Goal: Task Accomplishment & Management: Complete application form

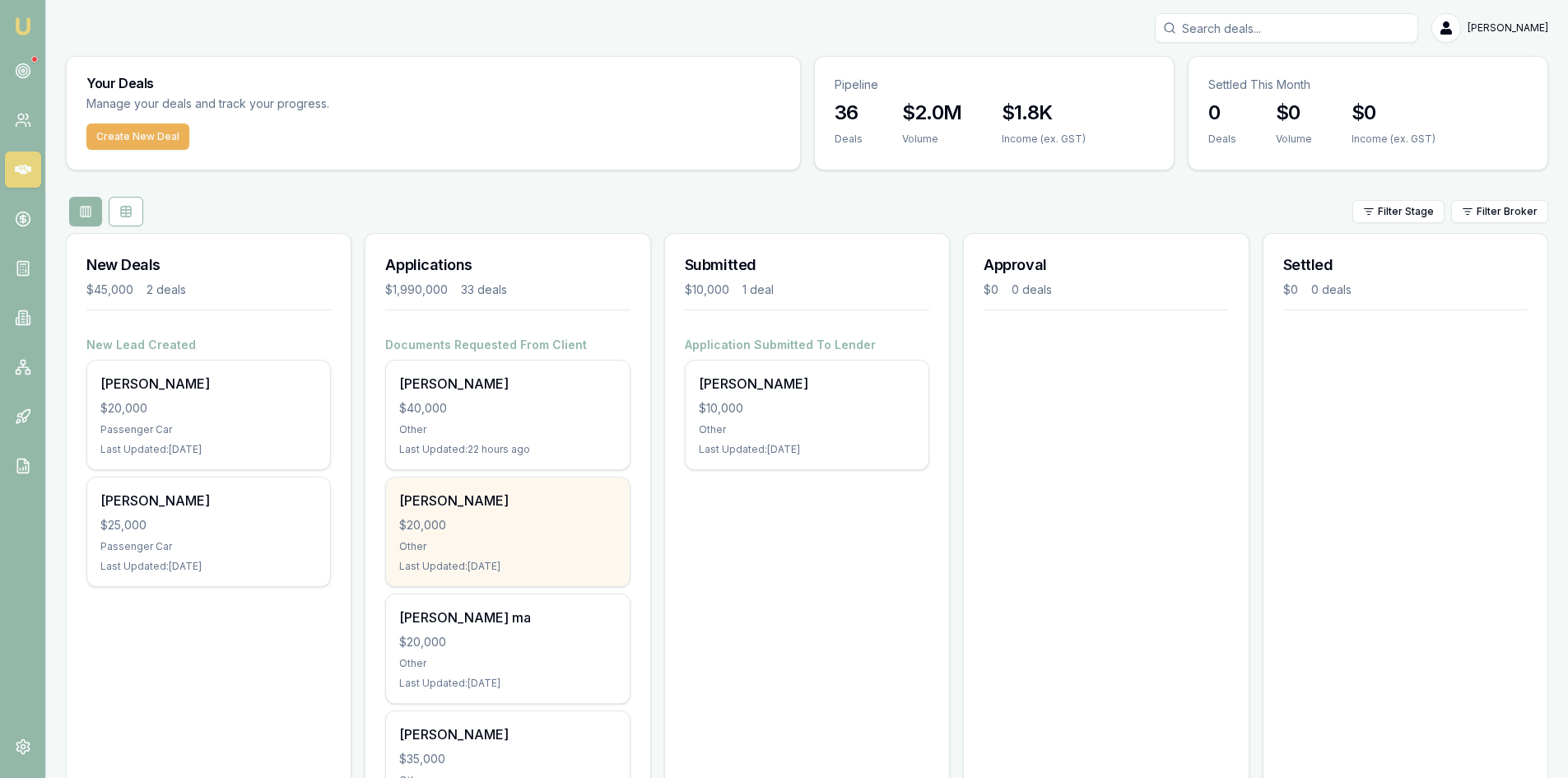
click at [468, 512] on div "chi bui $20,000 Other Last Updated: 1 day ago" at bounding box center [507, 532] width 243 height 109
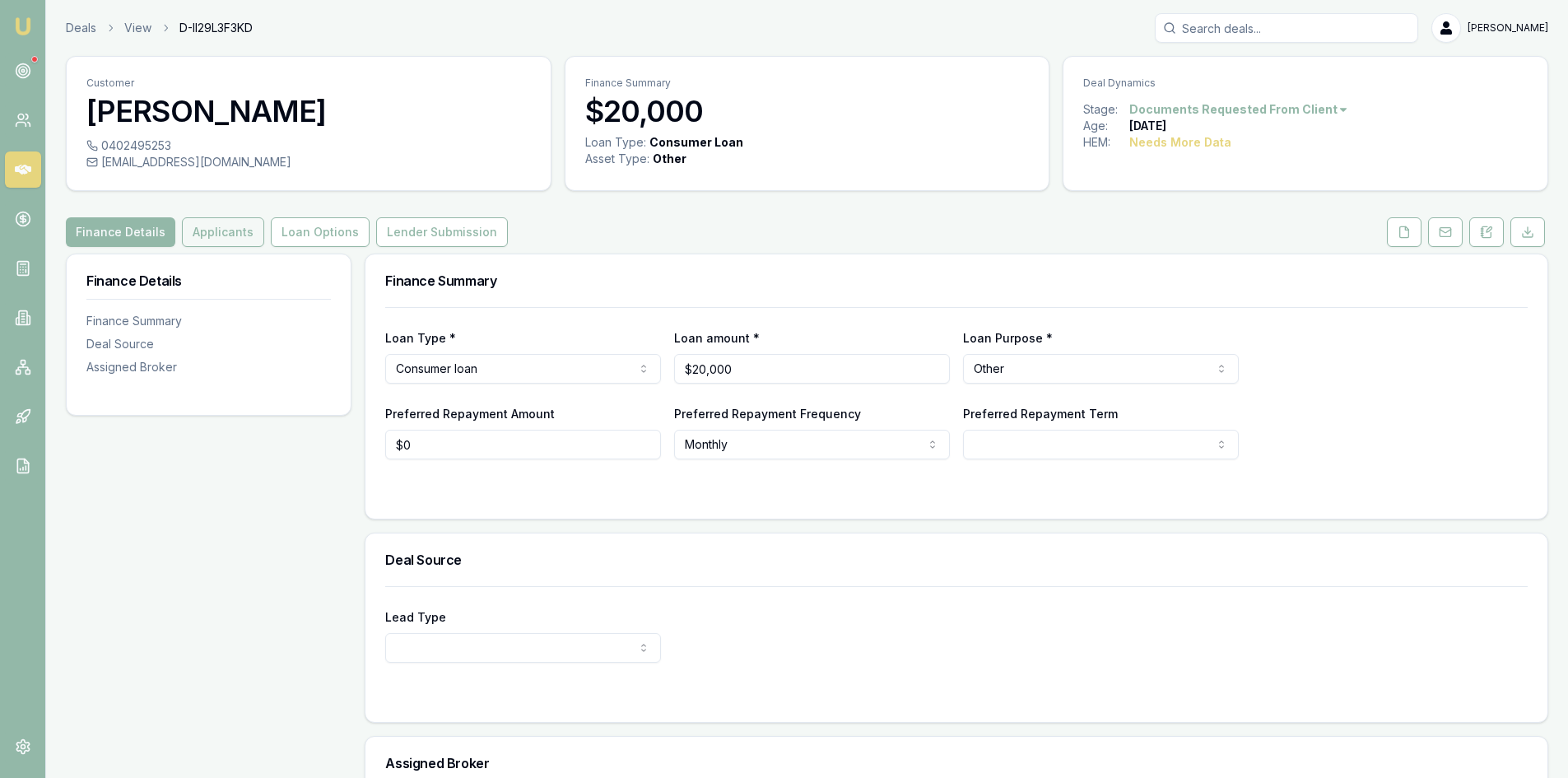
click at [231, 235] on button "Applicants" at bounding box center [223, 232] width 82 height 30
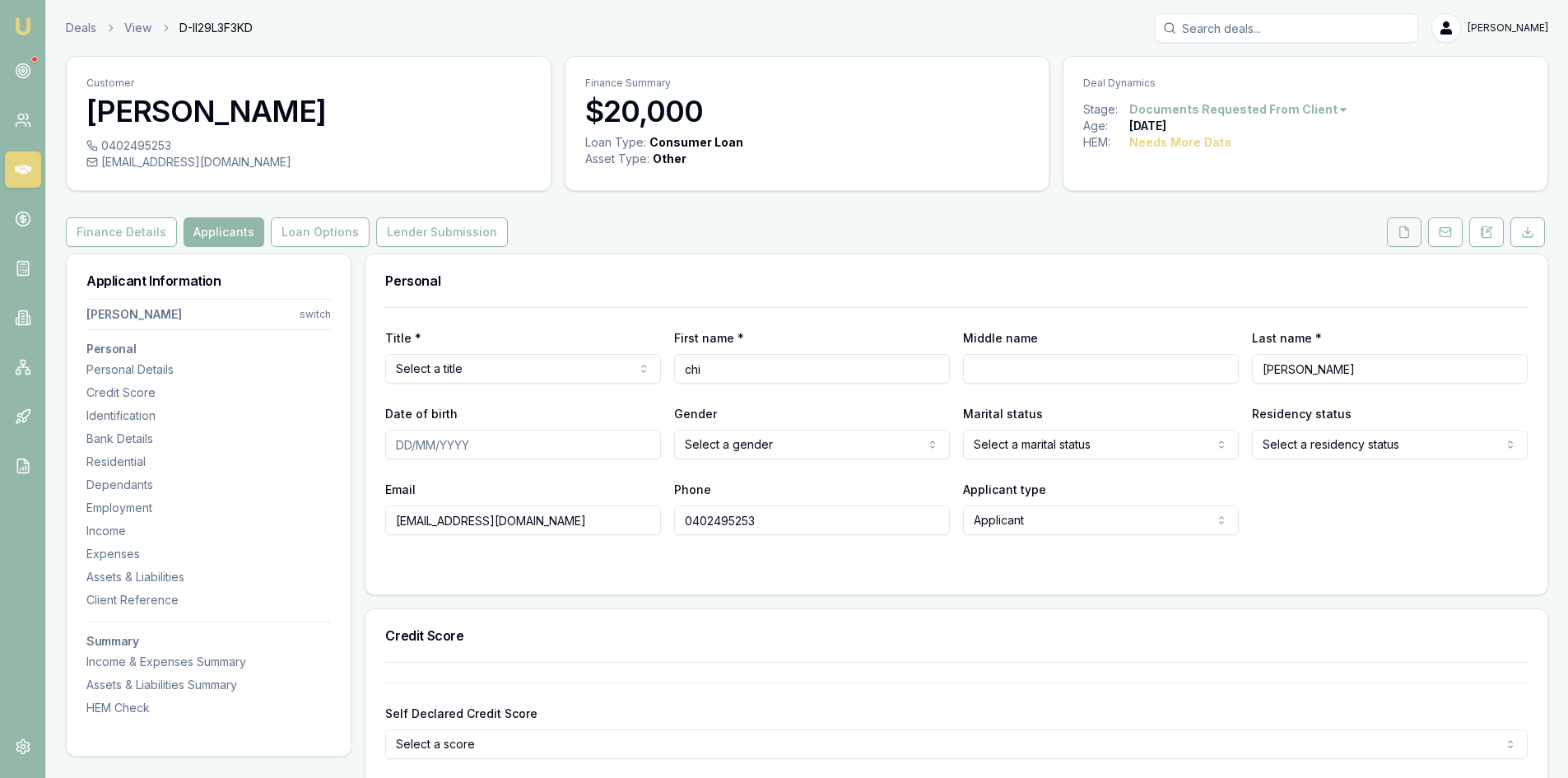
click at [1396, 241] on button at bounding box center [1404, 232] width 35 height 30
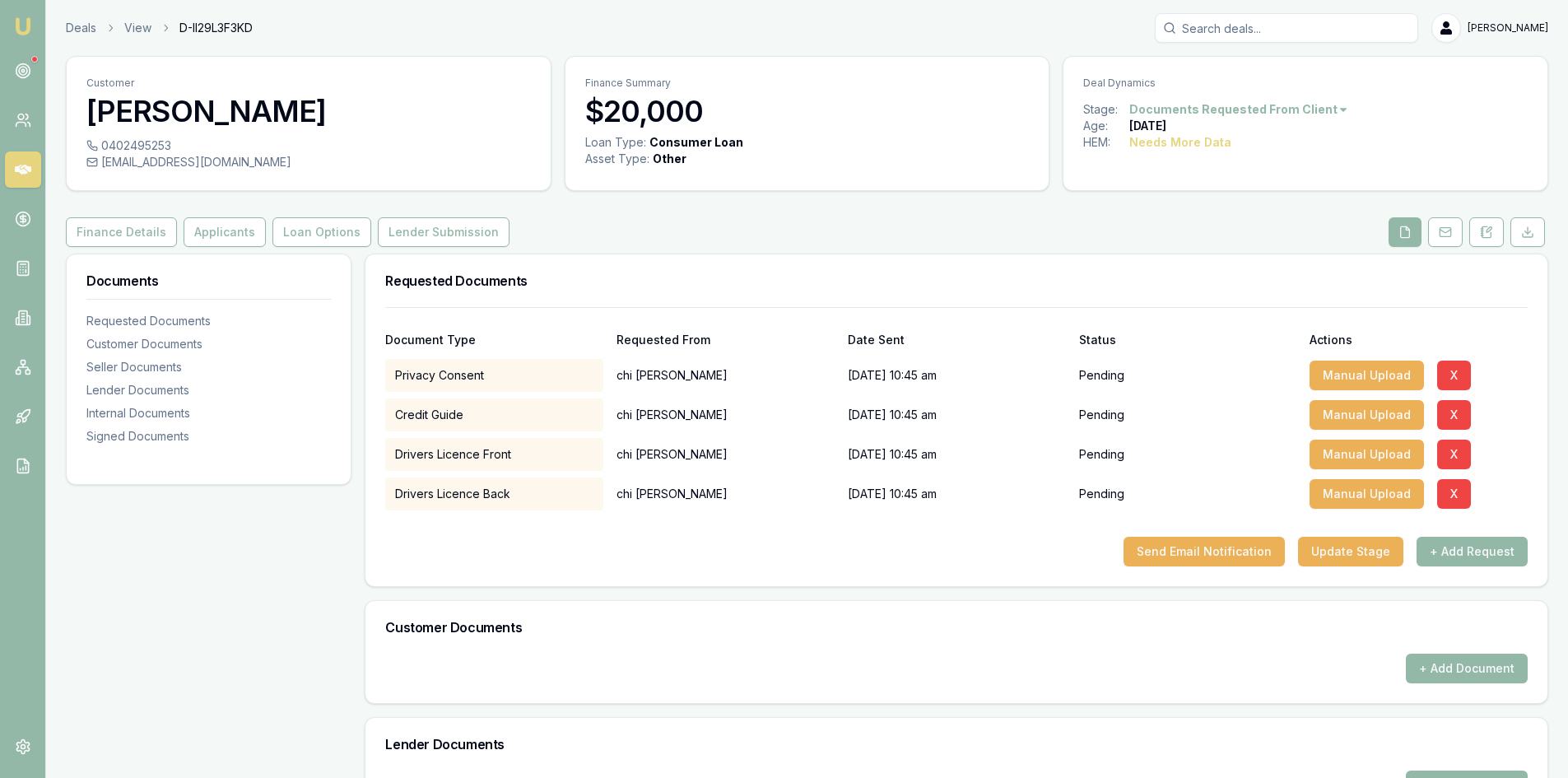
click at [26, 171] on icon at bounding box center [23, 169] width 16 height 16
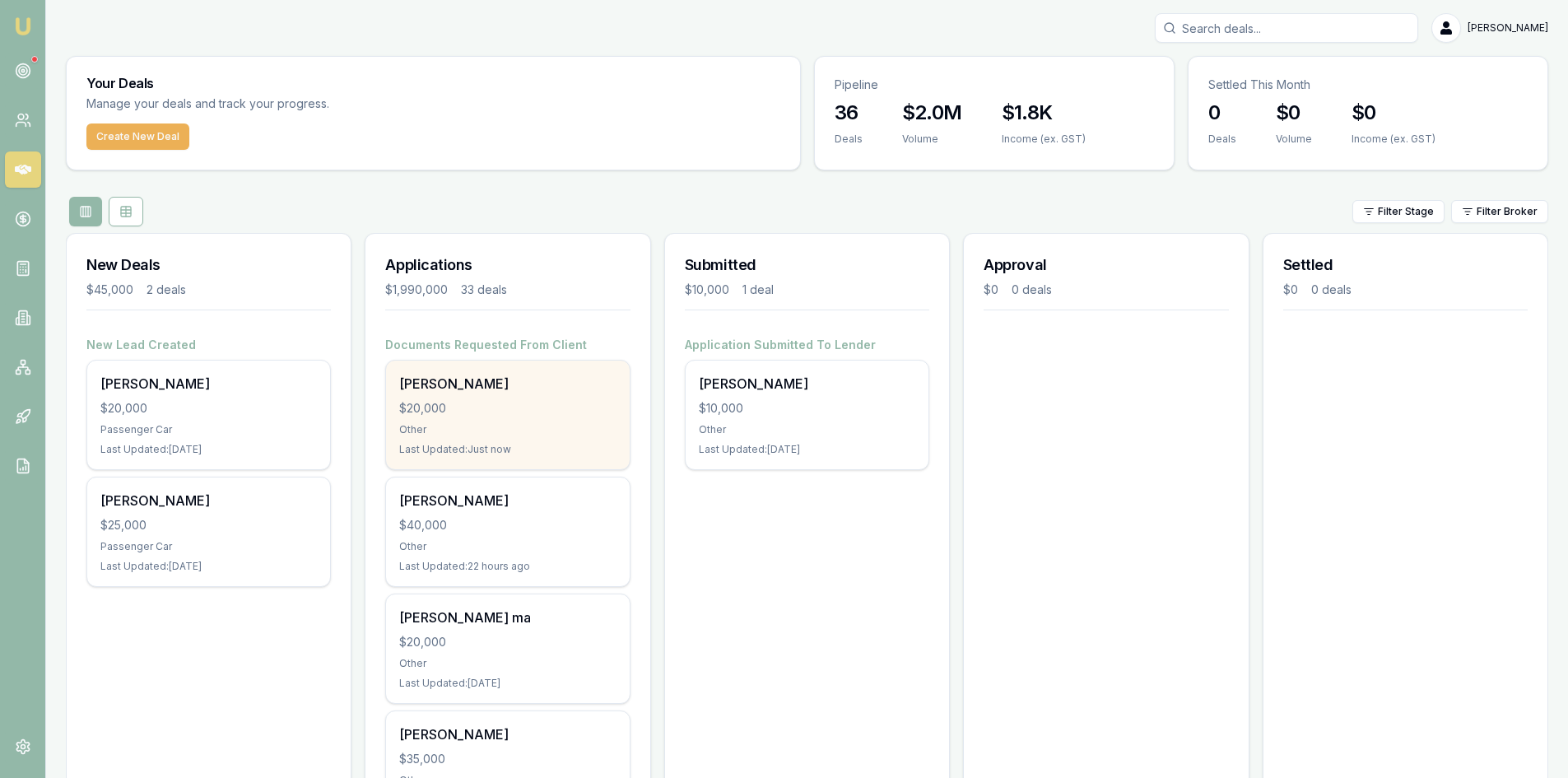
scroll to position [82, 0]
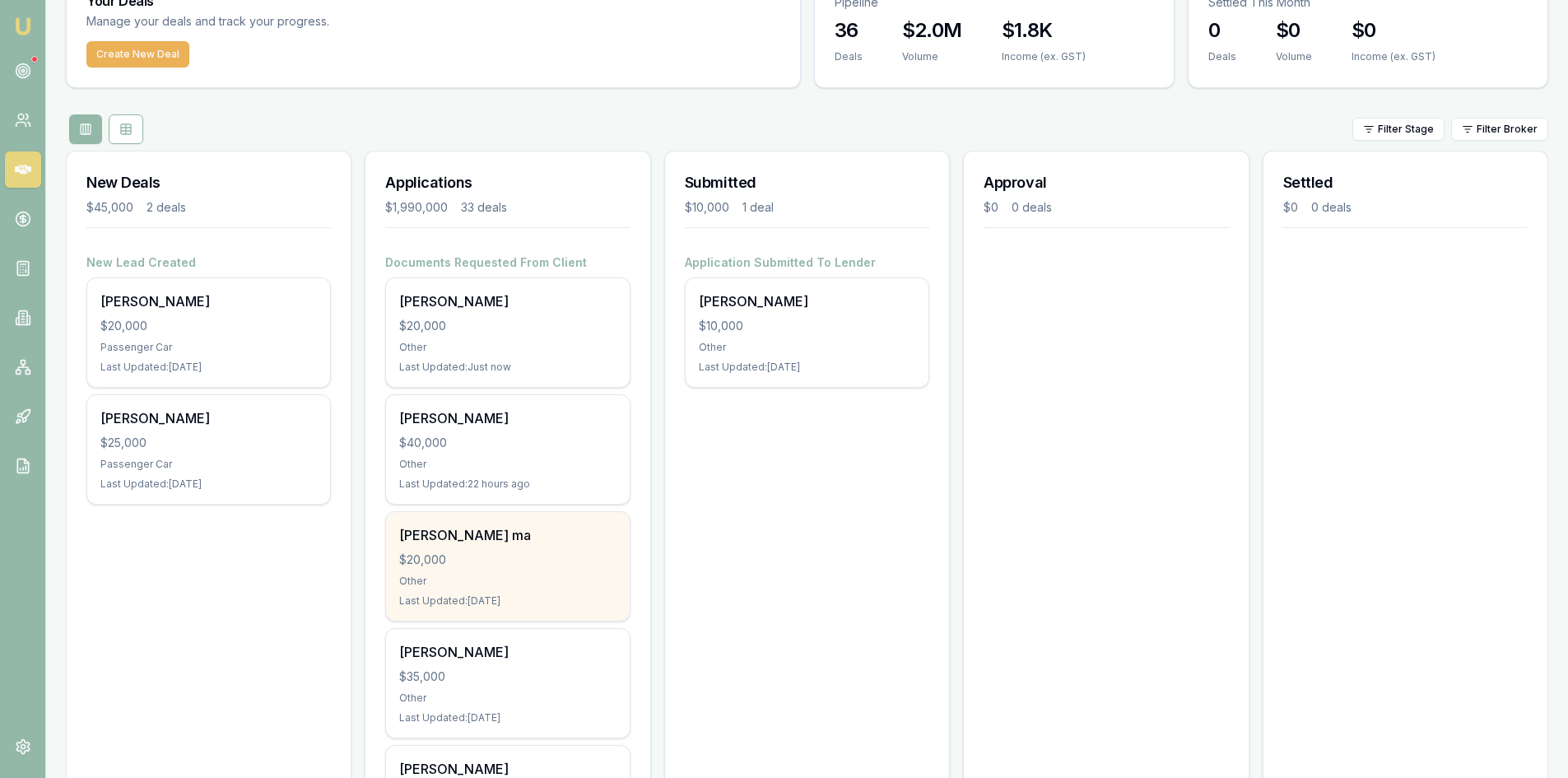
click at [445, 549] on div "[PERSON_NAME] ma $20,000 Other Last Updated: [DATE]" at bounding box center [507, 566] width 243 height 109
click at [465, 573] on div "[PERSON_NAME] ma $20,000 Other Last Updated: [DATE]" at bounding box center [507, 566] width 243 height 109
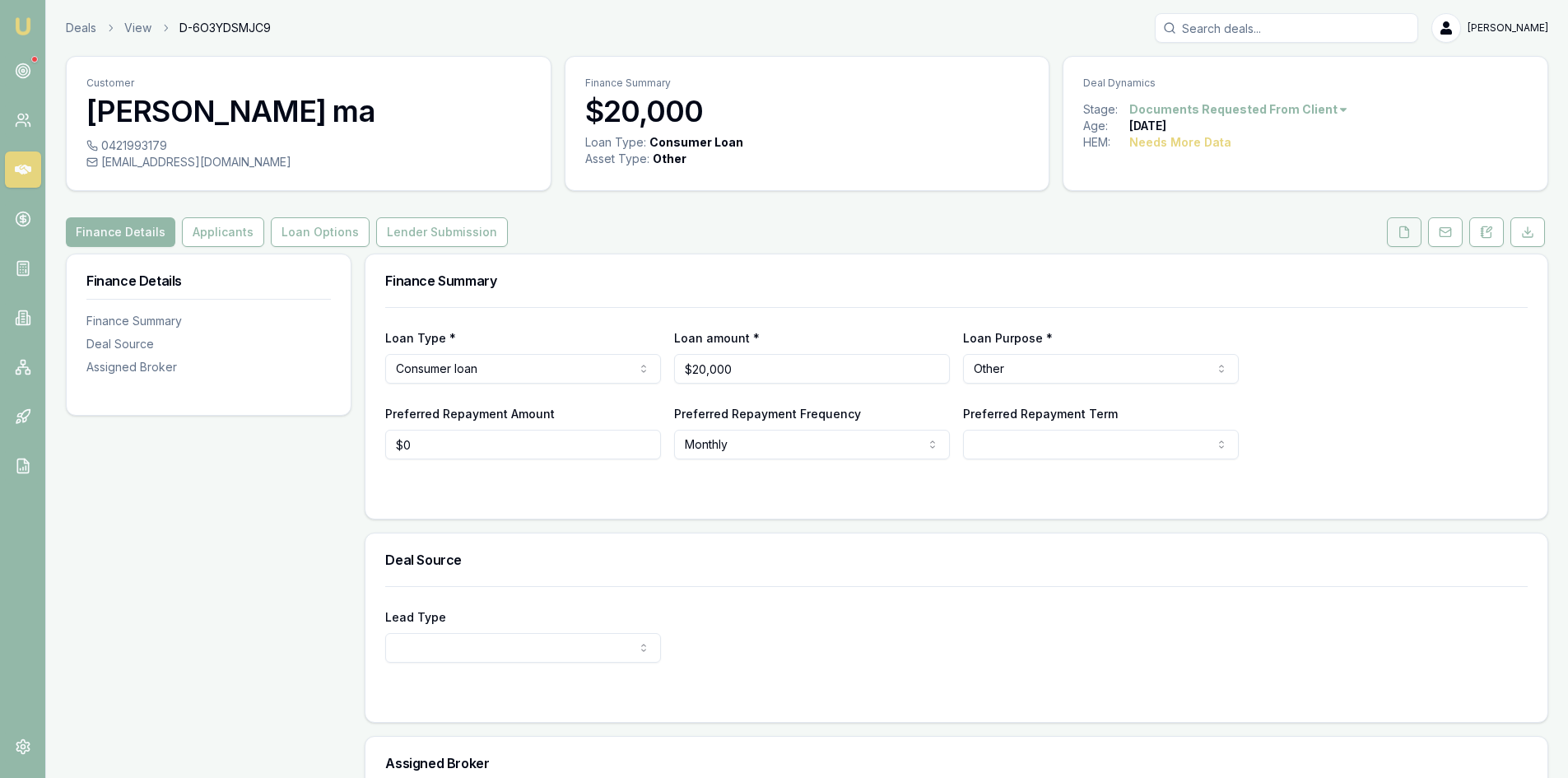
click at [1408, 232] on icon at bounding box center [1404, 232] width 9 height 11
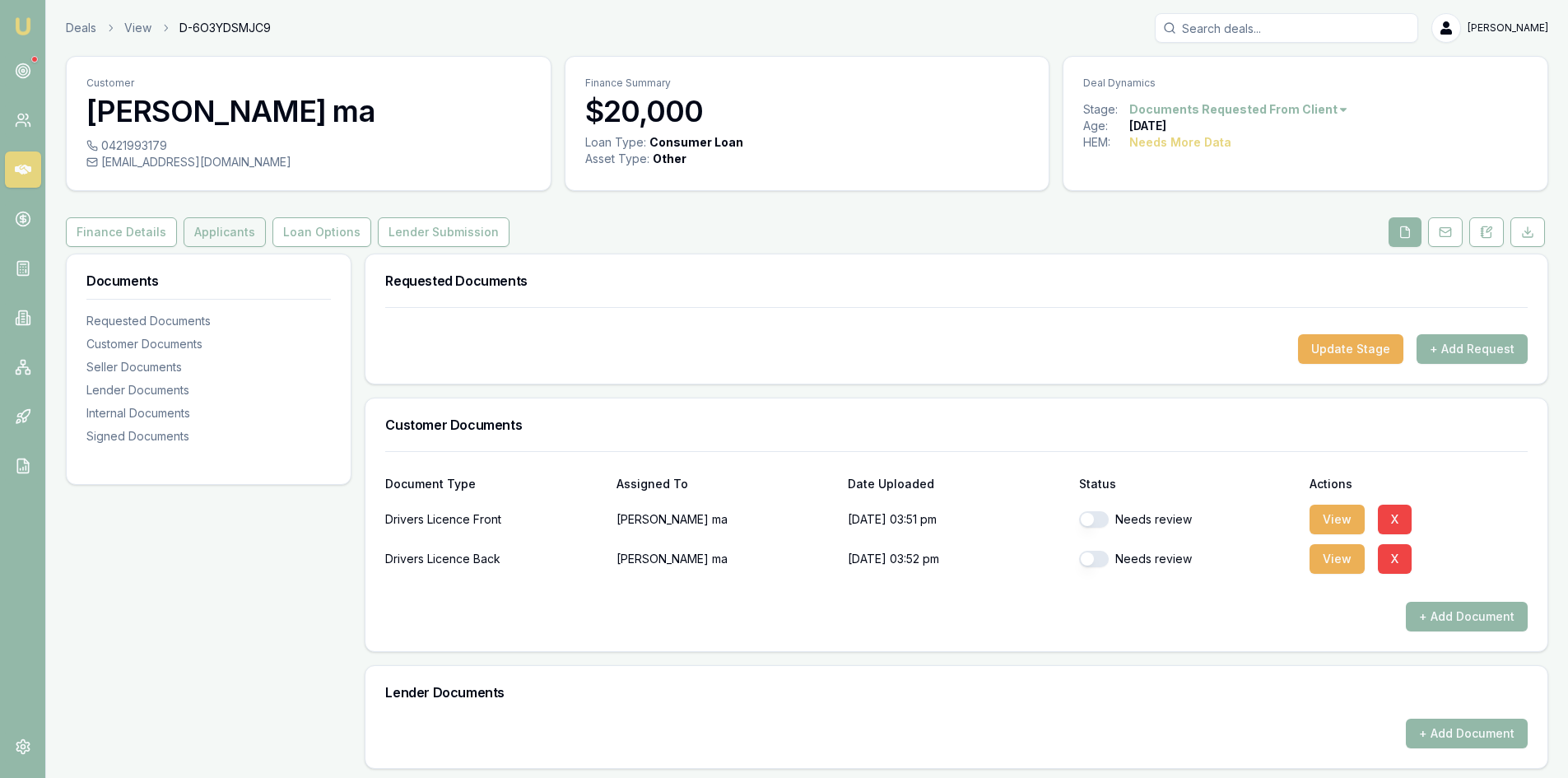
click at [233, 228] on button "Applicants" at bounding box center [225, 232] width 82 height 30
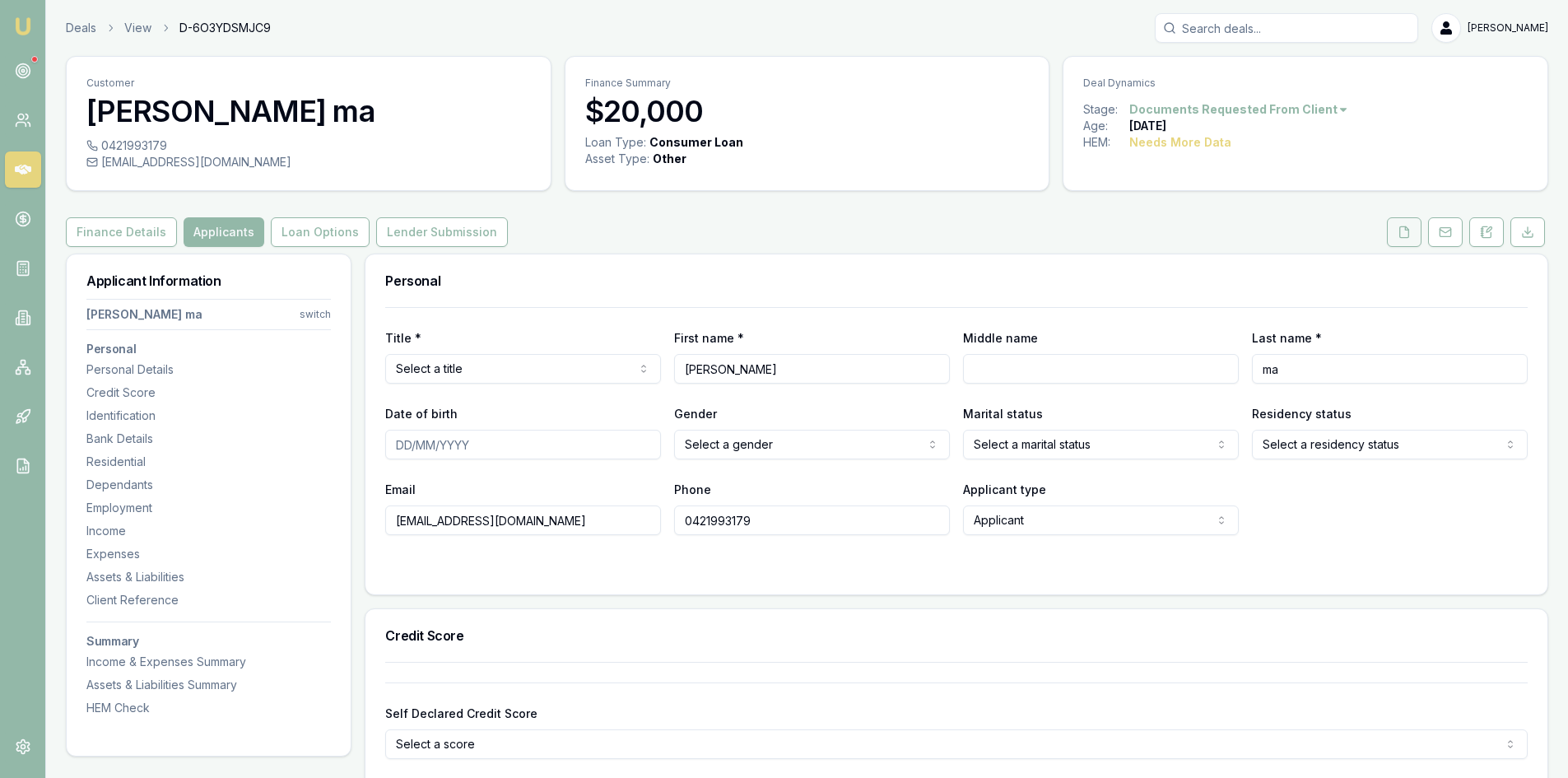
click at [1398, 236] on icon at bounding box center [1404, 232] width 13 height 13
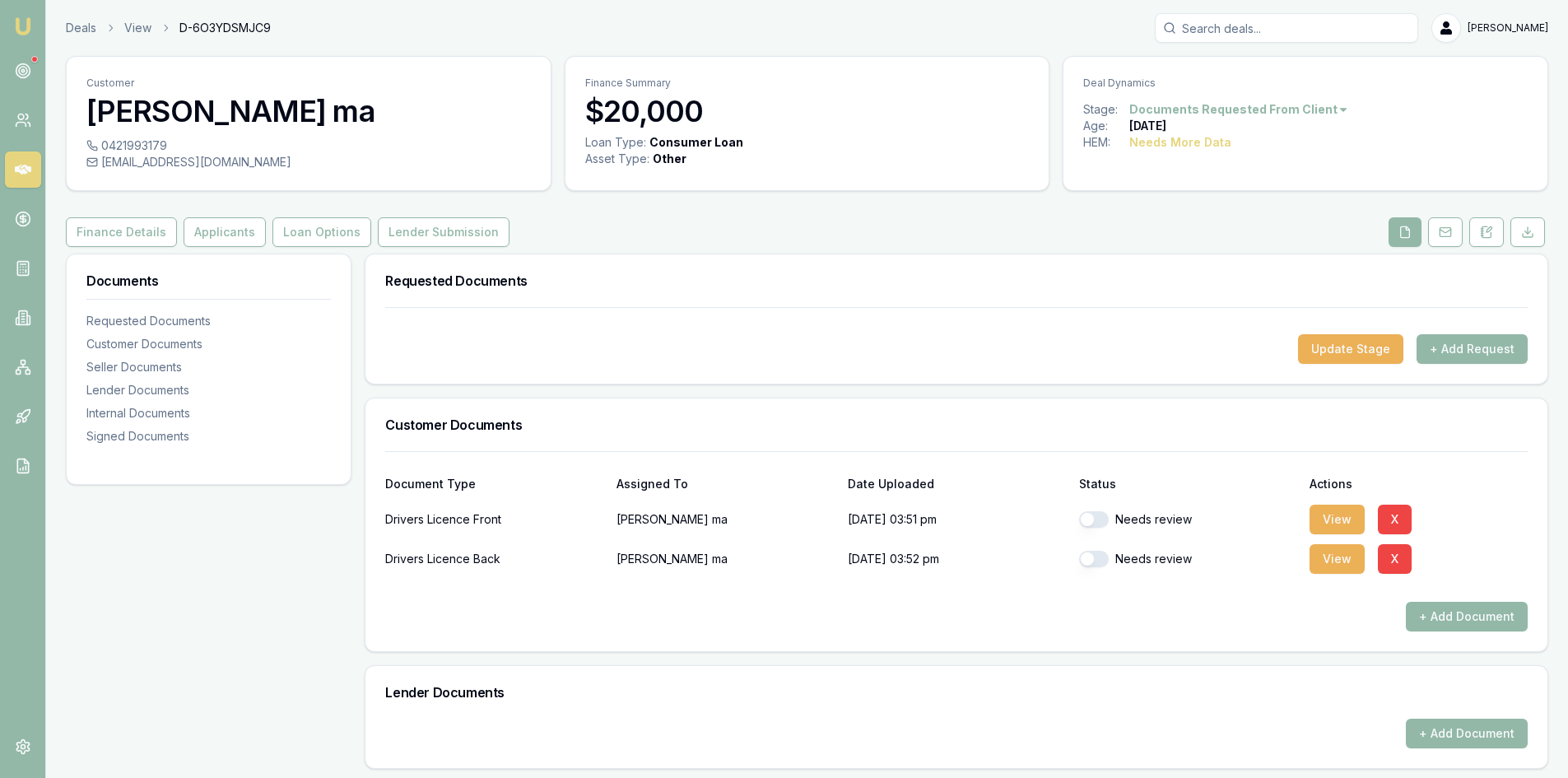
drag, startPoint x: 1099, startPoint y: 520, endPoint x: 1104, endPoint y: 528, distance: 9.4
click at [1100, 520] on button "button" at bounding box center [1094, 520] width 30 height 16
checkbox input "true"
click at [1095, 563] on button "button" at bounding box center [1094, 559] width 30 height 16
checkbox input "true"
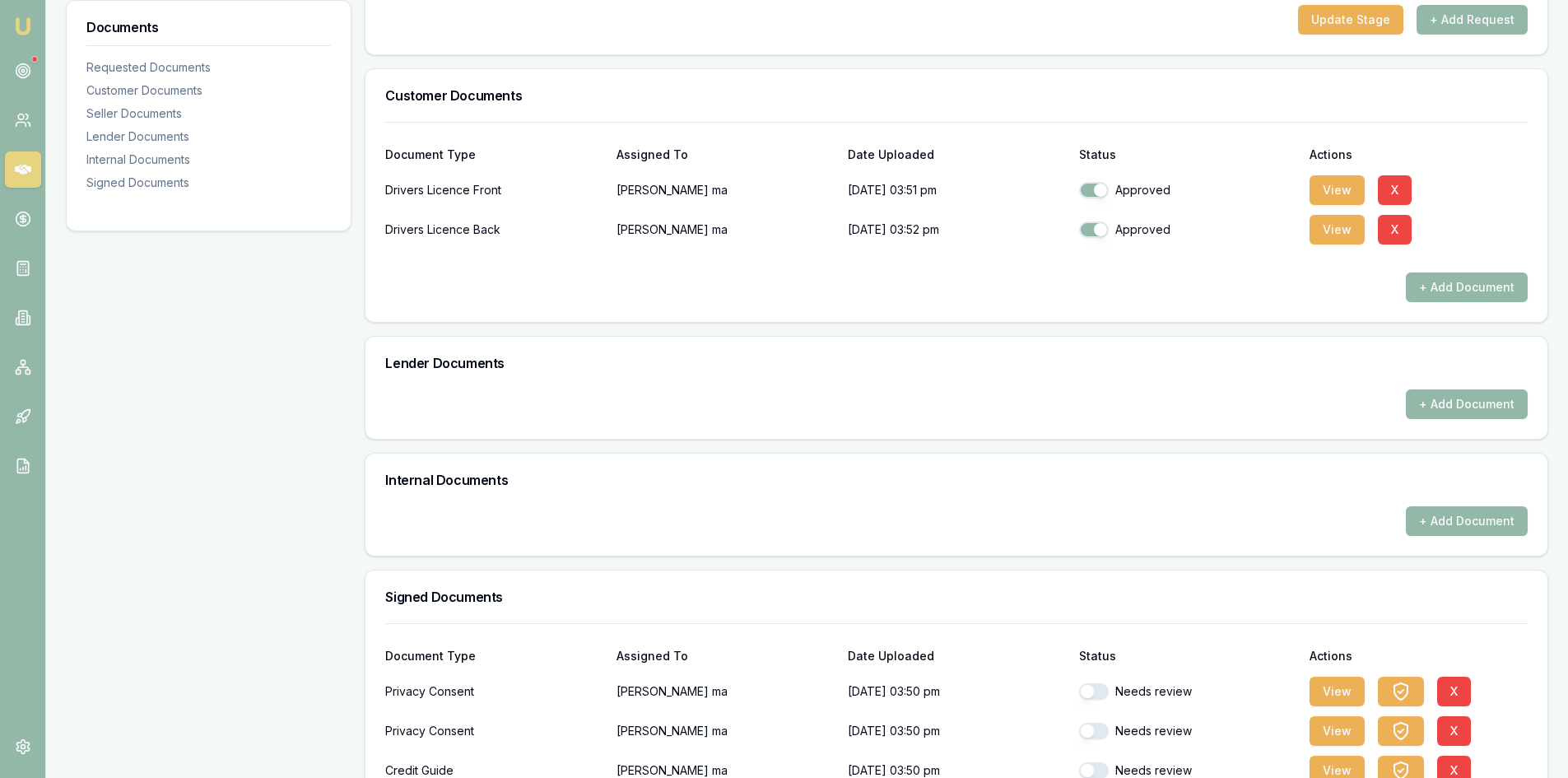
scroll to position [428, 0]
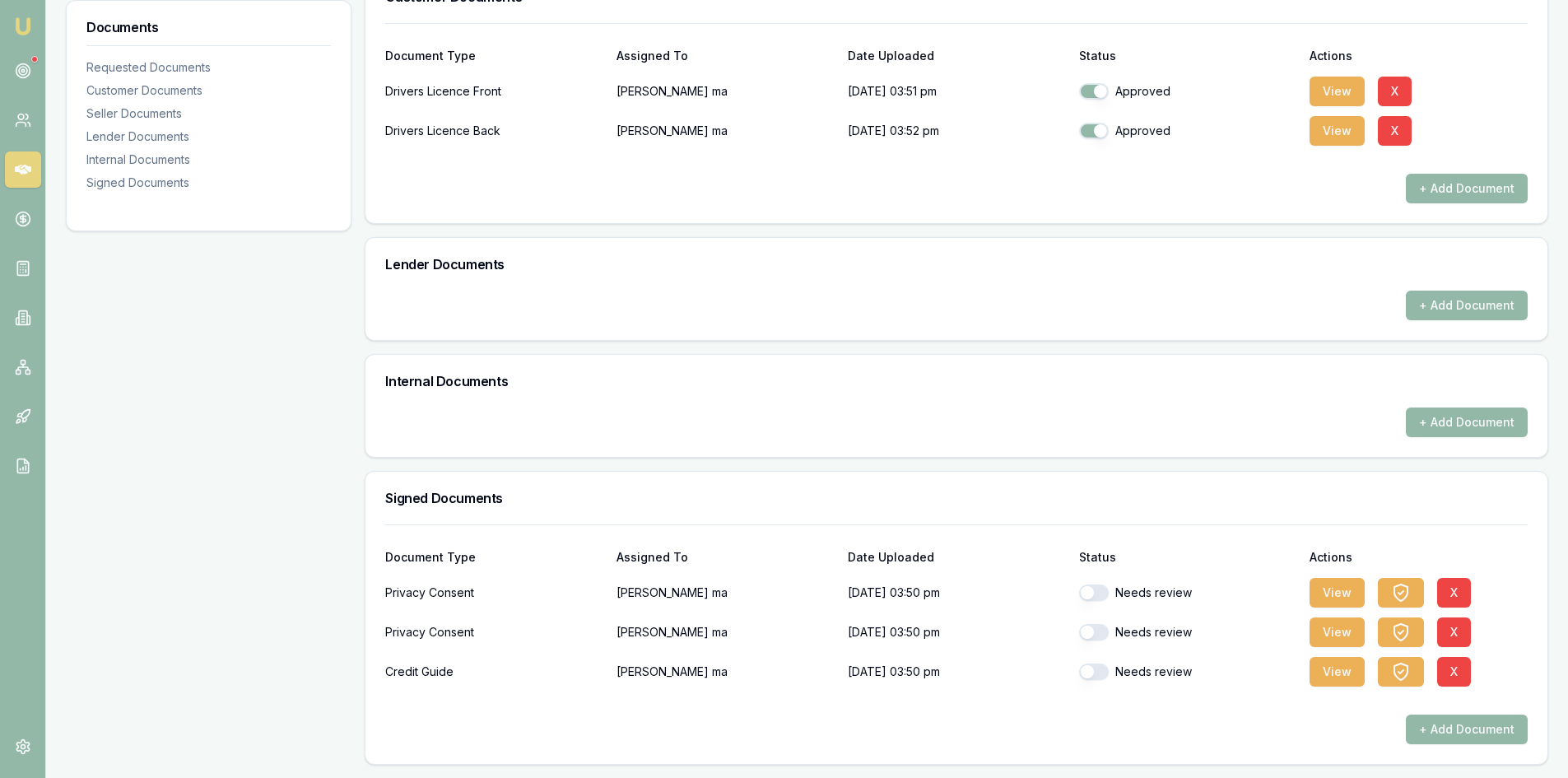
click at [1099, 592] on button "button" at bounding box center [1094, 593] width 30 height 16
checkbox input "true"
click at [1105, 635] on button "button" at bounding box center [1094, 632] width 30 height 16
checkbox input "true"
click at [1099, 682] on div "Needs review" at bounding box center [1188, 672] width 218 height 33
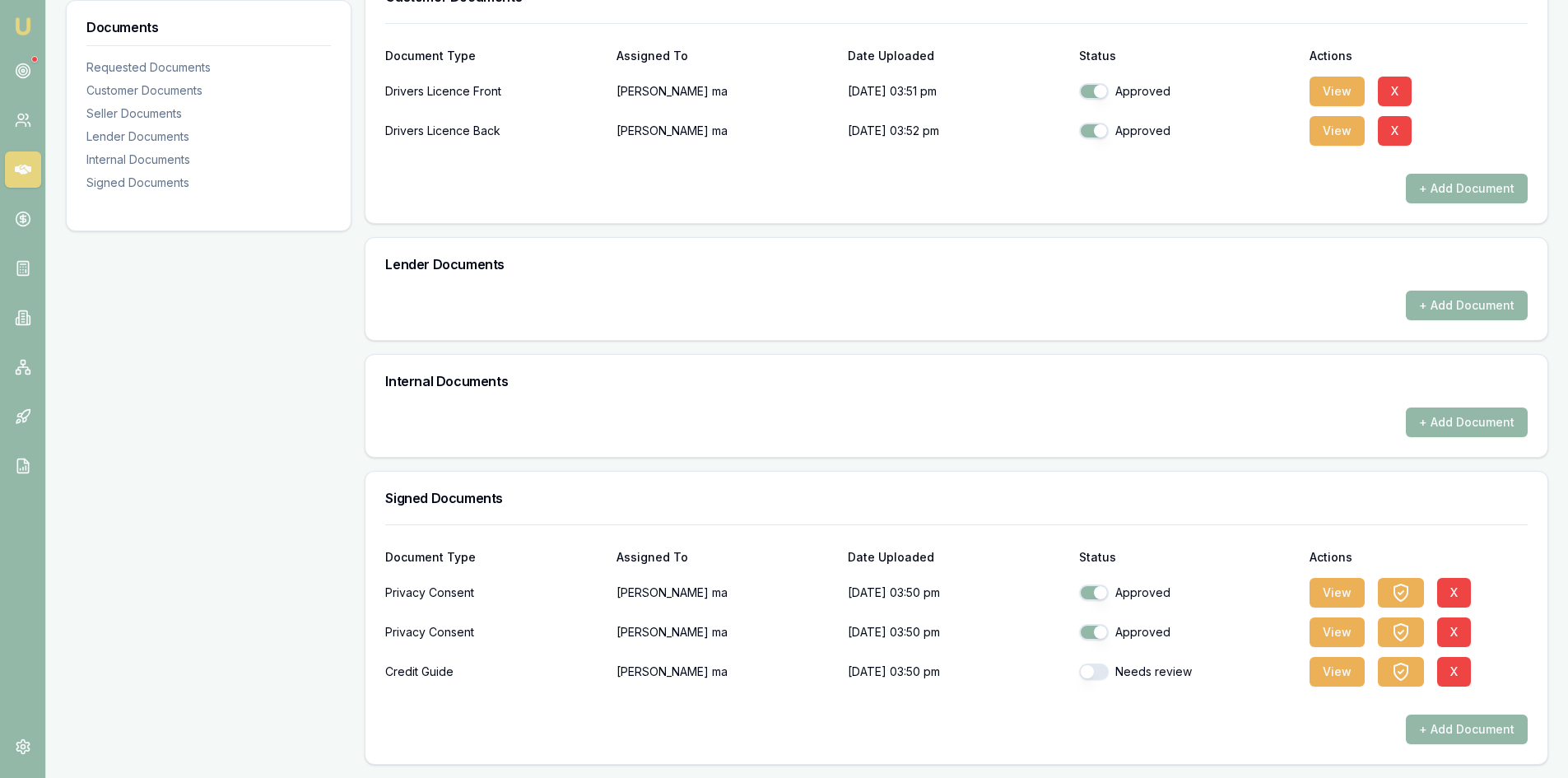
click at [1095, 680] on div "Needs review" at bounding box center [1188, 672] width 218 height 33
click at [1103, 672] on button "button" at bounding box center [1094, 672] width 30 height 16
checkbox input "true"
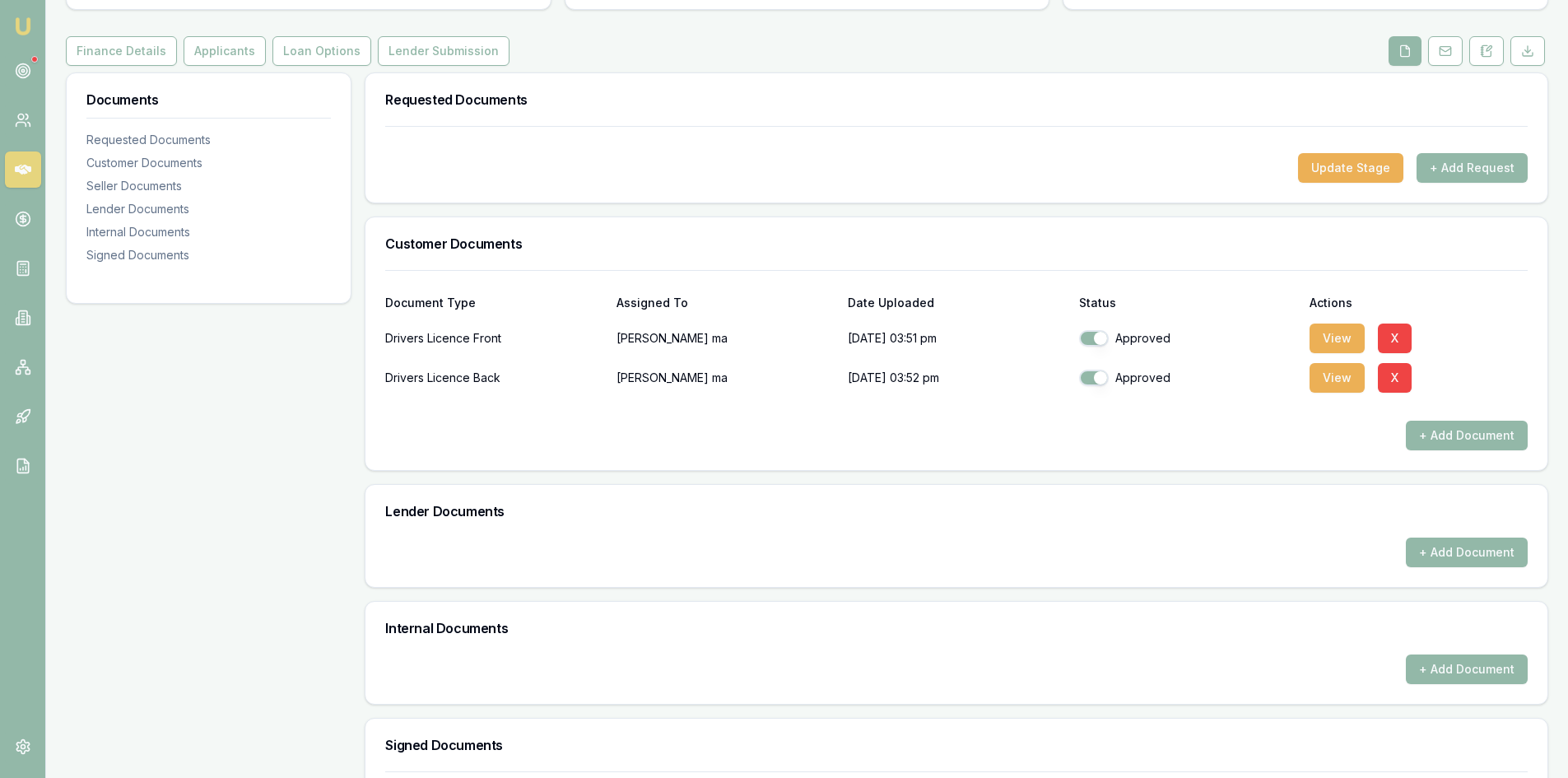
scroll to position [0, 0]
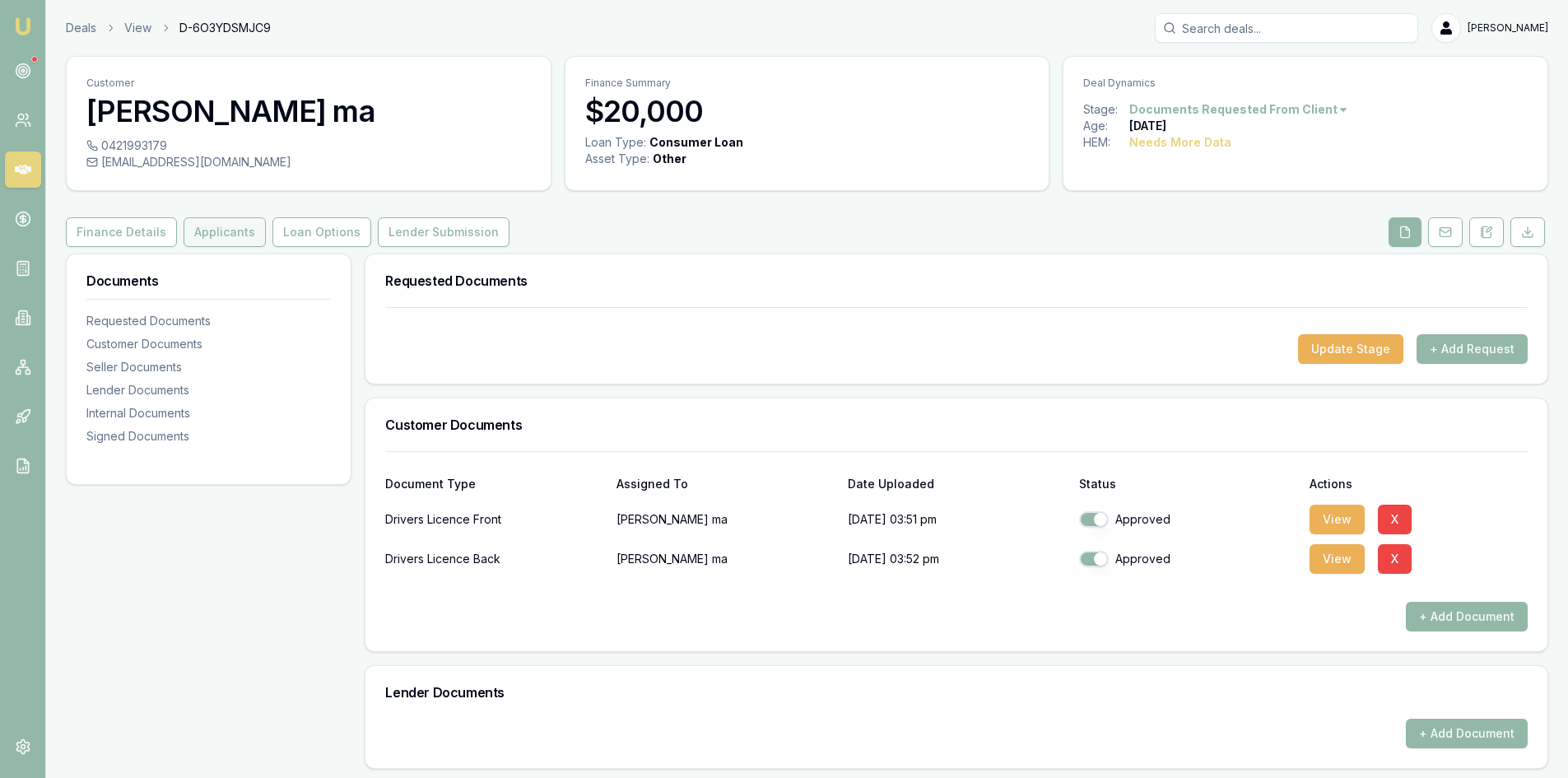
click at [217, 227] on button "Applicants" at bounding box center [225, 232] width 82 height 30
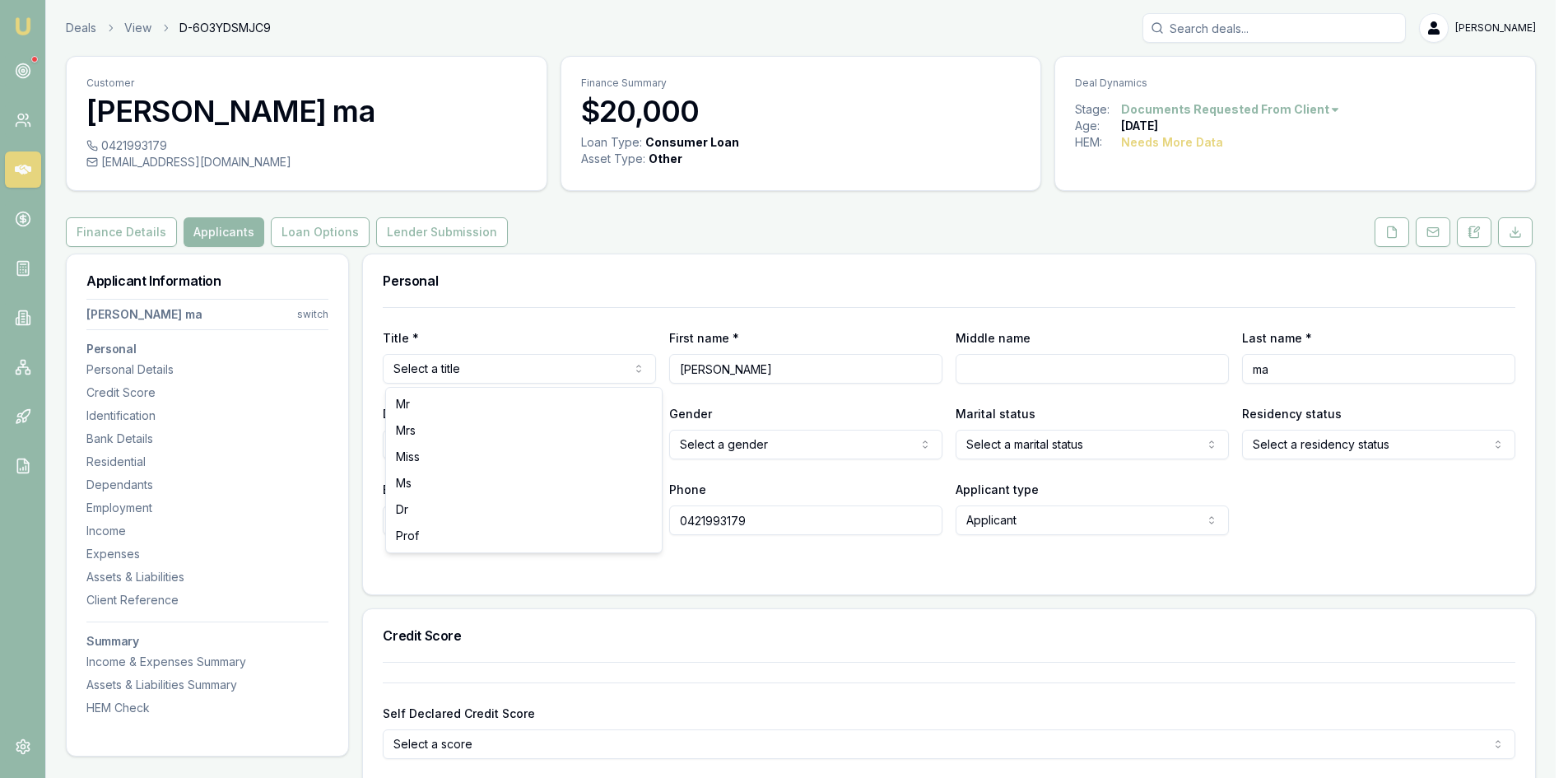
click at [438, 381] on html "Emu Broker Deals View D-6O3YDSMJC9 Steven Nguyen Toggle Menu Customer khanh ma …" at bounding box center [784, 389] width 1568 height 778
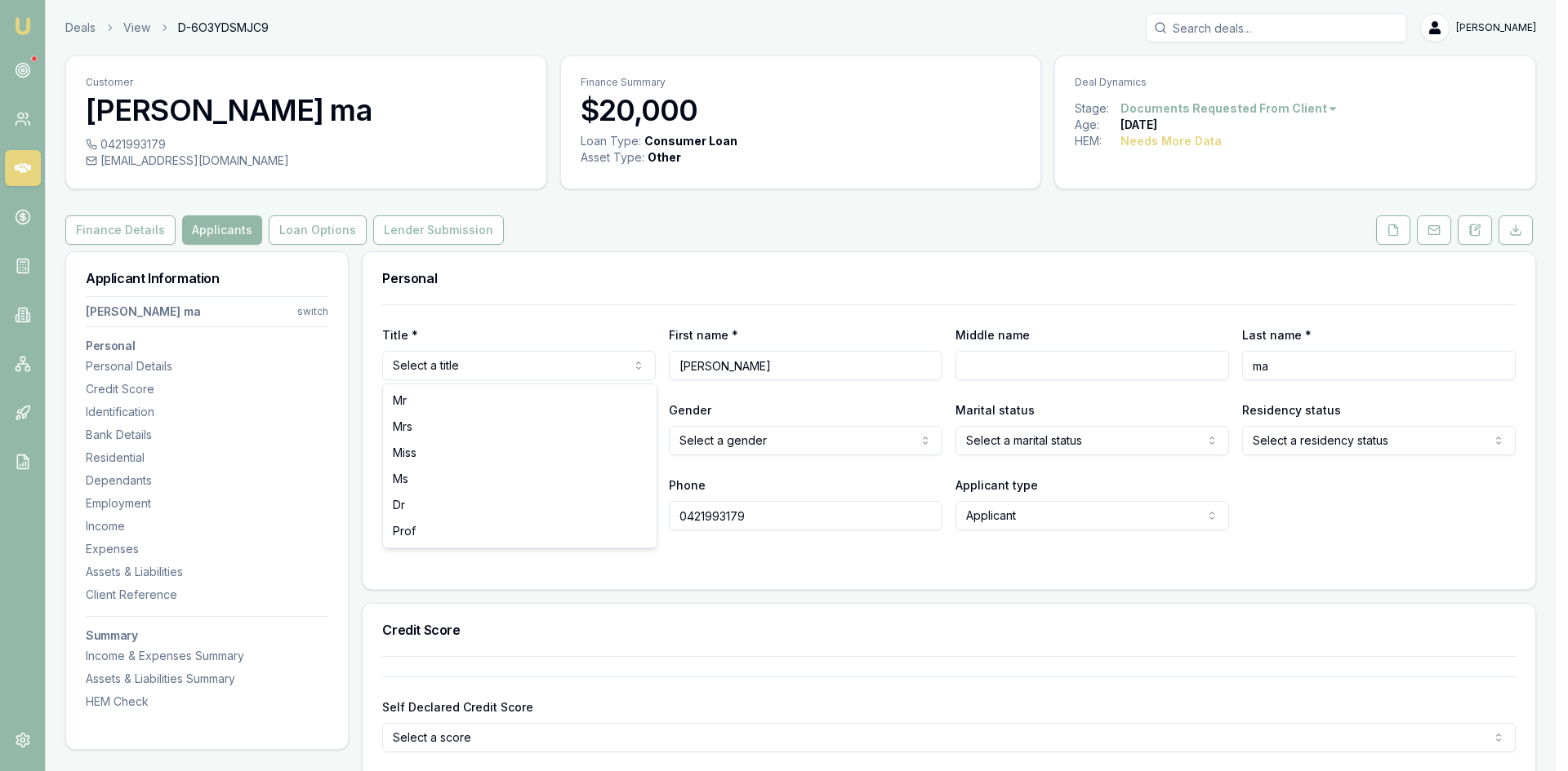
select select "Mrs"
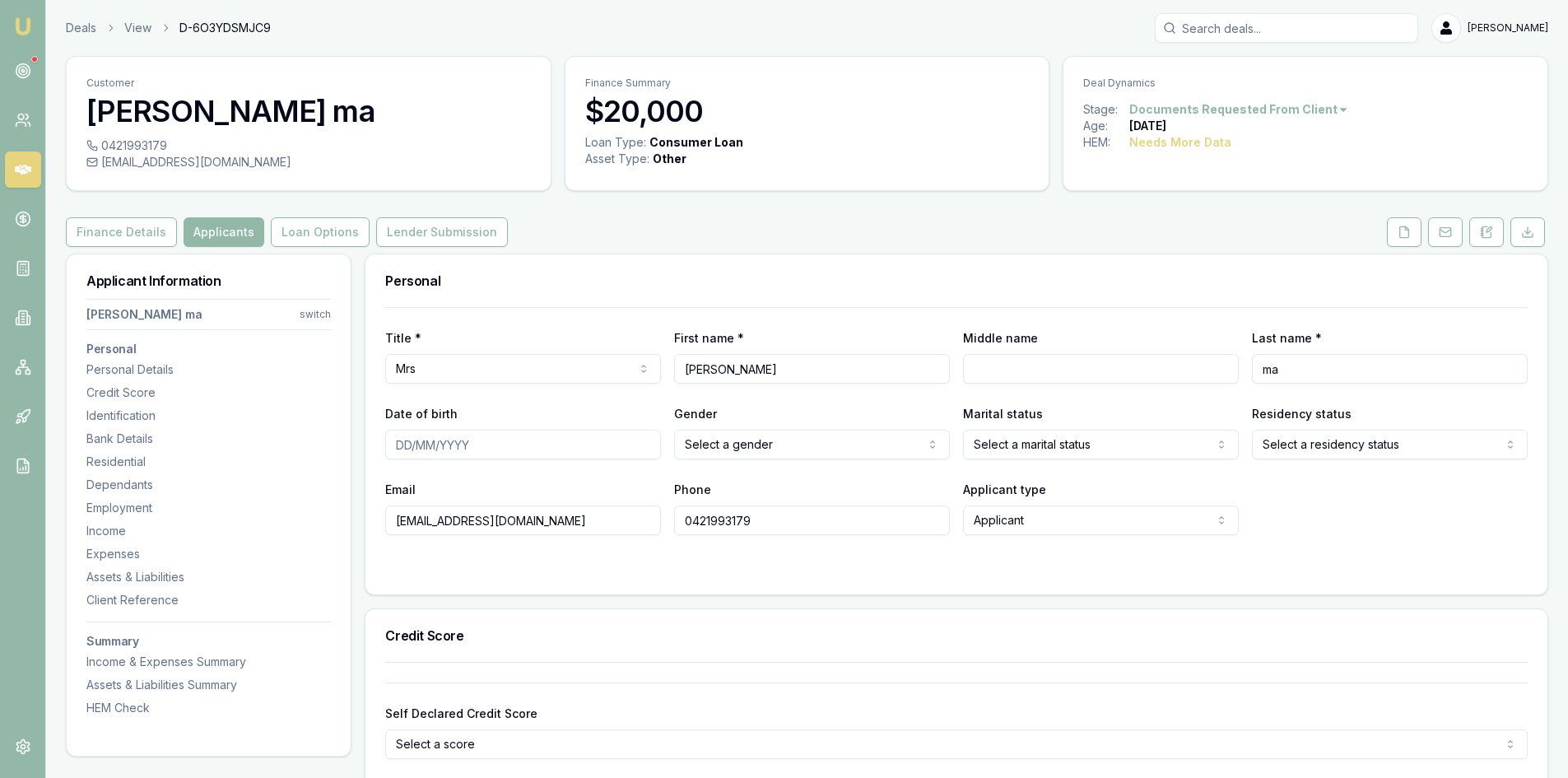
click at [400, 453] on input "Date of birth" at bounding box center [524, 445] width 276 height 30
click at [1400, 233] on icon at bounding box center [1404, 232] width 9 height 11
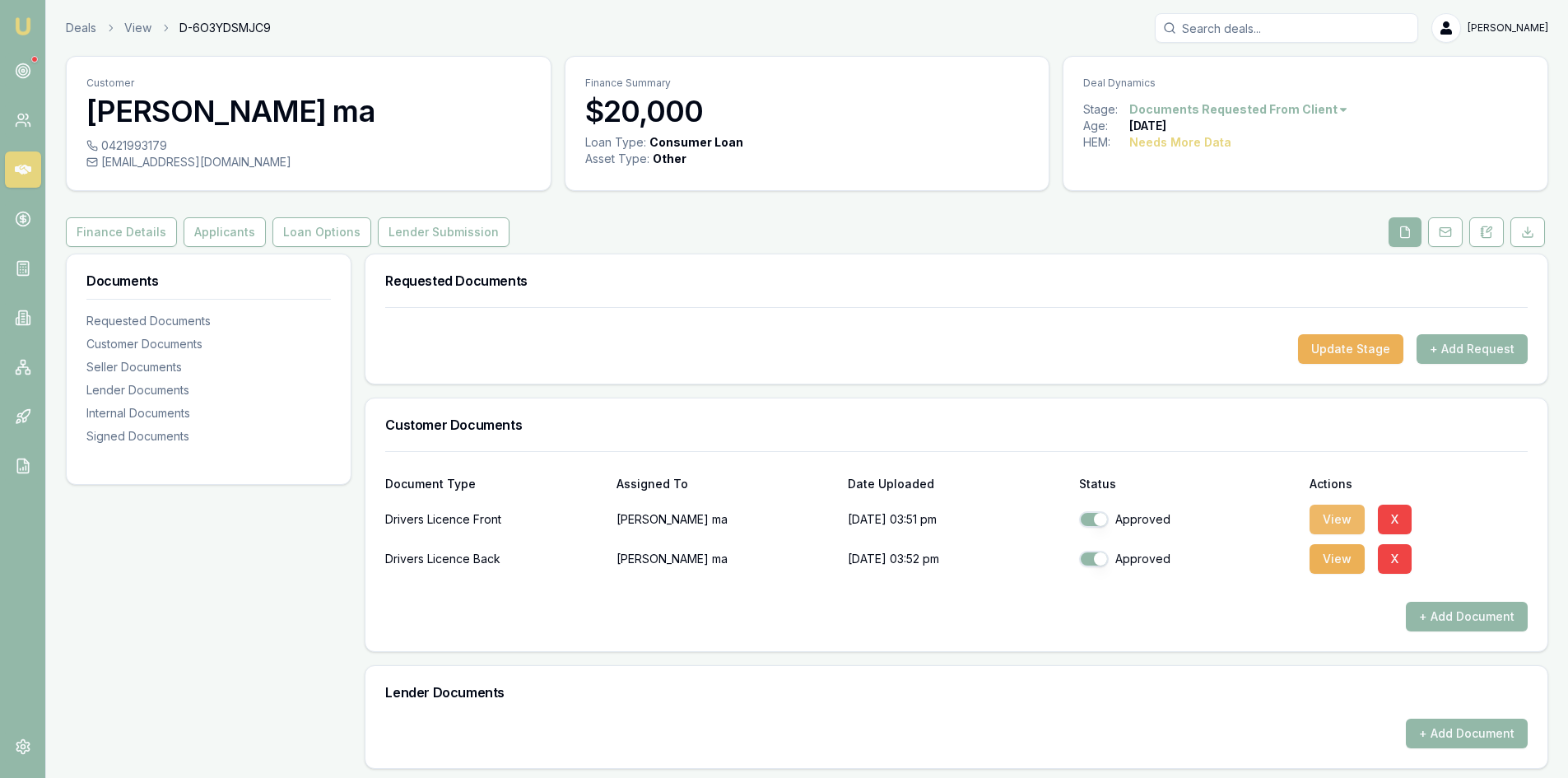
click at [1319, 515] on button "View" at bounding box center [1337, 520] width 55 height 30
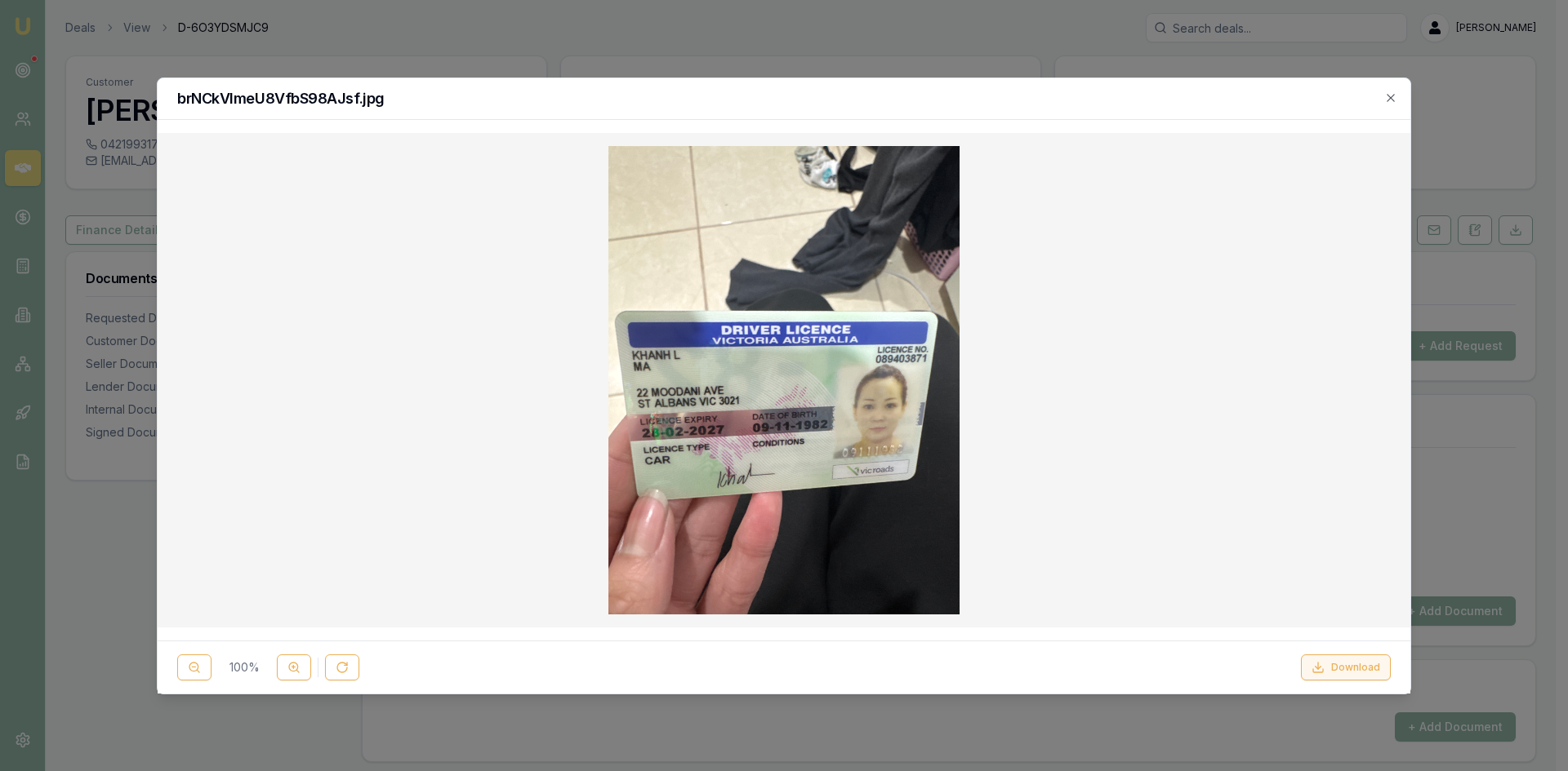
click at [1355, 669] on button "Download" at bounding box center [1345, 668] width 90 height 26
click at [1396, 98] on icon "button" at bounding box center [1390, 97] width 13 height 13
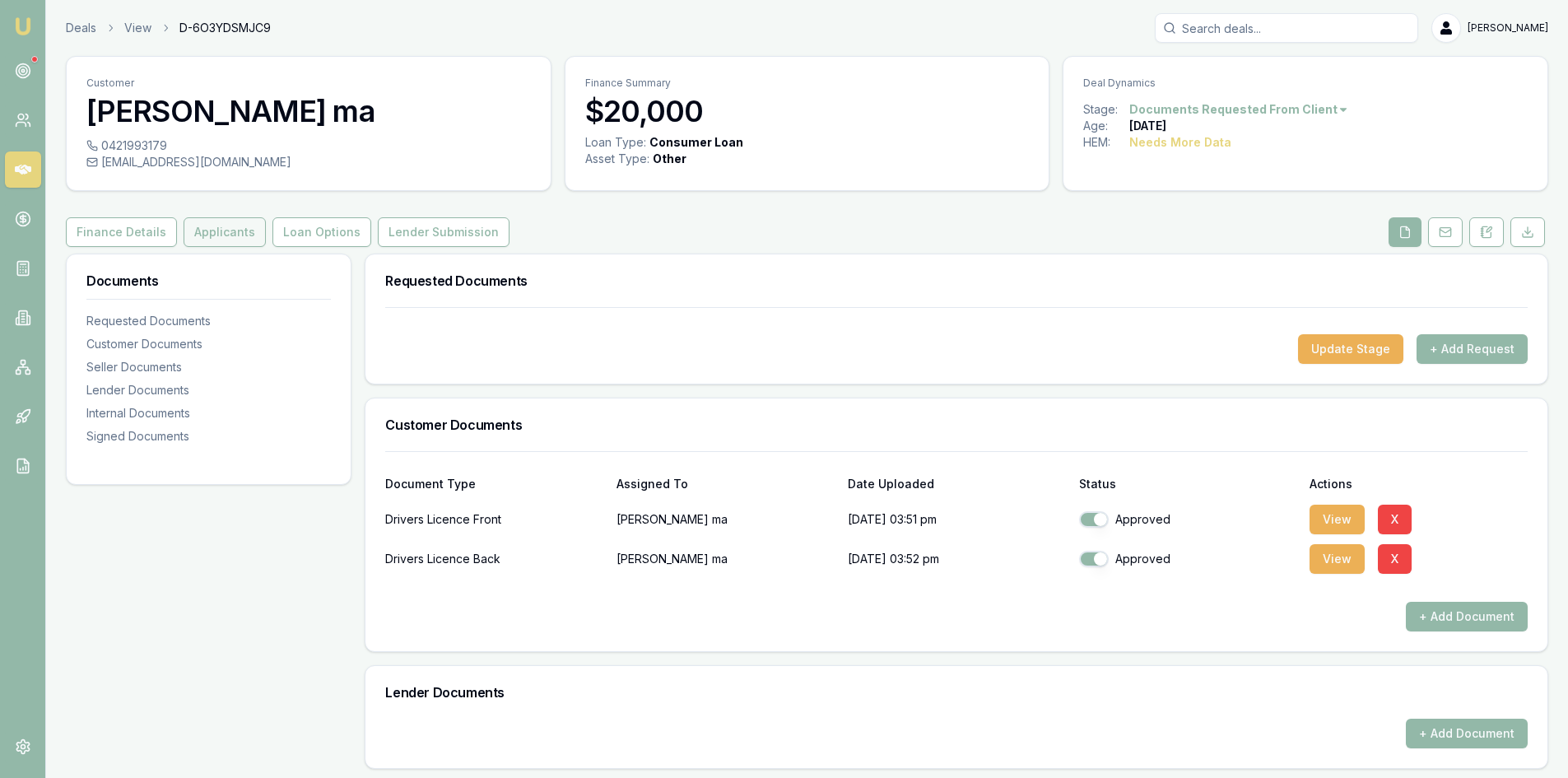
click at [204, 238] on button "Applicants" at bounding box center [225, 232] width 82 height 30
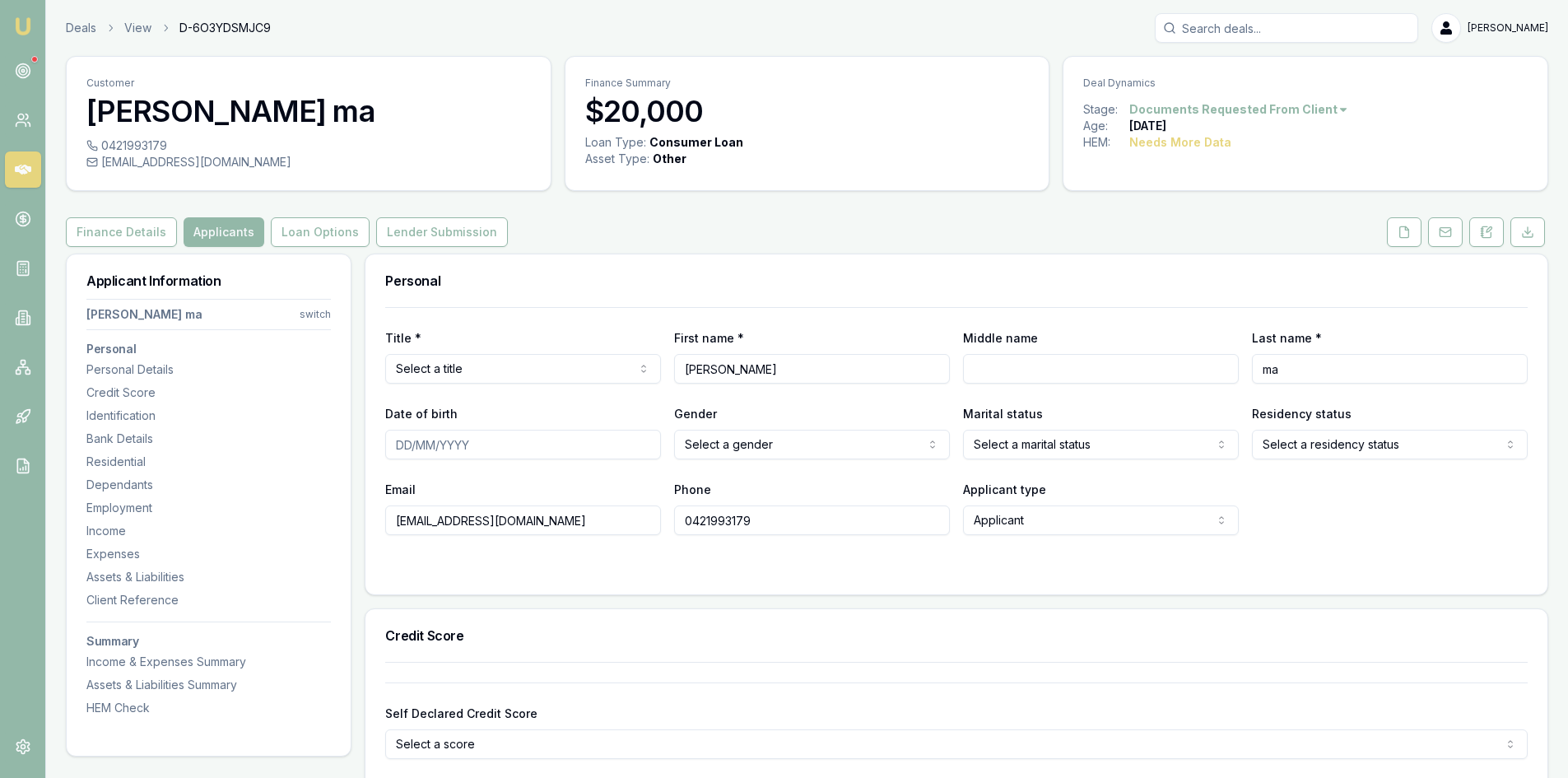
scroll to position [82, 0]
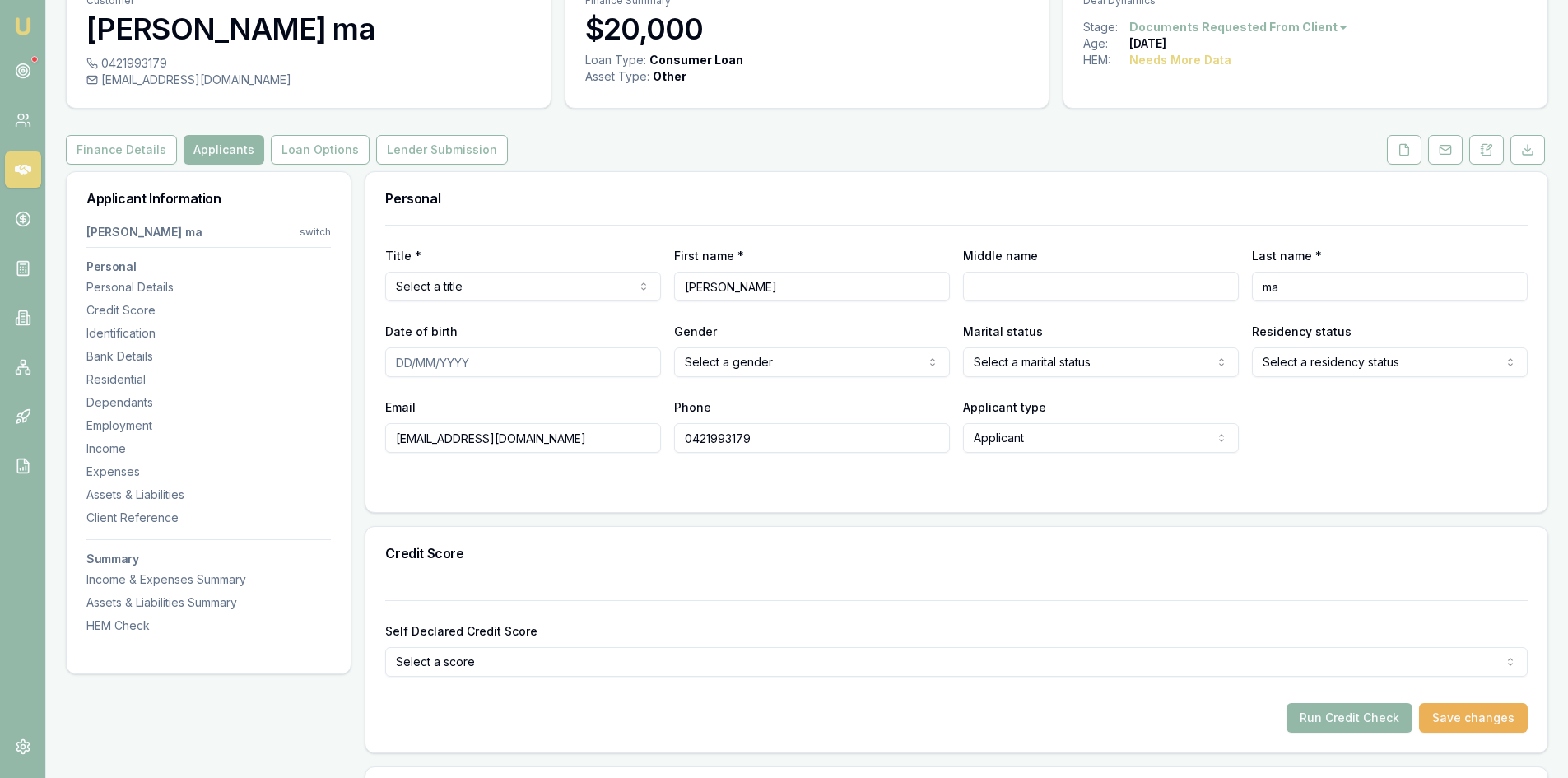
click at [509, 292] on html "Emu Broker Deals View D-6O3YDSMJC9 Steven Nguyen Toggle Menu Customer khanh ma …" at bounding box center [784, 307] width 1568 height 778
click at [404, 361] on input "Date of birth" at bounding box center [524, 363] width 276 height 30
type input "09/11/1982"
click at [745, 369] on html "Emu Broker Deals View D-6O3YDSMJC9 Steven Nguyen Toggle Menu Customer khanh ma …" at bounding box center [784, 307] width 1568 height 778
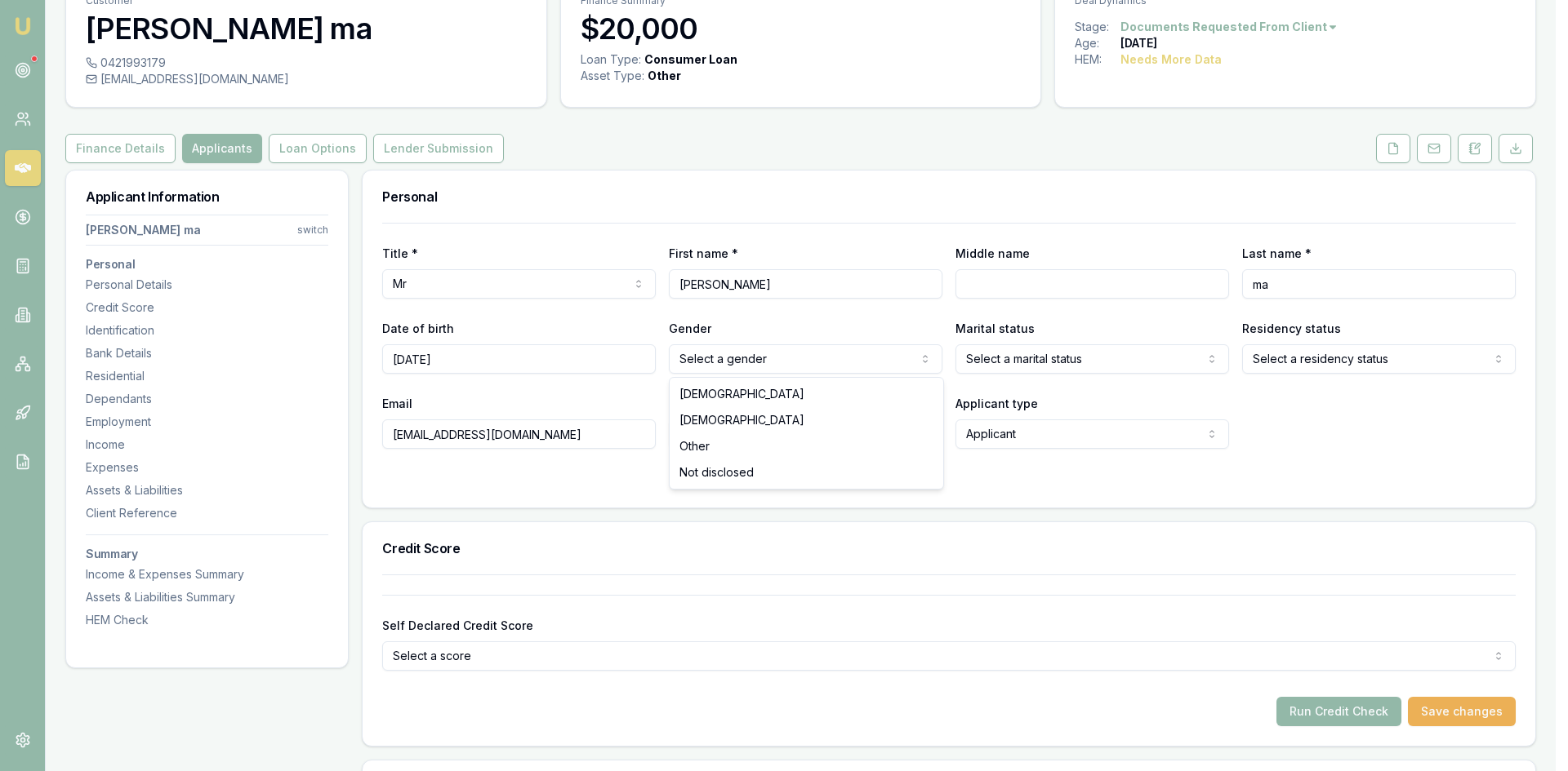
select select "FEMALE"
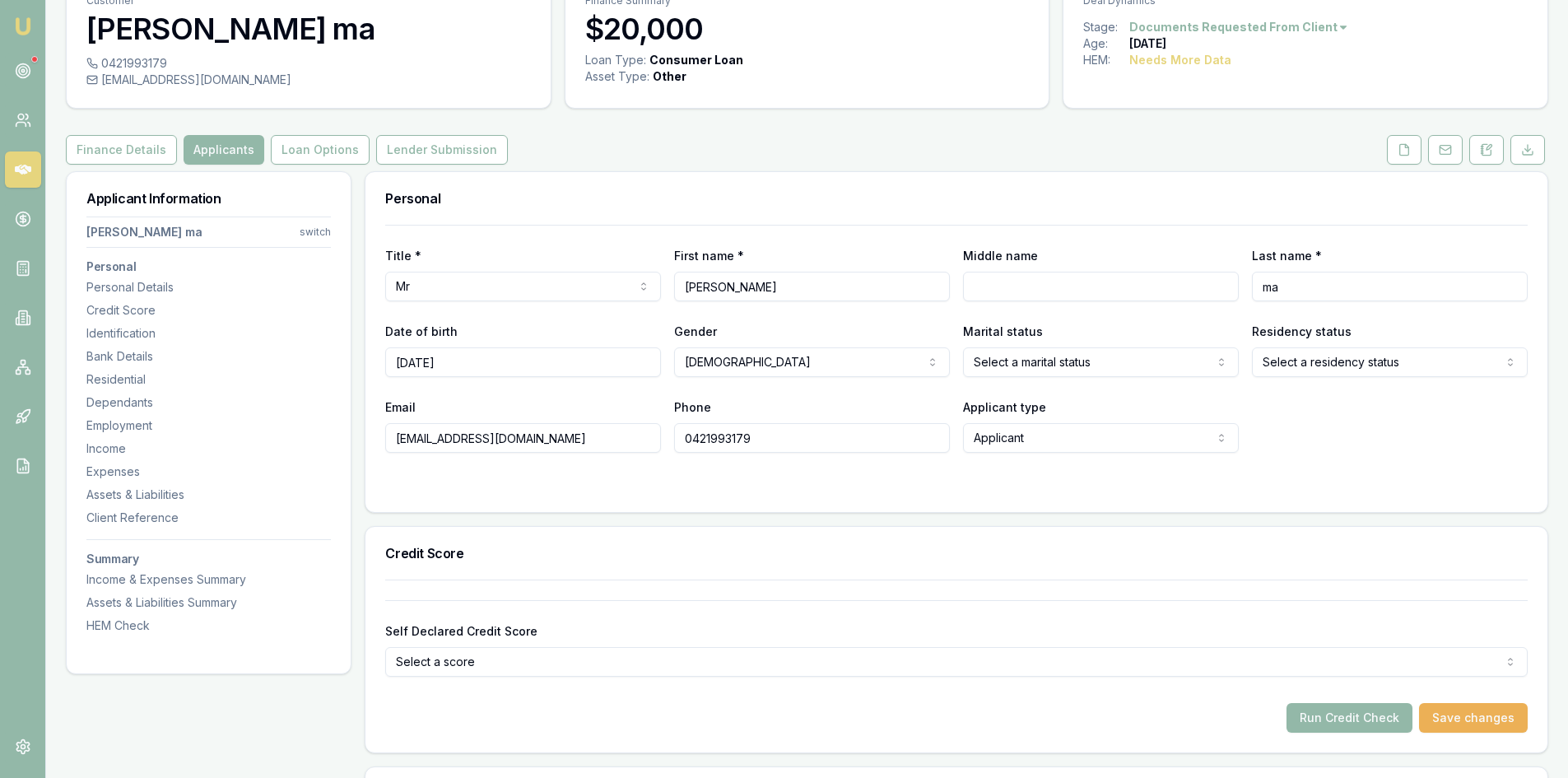
click at [1022, 370] on html "Emu Broker Deals View D-6O3YDSMJC9 Steven Nguyen Toggle Menu Customer khanh ma …" at bounding box center [784, 307] width 1568 height 778
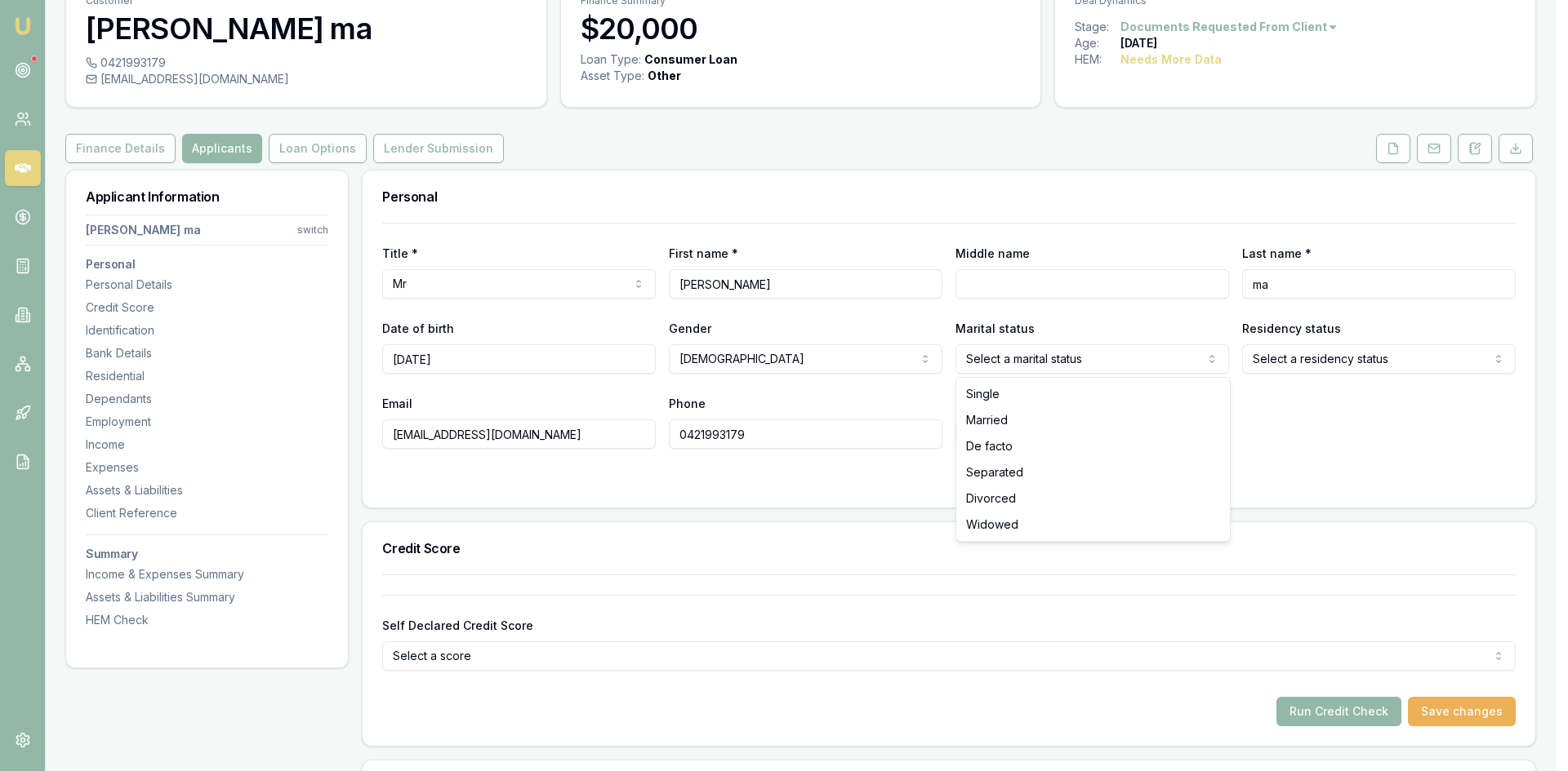
select select "MARRIED"
drag, startPoint x: 1003, startPoint y: 419, endPoint x: 1098, endPoint y: 395, distance: 98.0
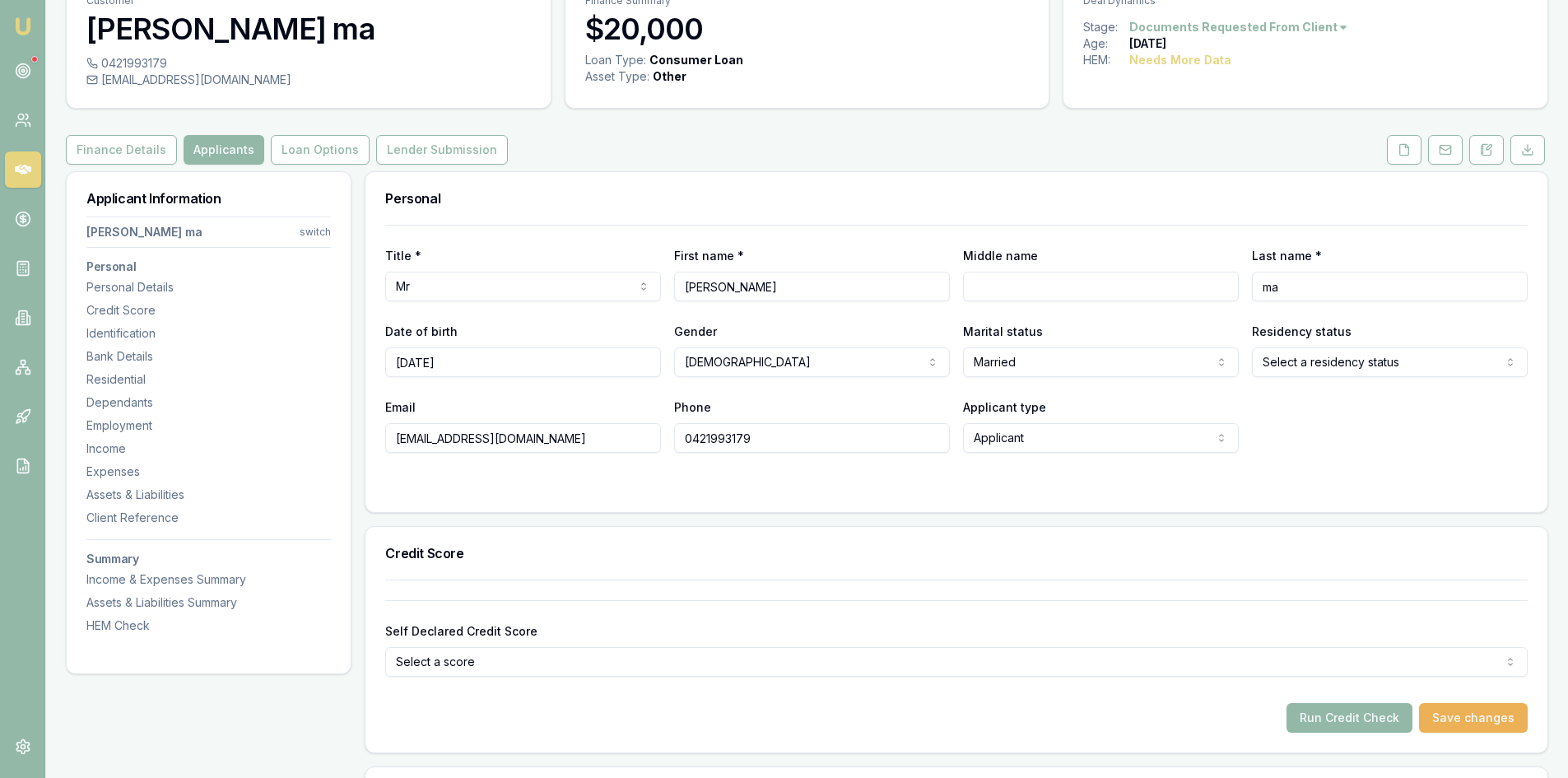
click at [1305, 368] on html "Emu Broker Deals View D-6O3YDSMJC9 Steven Nguyen Toggle Menu Customer khanh ma …" at bounding box center [784, 307] width 1568 height 778
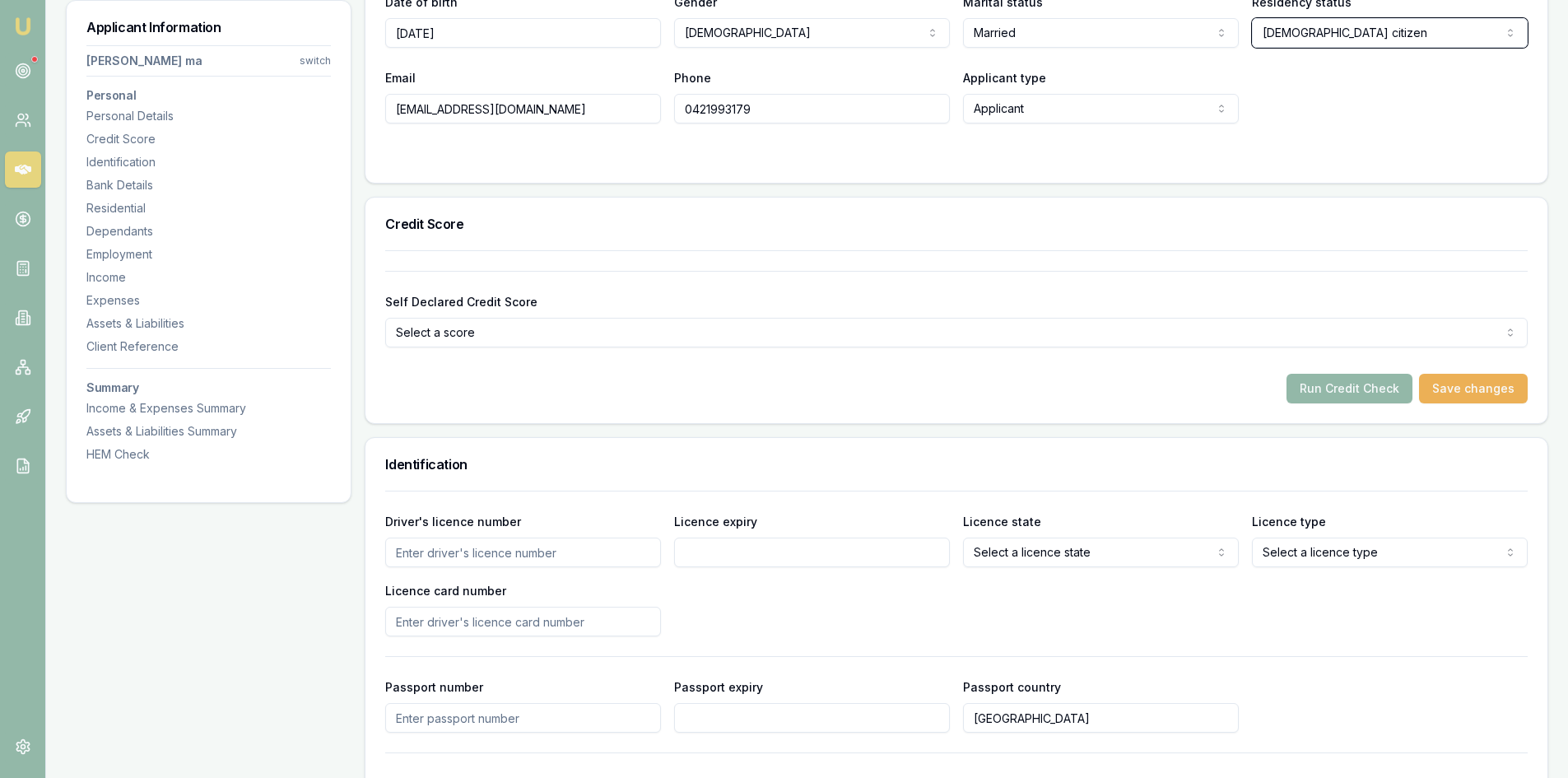
scroll to position [494, 0]
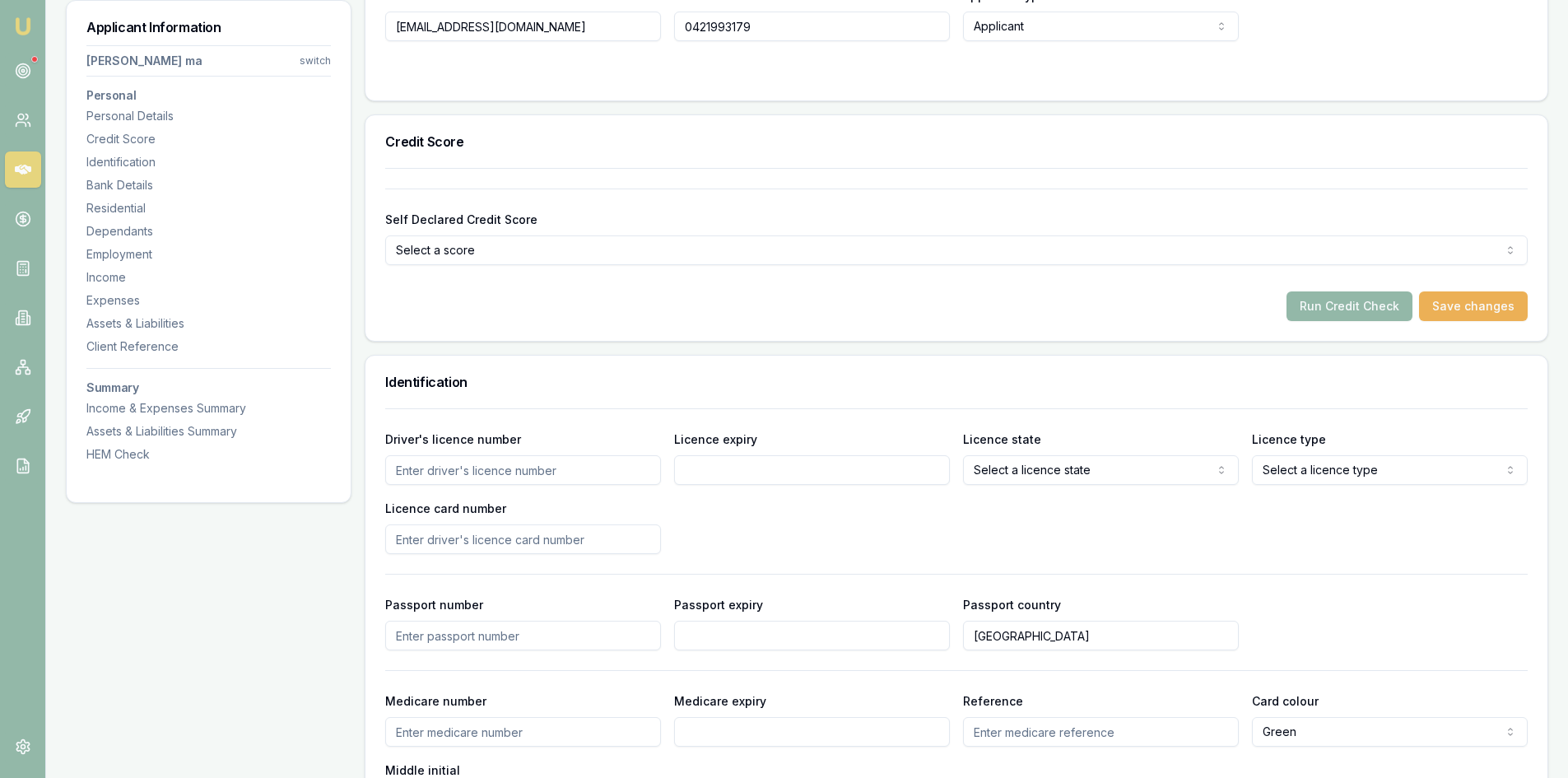
click at [432, 464] on input "Driver's licence number" at bounding box center [524, 471] width 276 height 30
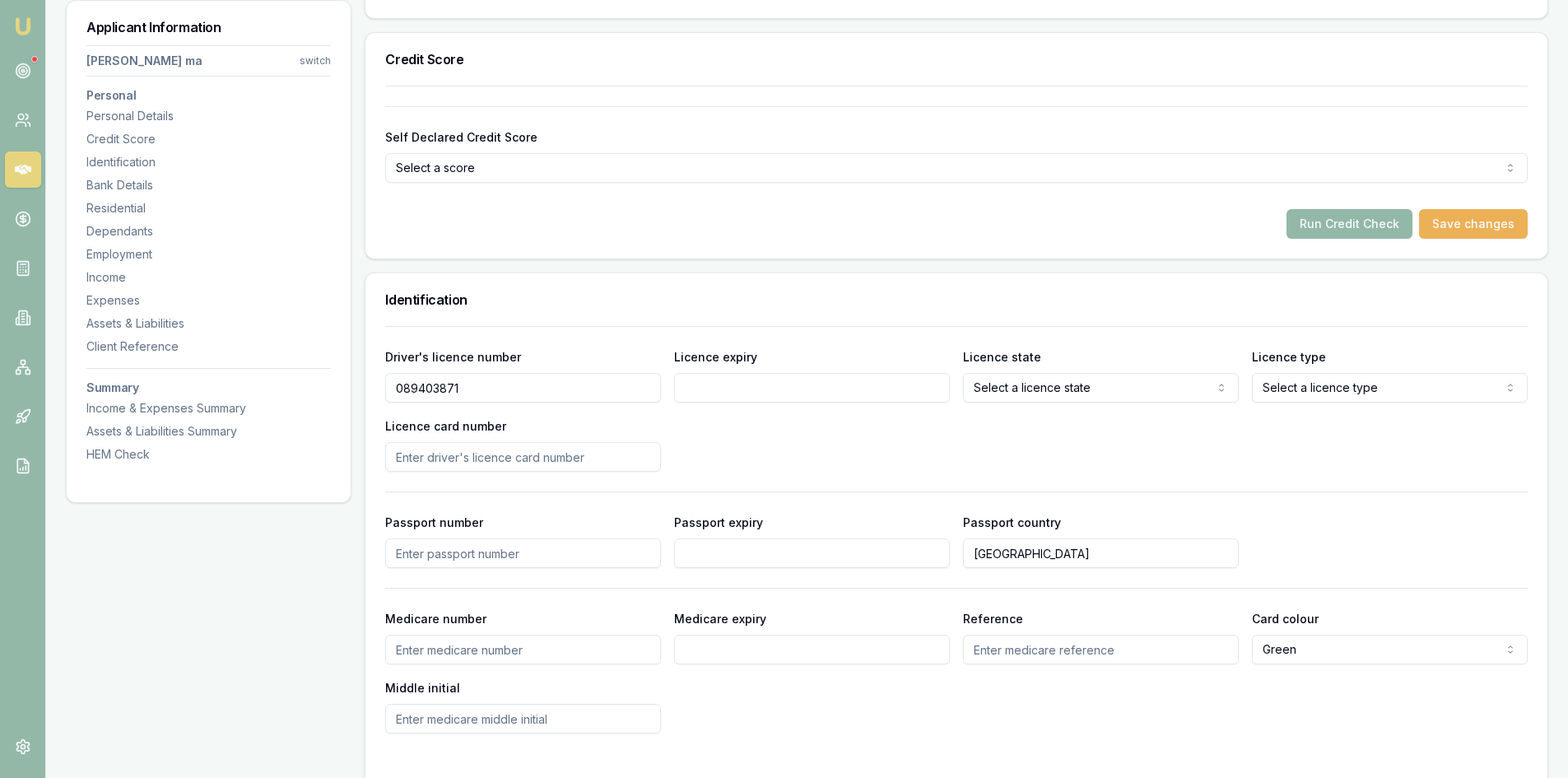
type input "089403871"
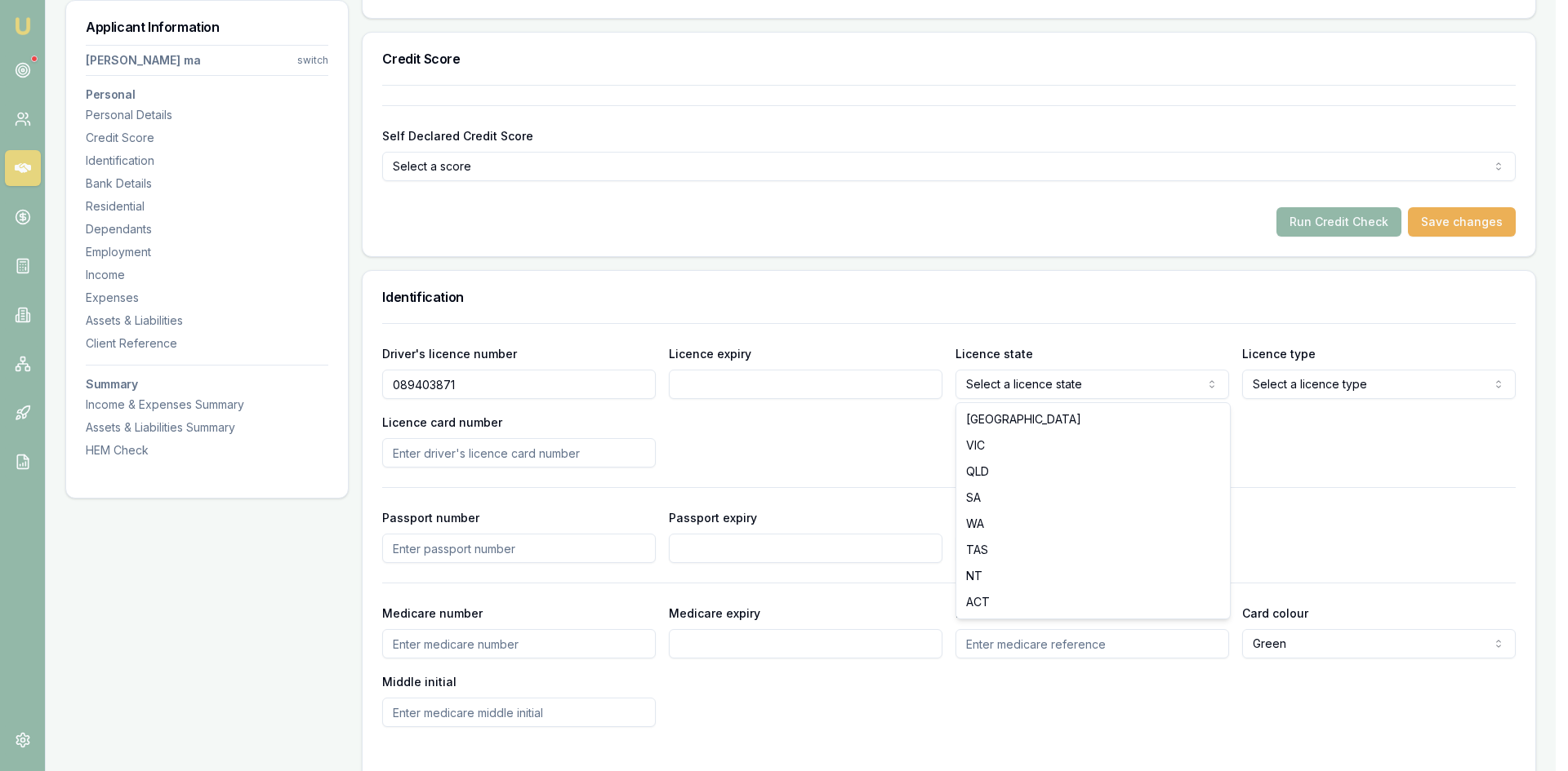
select select "VIC"
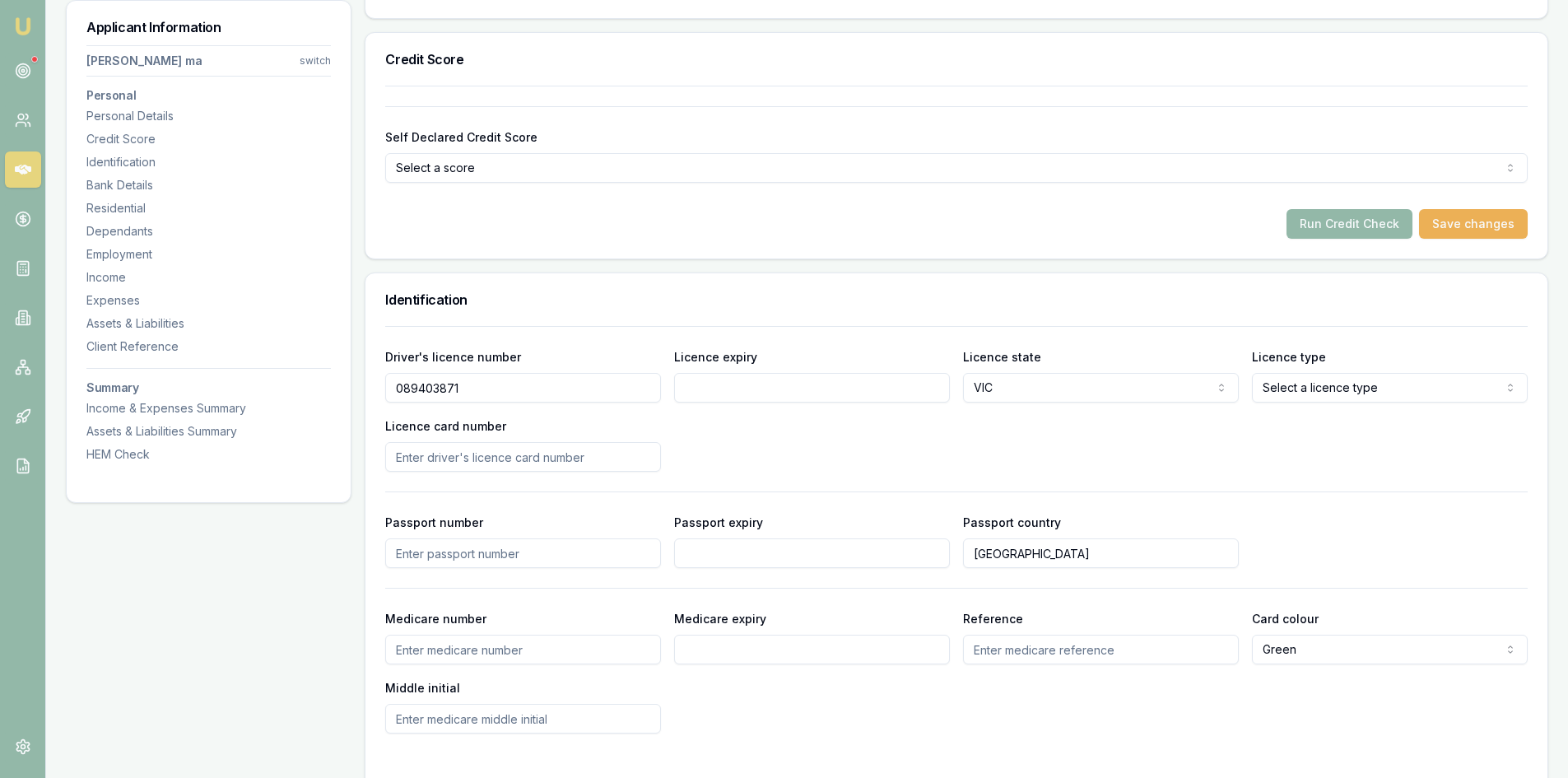
click at [782, 393] on input "Licence expiry" at bounding box center [812, 388] width 276 height 30
type input "28/02/2027"
click at [428, 460] on input "Licence card number" at bounding box center [524, 457] width 276 height 30
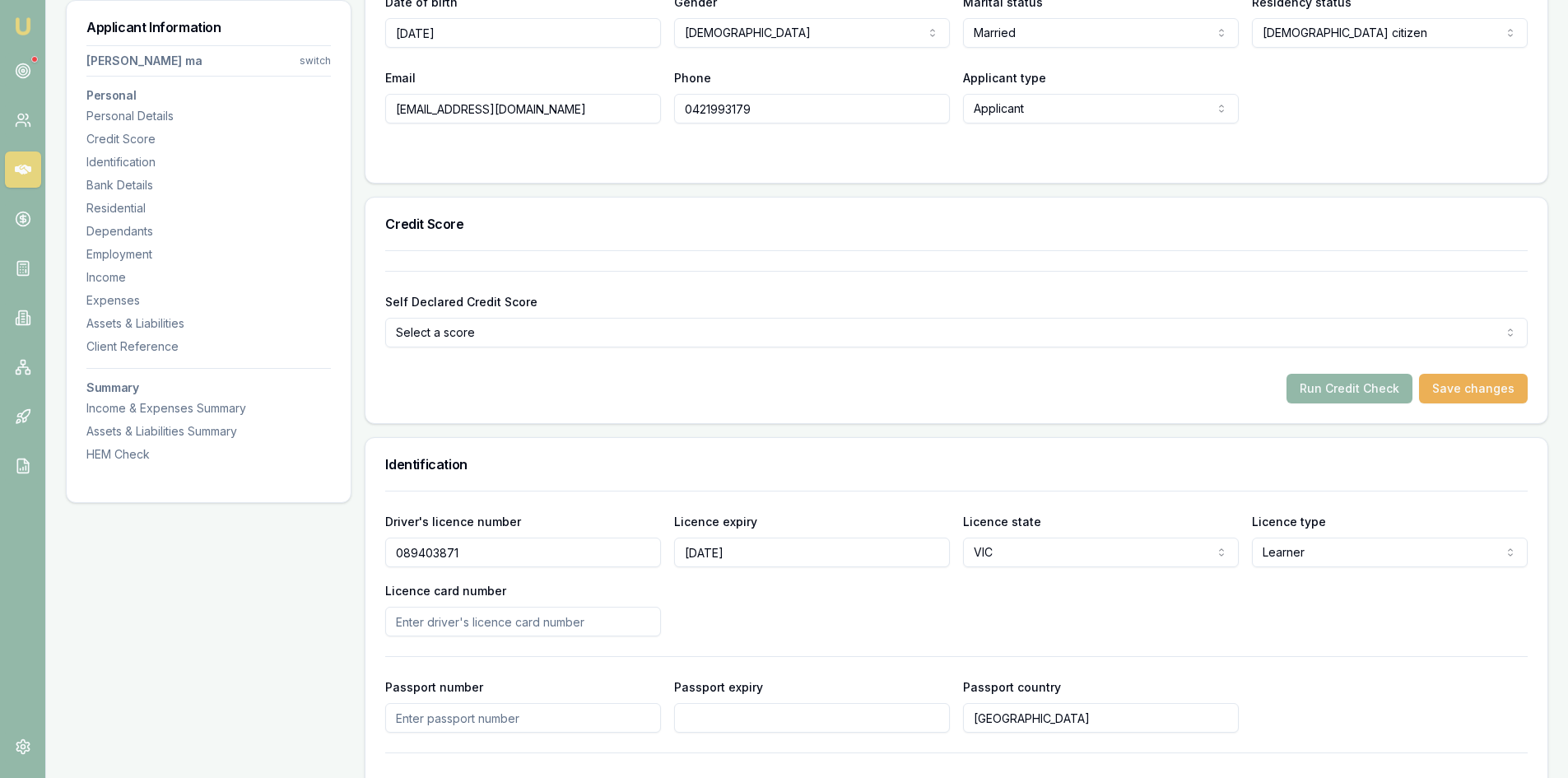
scroll to position [247, 0]
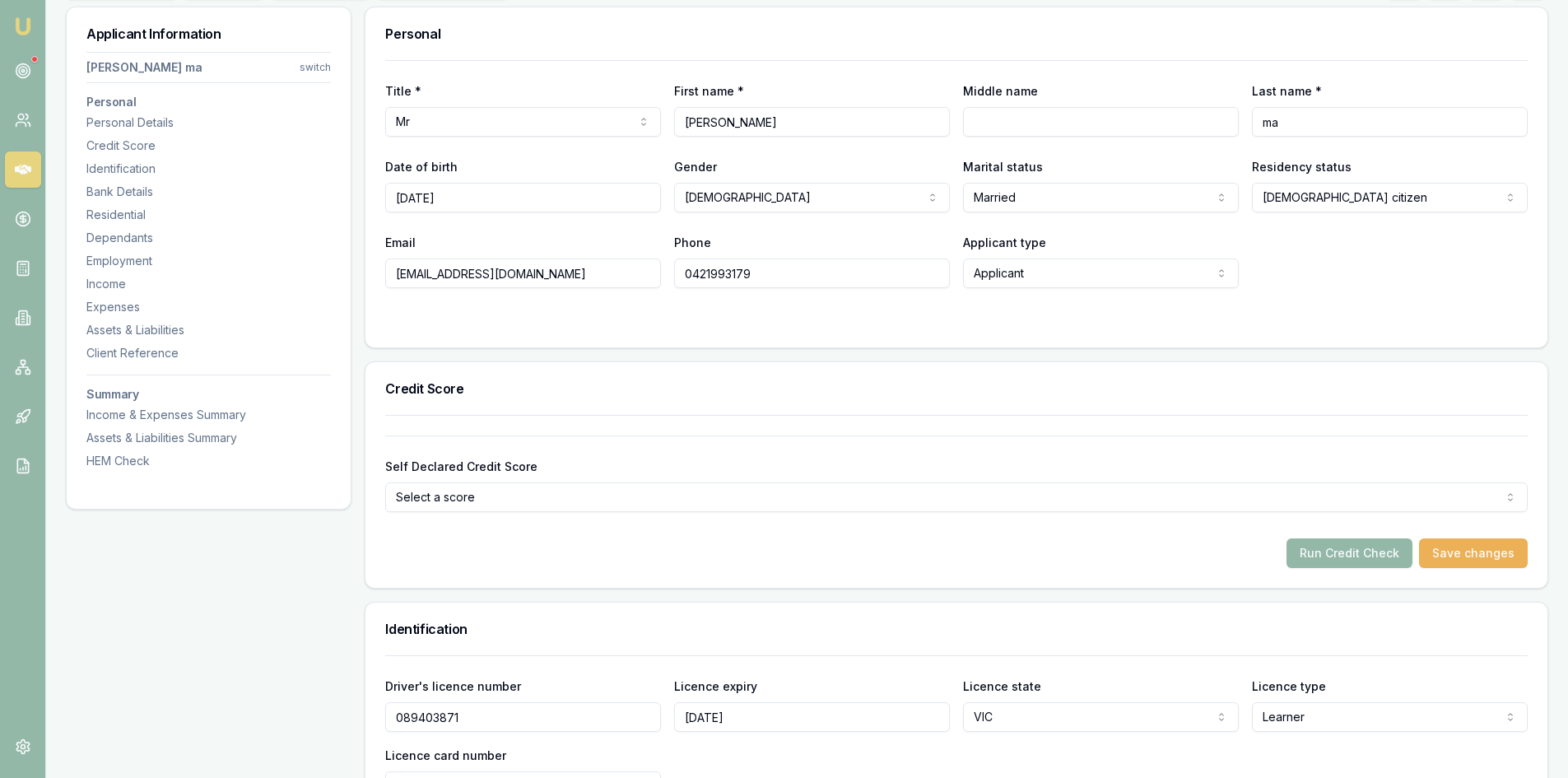
select select
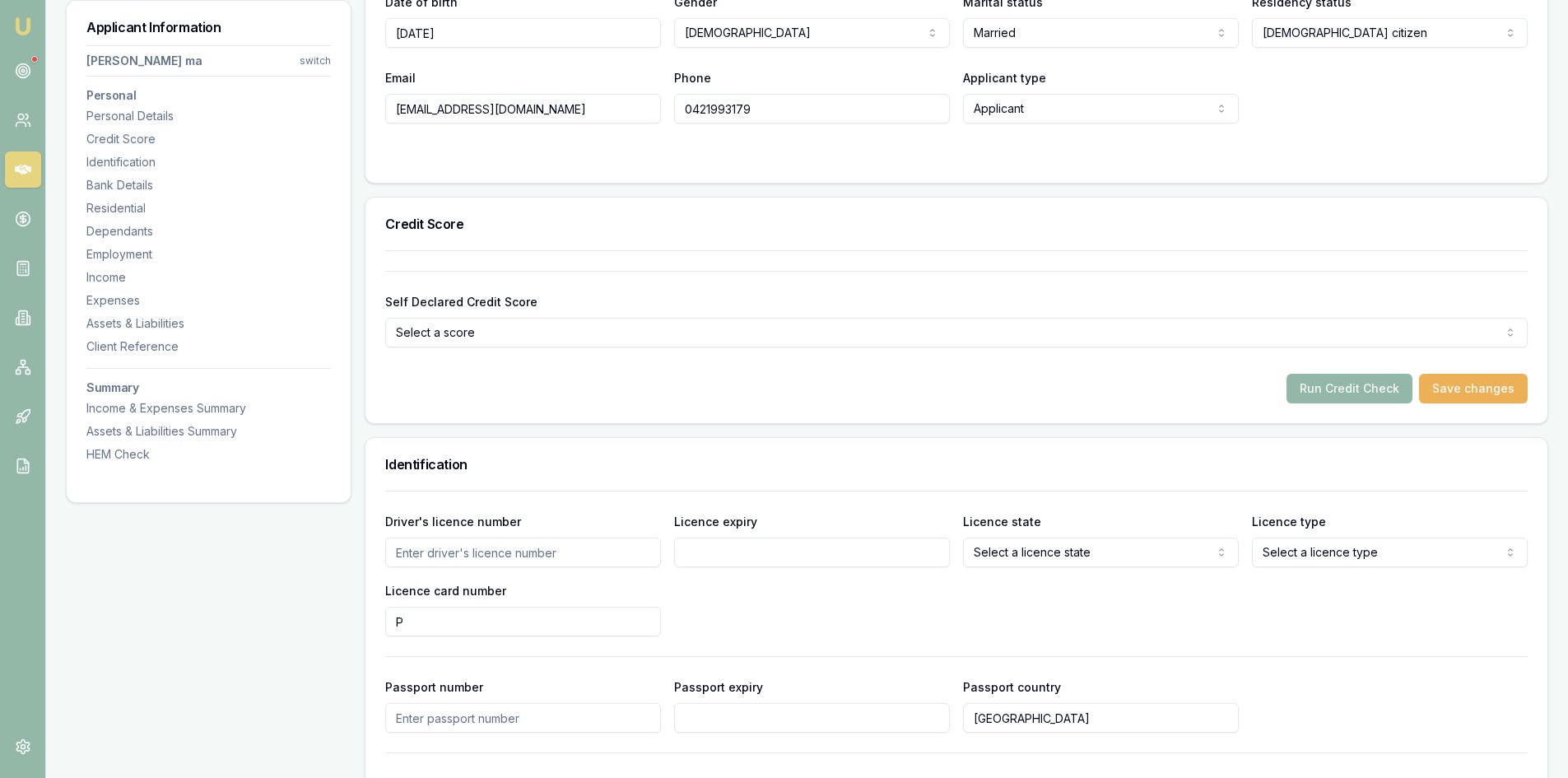
type input "P"
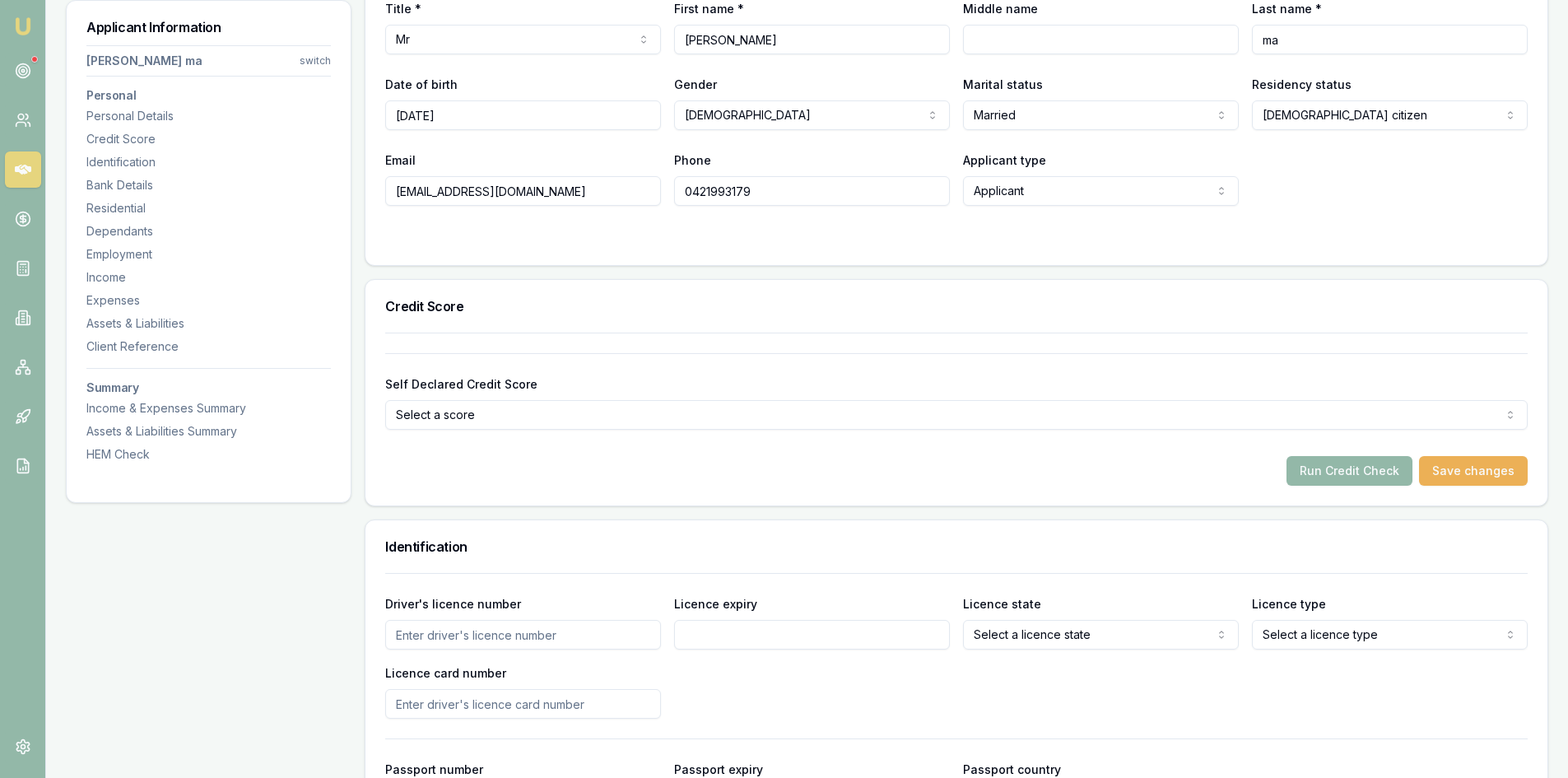
scroll to position [659, 0]
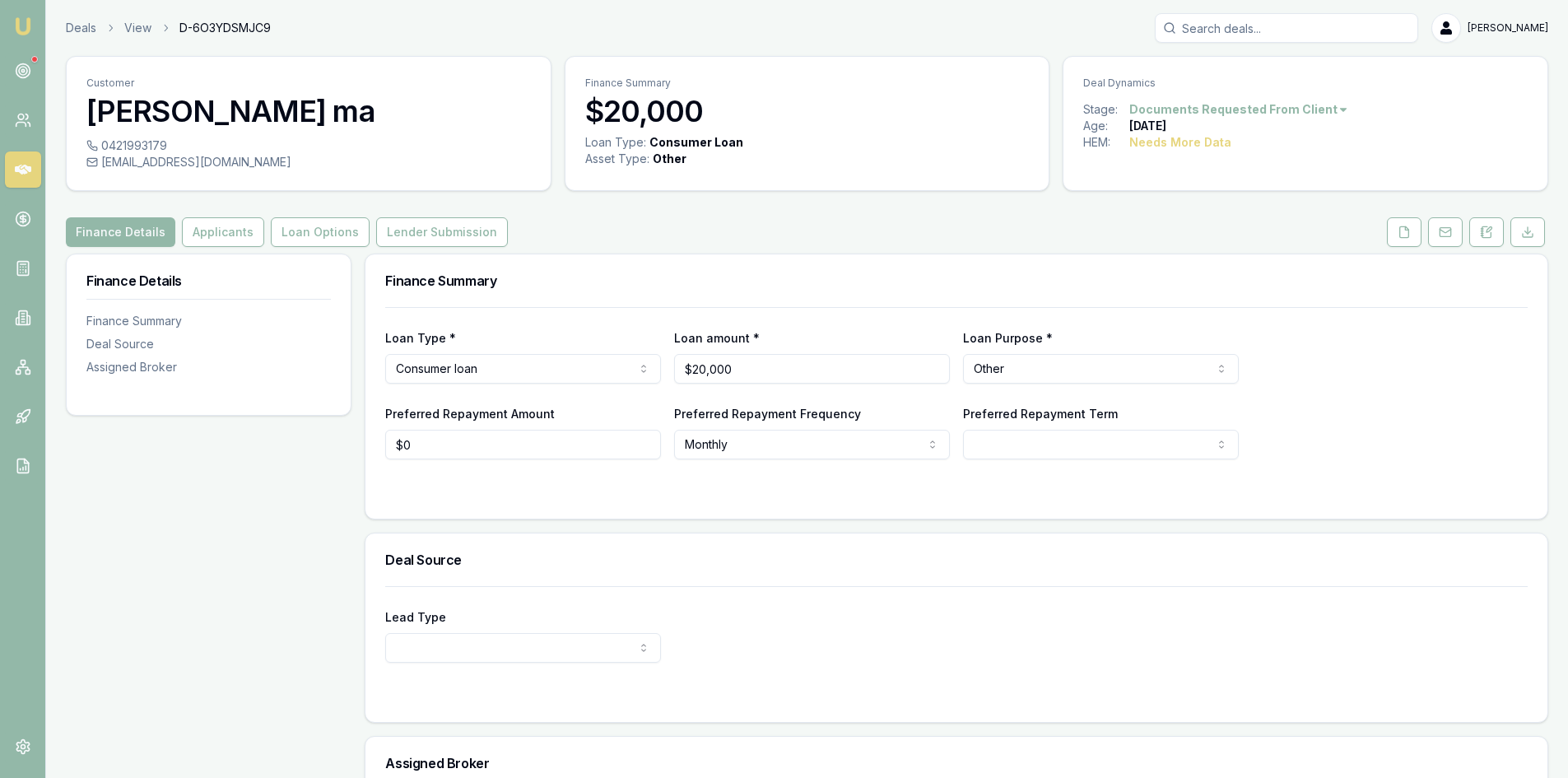
drag, startPoint x: 1408, startPoint y: 229, endPoint x: 1370, endPoint y: 239, distance: 39.3
click at [1408, 229] on icon at bounding box center [1404, 232] width 9 height 11
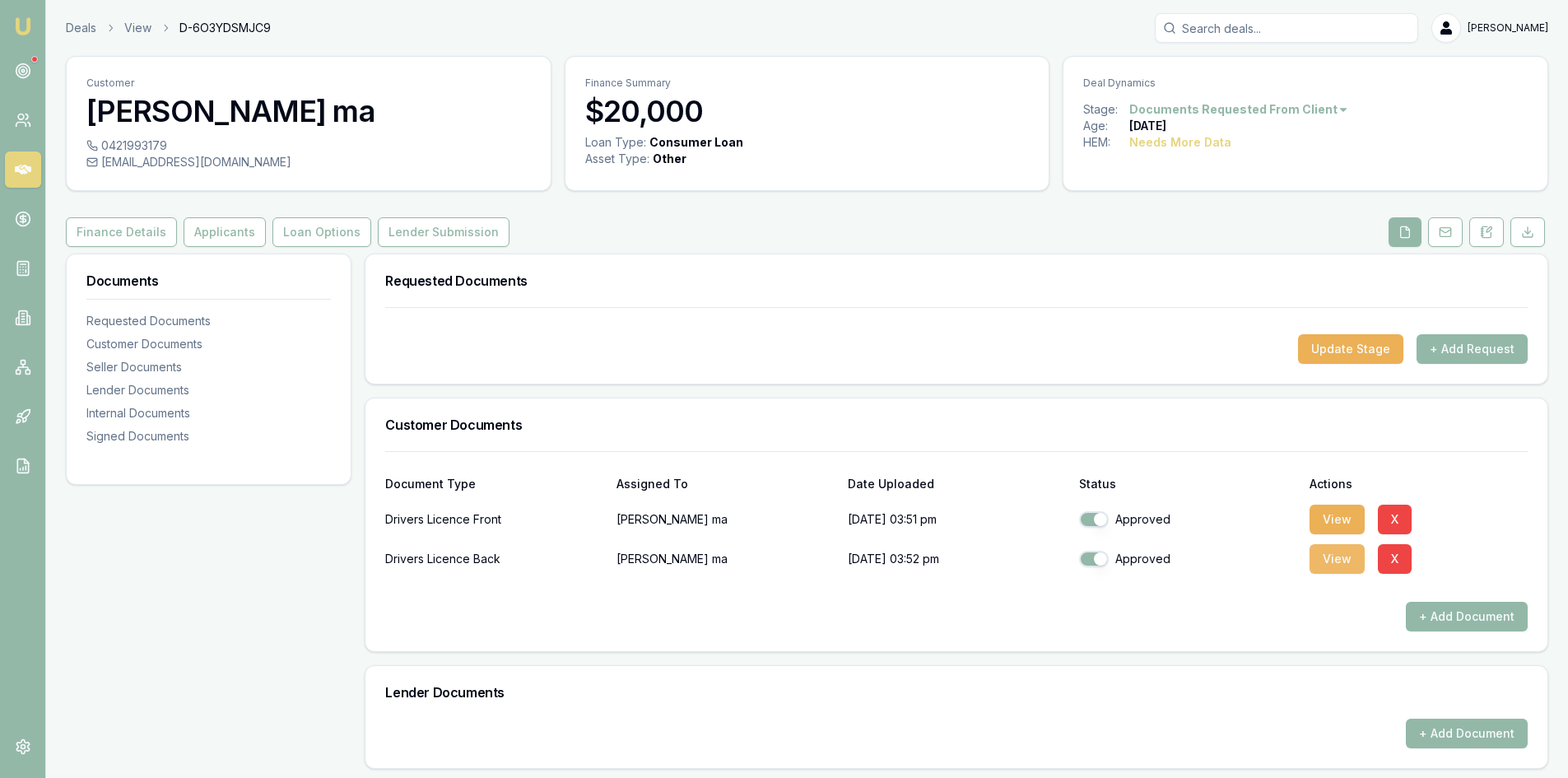
click at [1334, 567] on button "View" at bounding box center [1337, 560] width 55 height 30
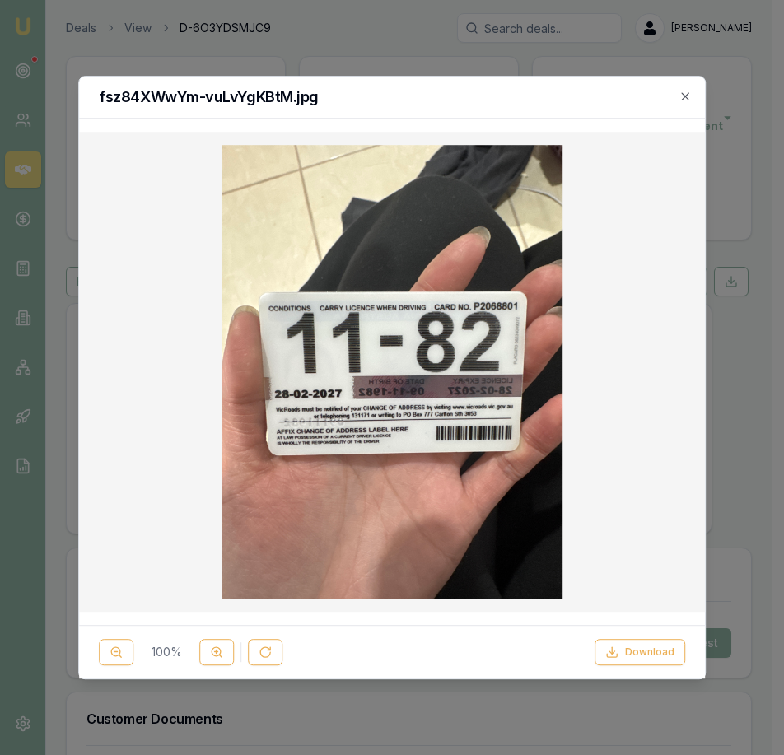
drag, startPoint x: 639, startPoint y: 652, endPoint x: 489, endPoint y: 575, distance: 168.7
click at [639, 652] on button "Download" at bounding box center [640, 652] width 91 height 26
click at [685, 103] on div "fsz84XWwYm-vuLvYgKBtM.jpg" at bounding box center [392, 98] width 626 height 42
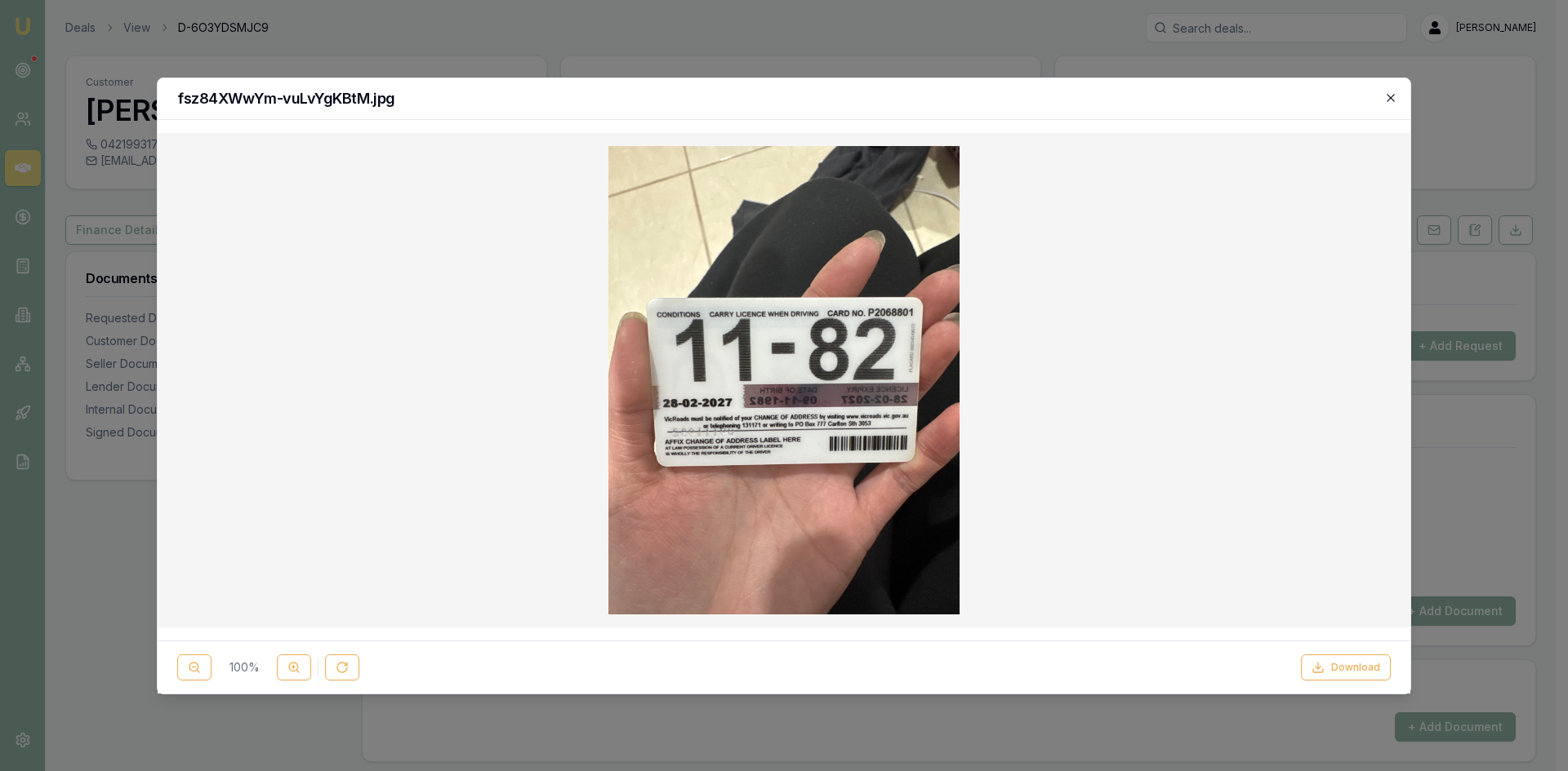
click at [1388, 100] on icon "button" at bounding box center [1390, 97] width 7 height 7
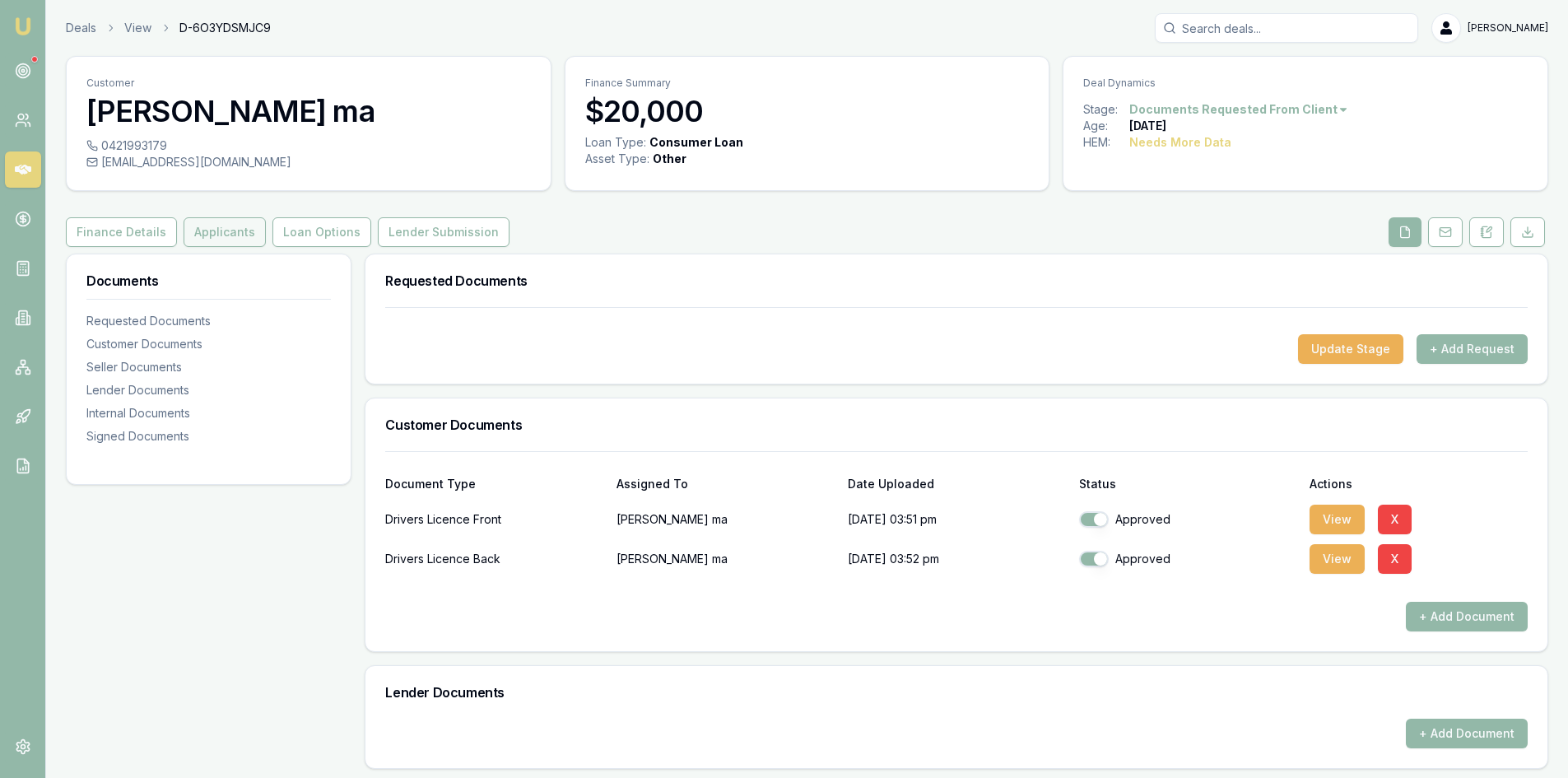
click at [199, 232] on button "Applicants" at bounding box center [225, 232] width 82 height 30
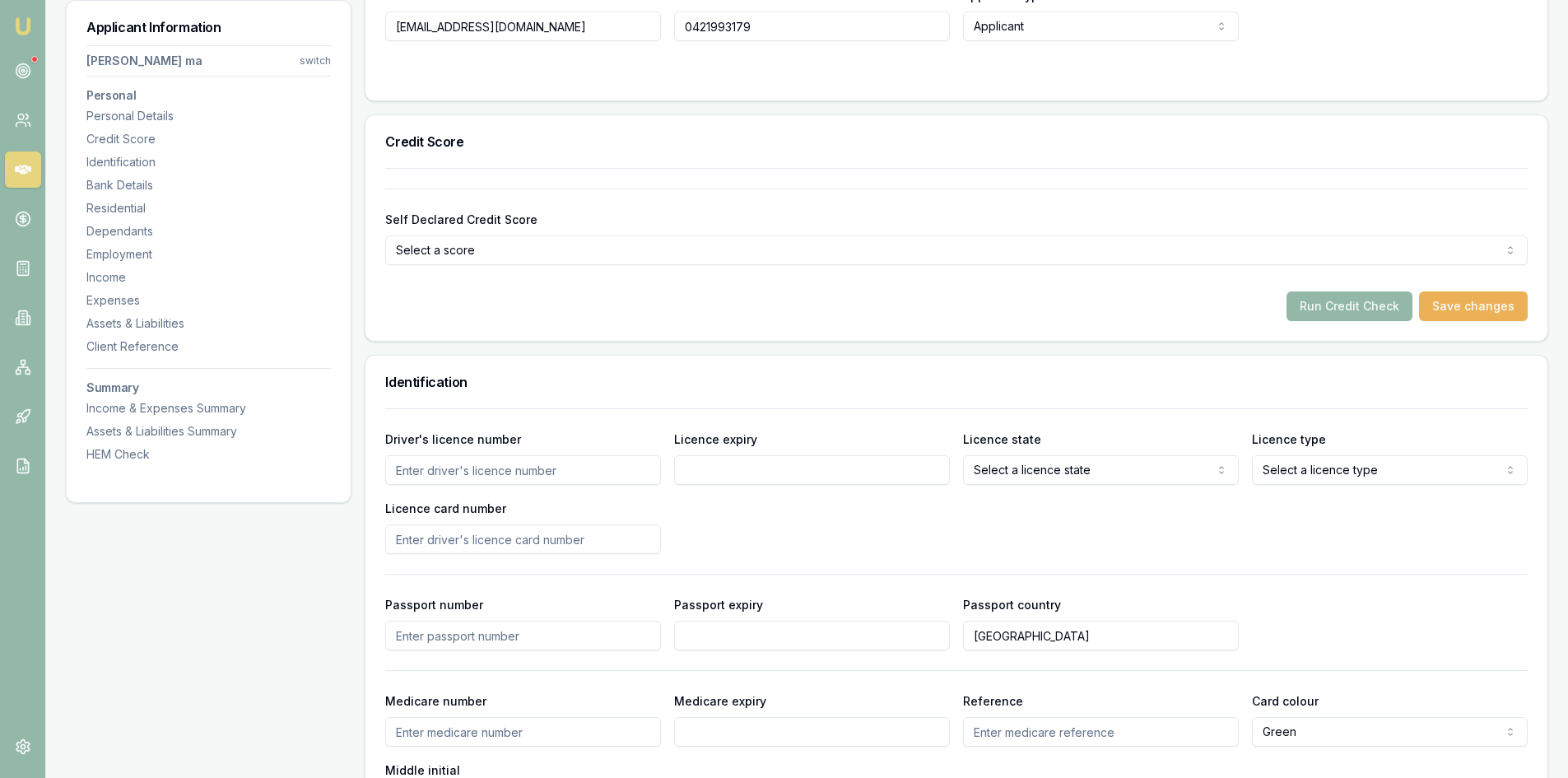
scroll to position [577, 0]
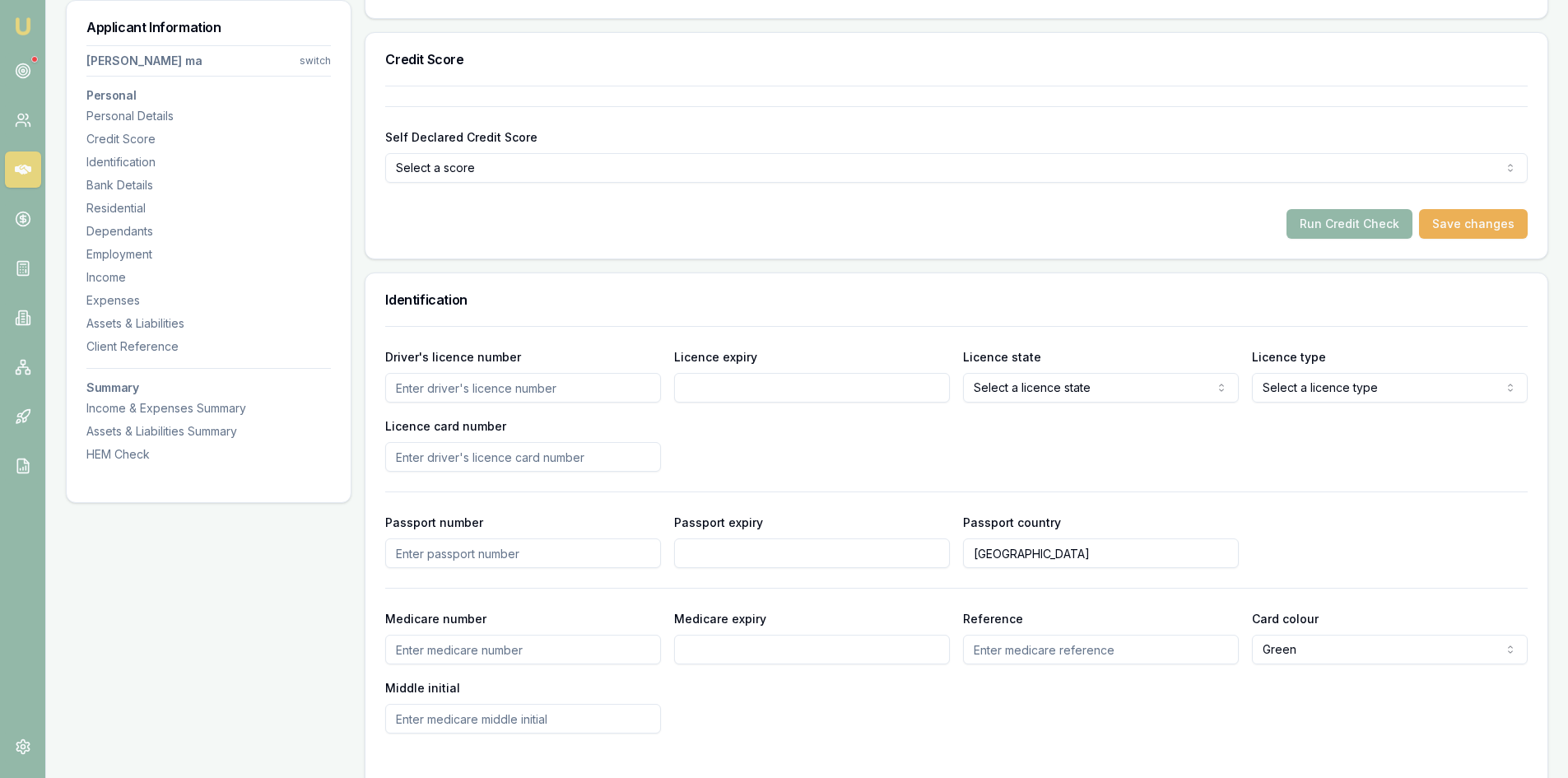
click at [1379, 508] on div "Driver's licence number Licence expiry Licence state Select a licence state NSW…" at bounding box center [956, 530] width 1142 height 408
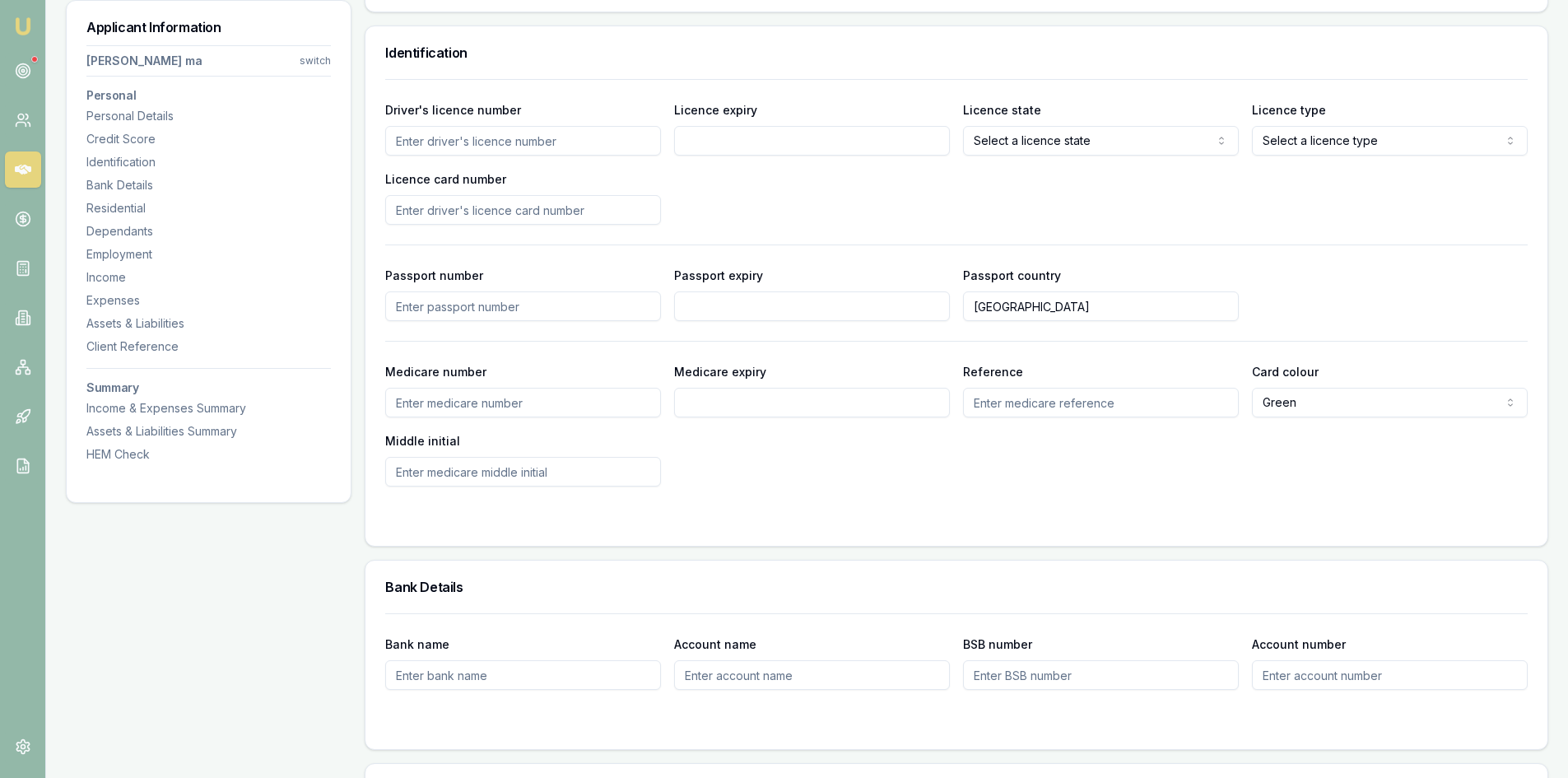
scroll to position [741, 0]
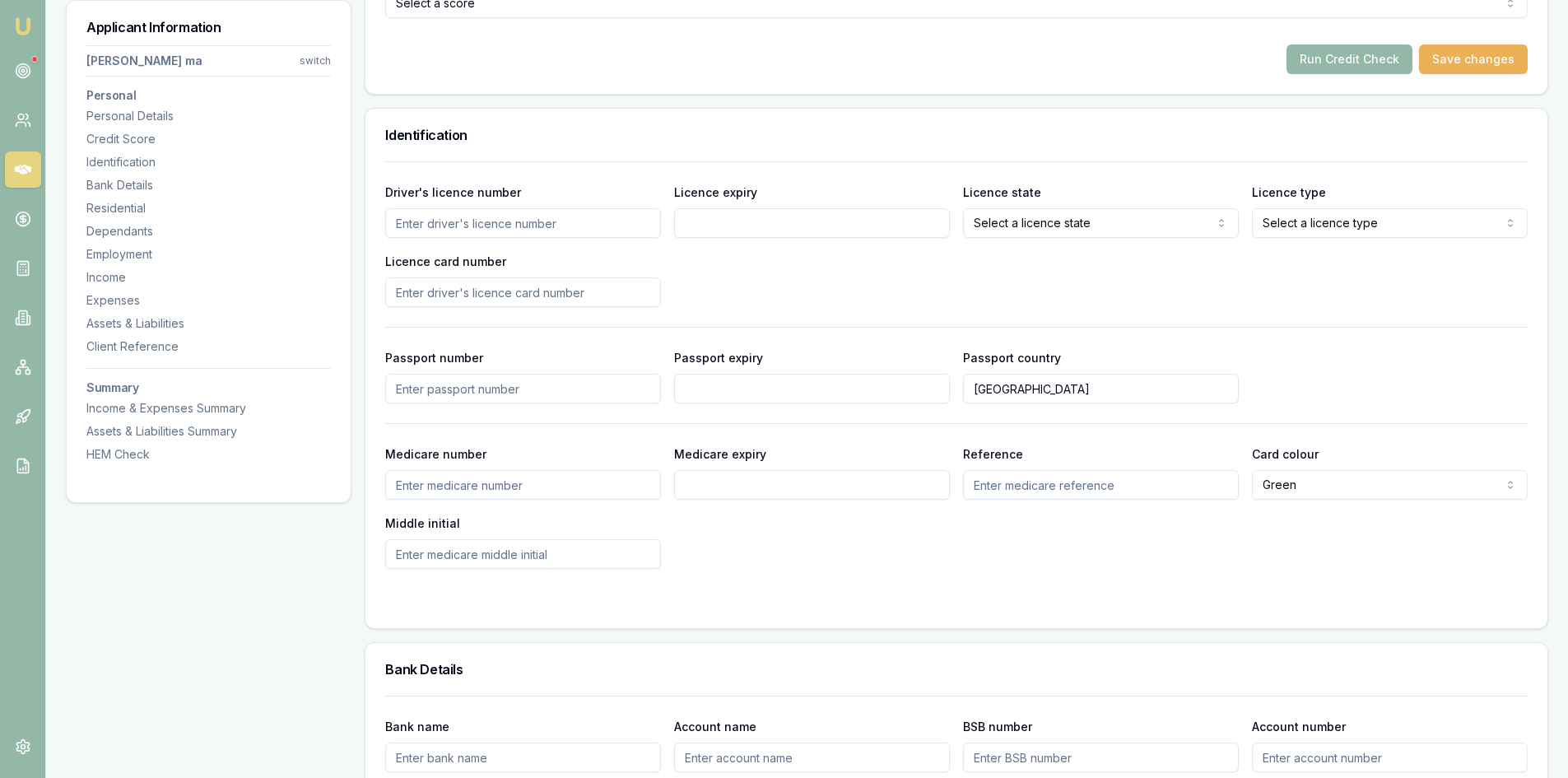
click at [419, 300] on input "Licence card number" at bounding box center [524, 293] width 276 height 30
type input "P2068801"
click at [733, 270] on div "Driver's licence number Licence expiry Licence state Select a licence state NSW…" at bounding box center [956, 244] width 1142 height 125
click at [513, 224] on input "Driver's licence number" at bounding box center [524, 223] width 276 height 30
click at [1439, 382] on div "Passport number Passport expiry Passport country Australia" at bounding box center [956, 376] width 1142 height 56
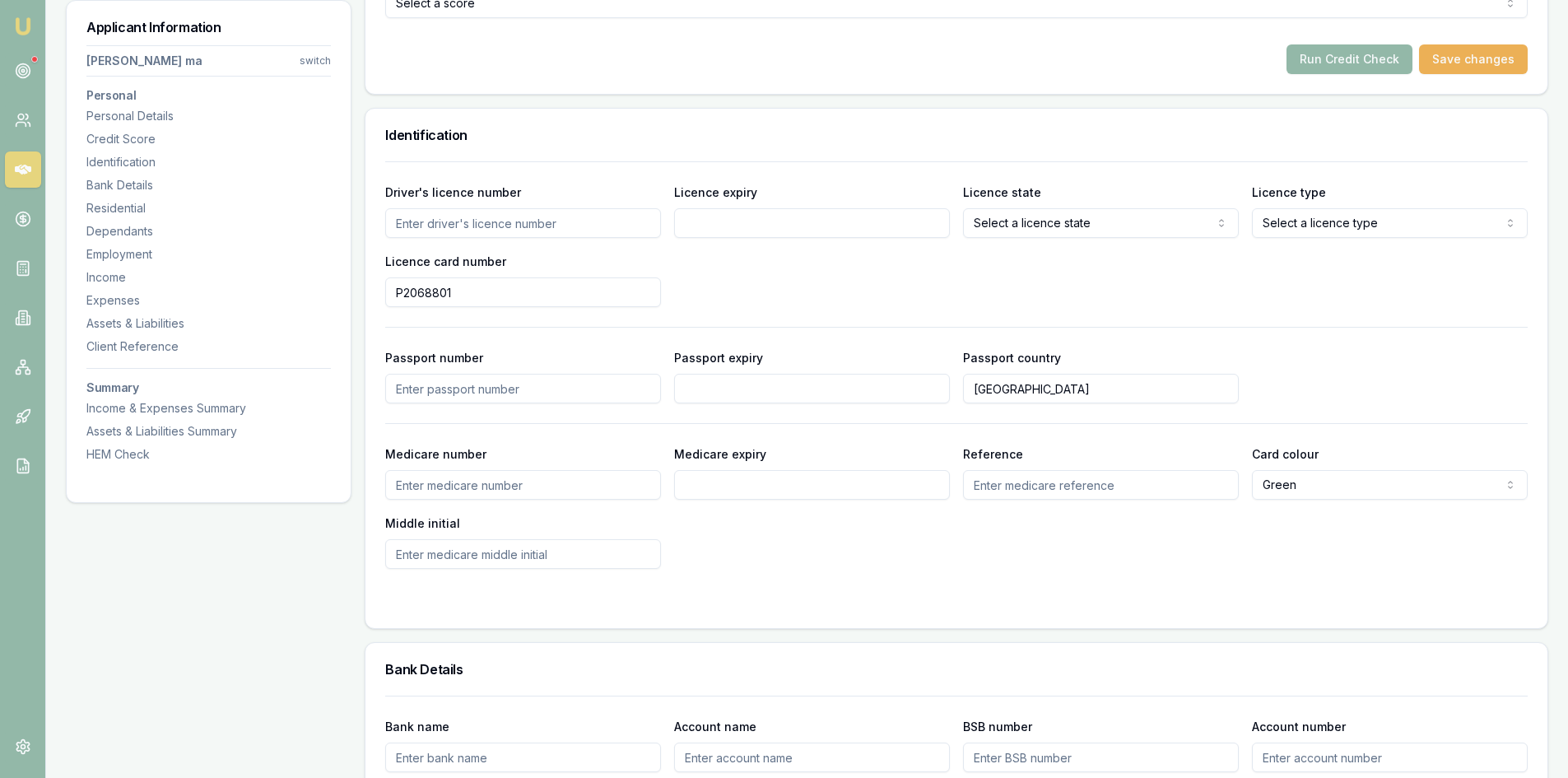
scroll to position [824, 0]
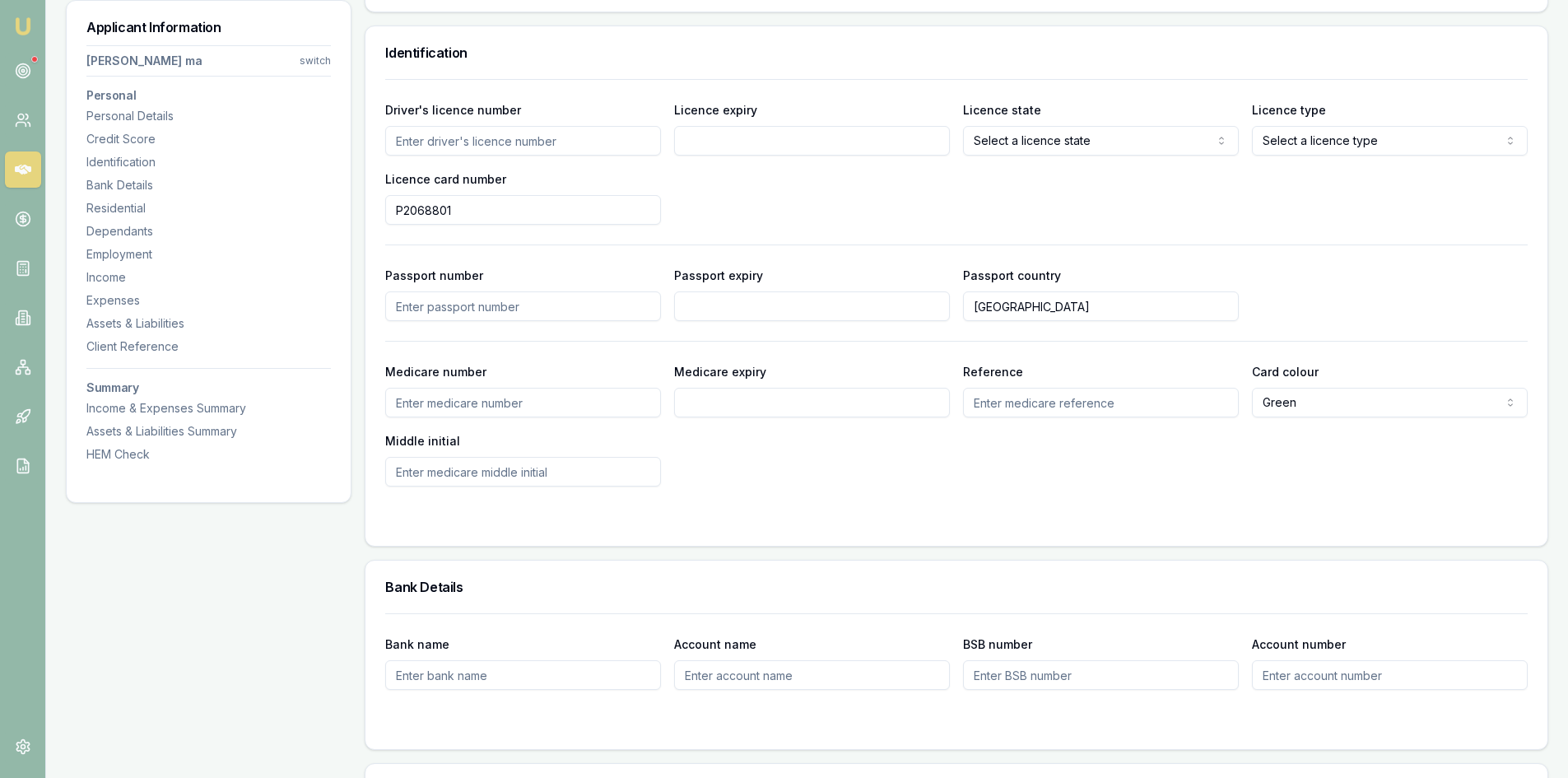
click at [470, 141] on input "Driver's licence number" at bounding box center [524, 141] width 276 height 30
type input "089403871"
click at [757, 139] on input "Licence expiry" at bounding box center [812, 141] width 276 height 30
type input "28/02/2027"
click at [798, 205] on div "Driver's licence number 089403871 Licence expiry 28/02/2027 Licence state Selec…" at bounding box center [956, 162] width 1142 height 125
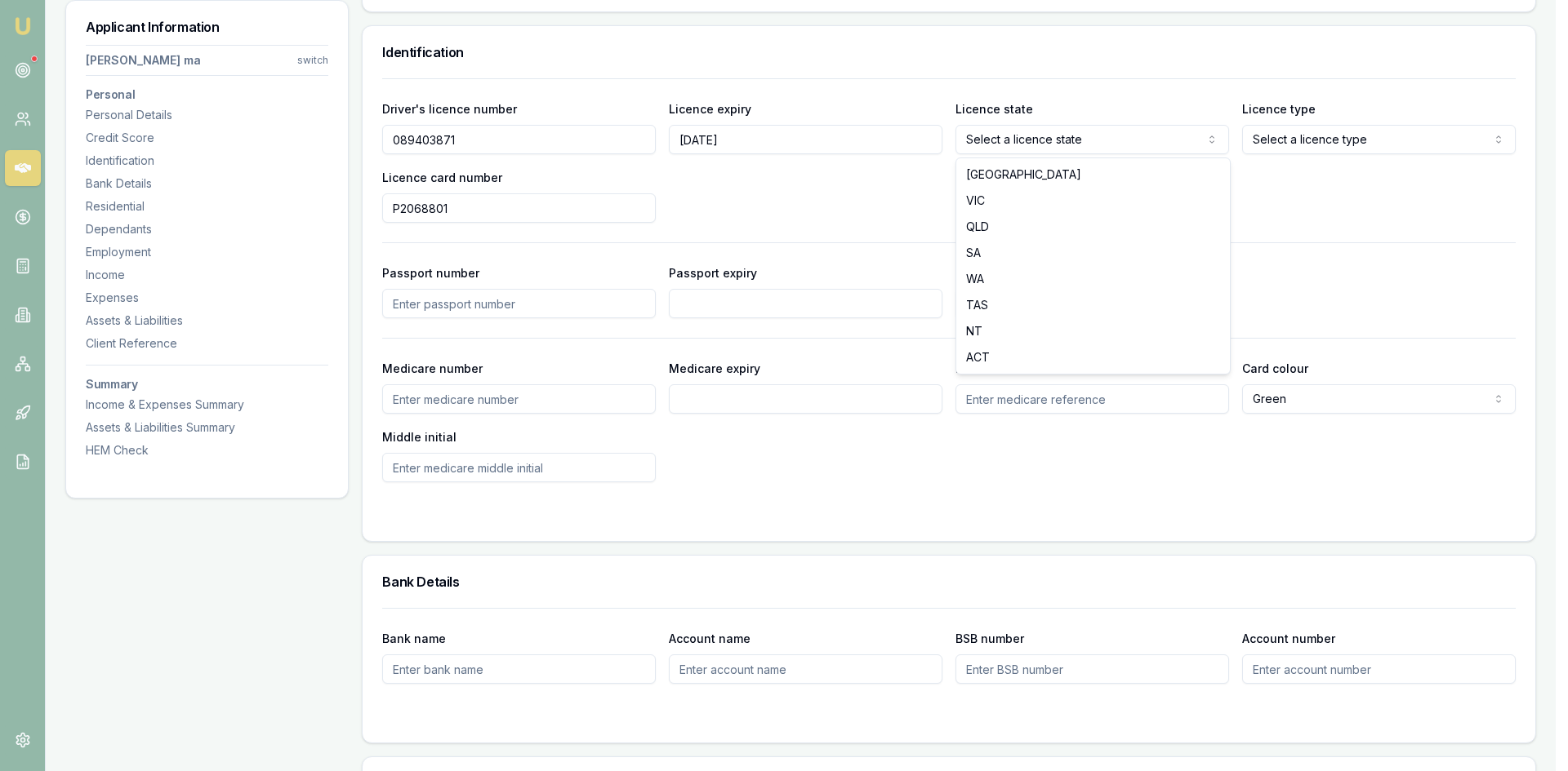
select select "VIC"
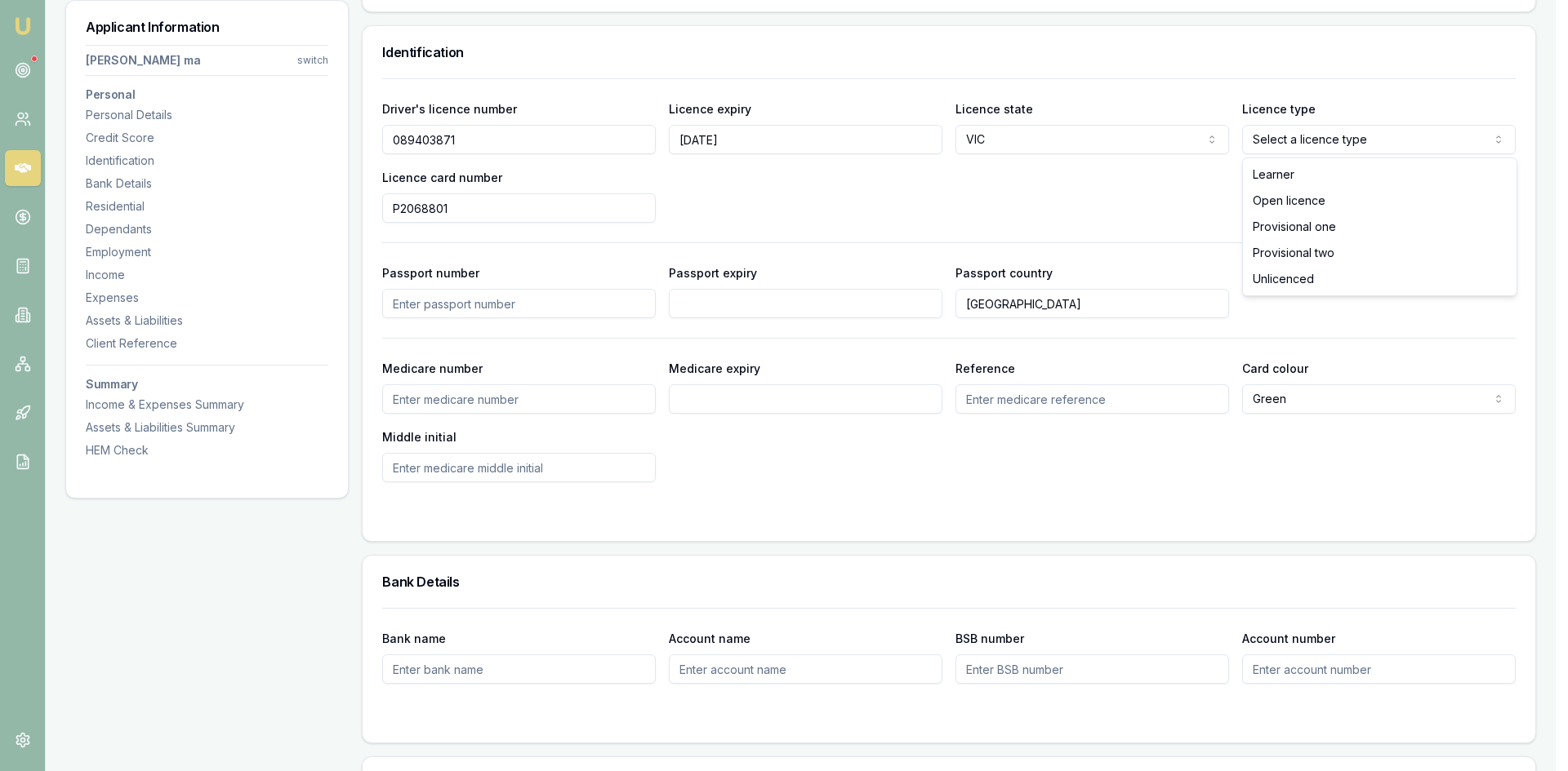
select select "OPEN_LICENCE"
drag, startPoint x: 1311, startPoint y: 172, endPoint x: 1311, endPoint y: 192, distance: 20.0
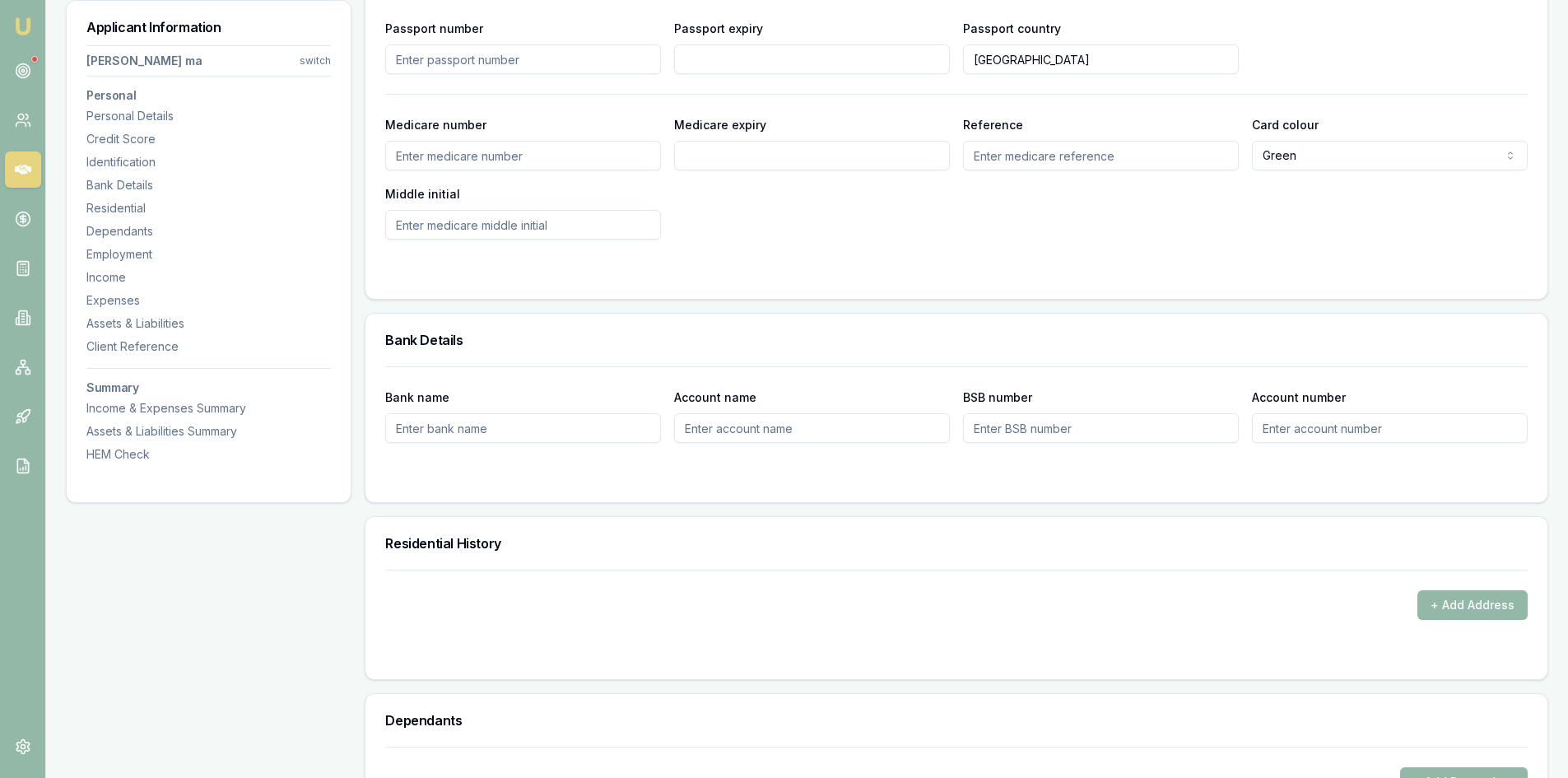
scroll to position [1153, 0]
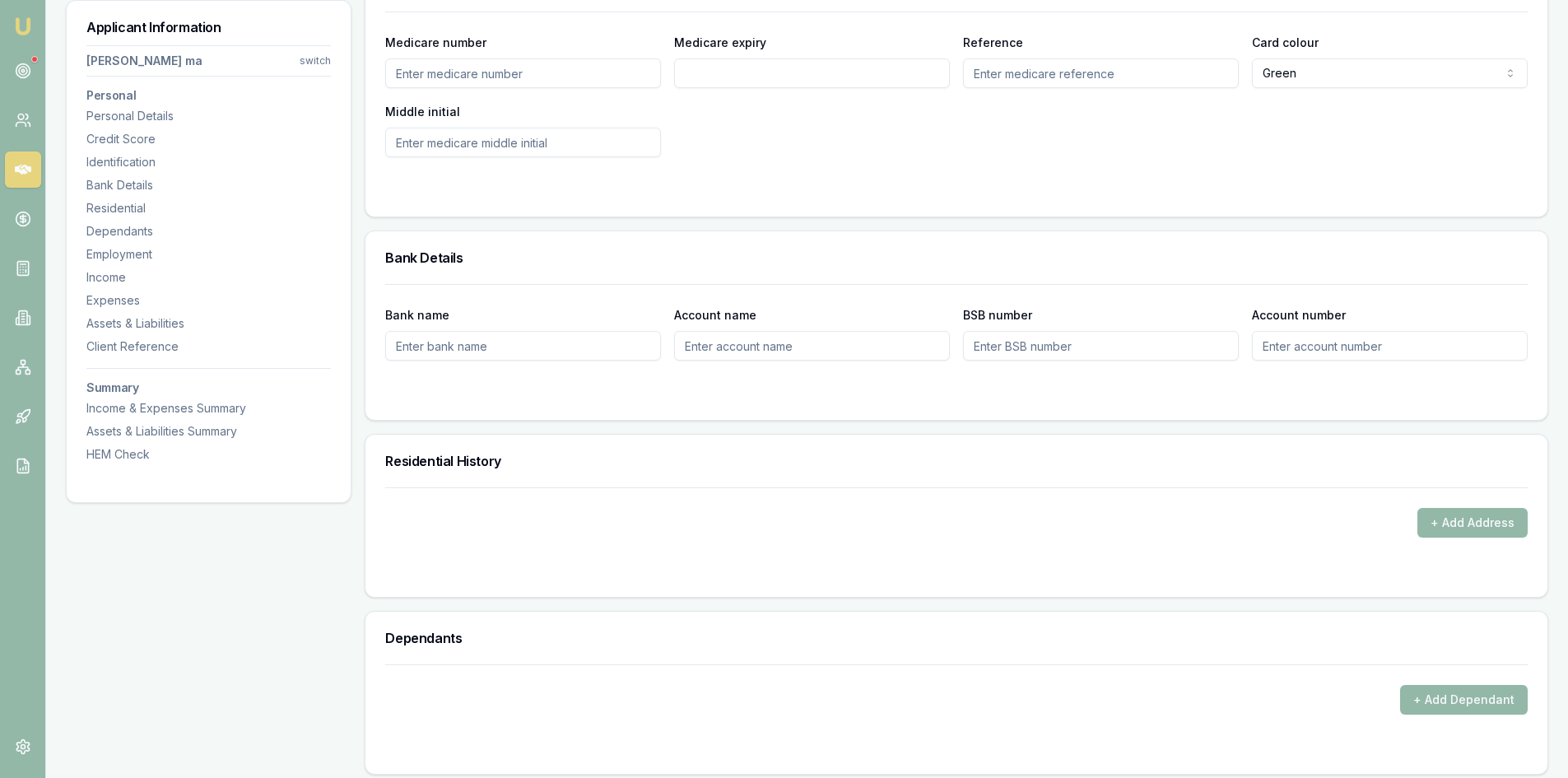
drag, startPoint x: 1466, startPoint y: 523, endPoint x: 717, endPoint y: 428, distance: 755.0
click at [1465, 523] on button "+ Add Address" at bounding box center [1473, 523] width 110 height 30
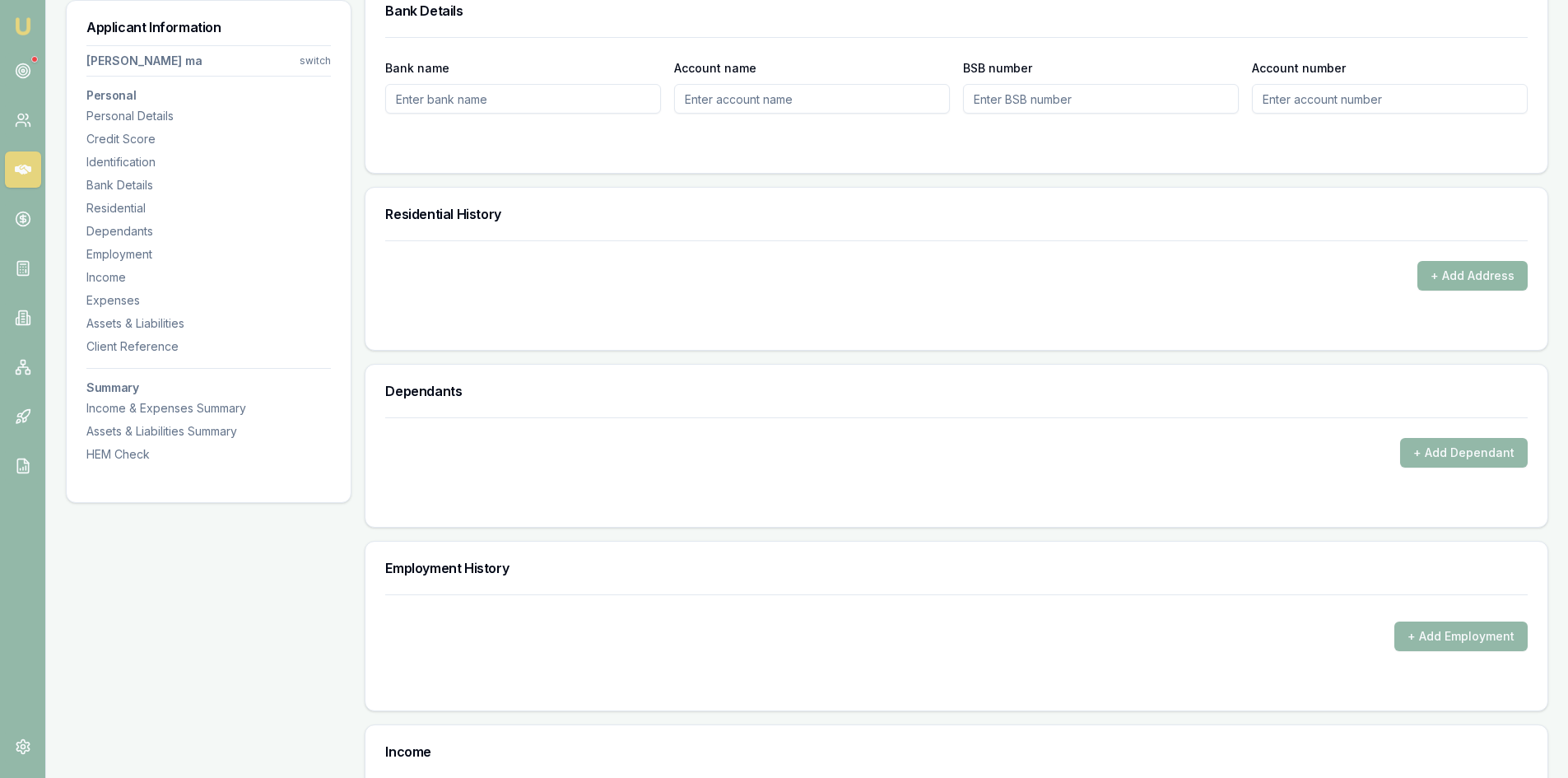
click at [1436, 273] on button "+ Add Address" at bounding box center [1473, 276] width 110 height 30
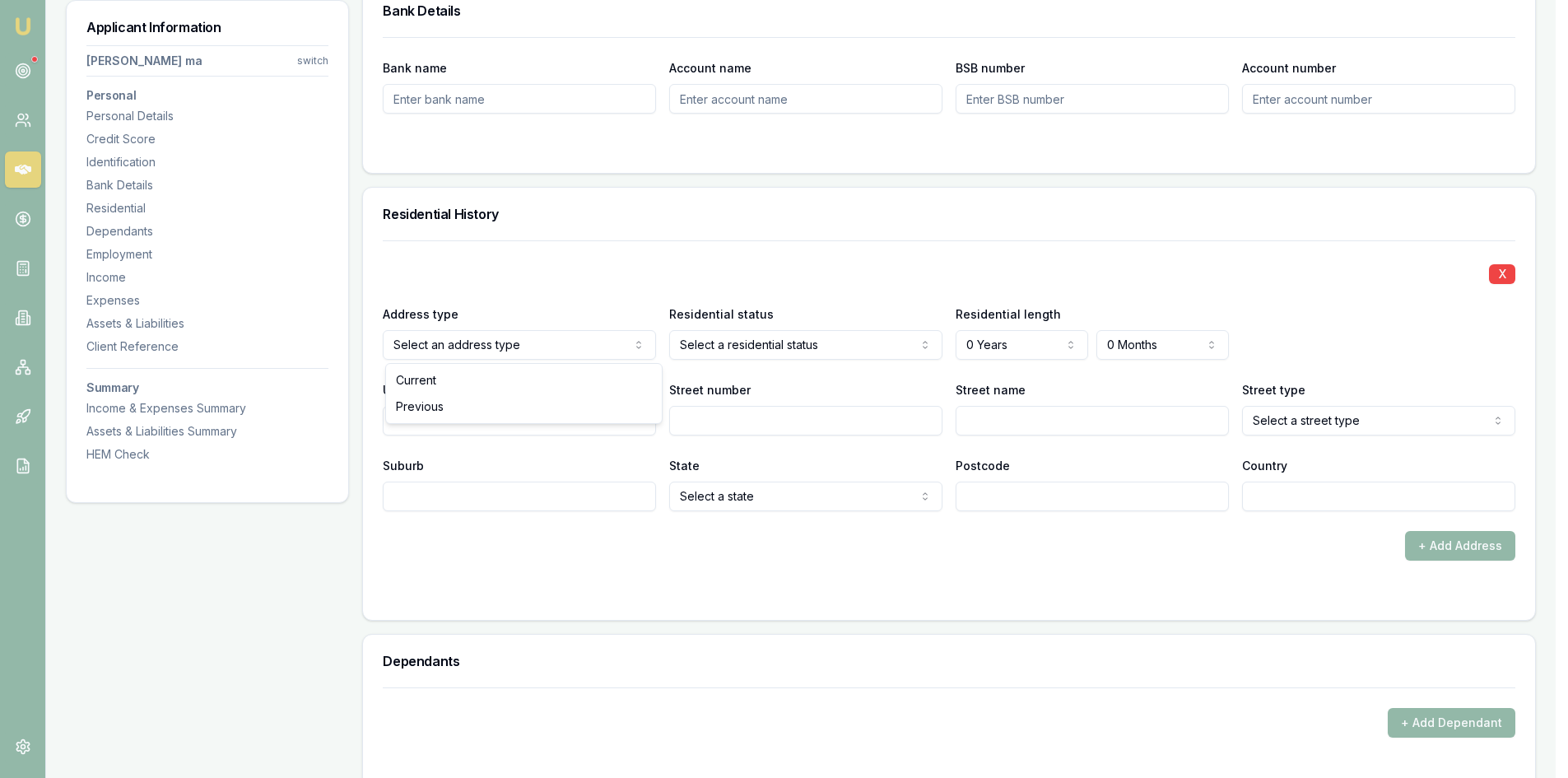
drag, startPoint x: 1002, startPoint y: 476, endPoint x: 994, endPoint y: 491, distance: 17.0
click at [994, 491] on input "Postcode" at bounding box center [1101, 497] width 276 height 30
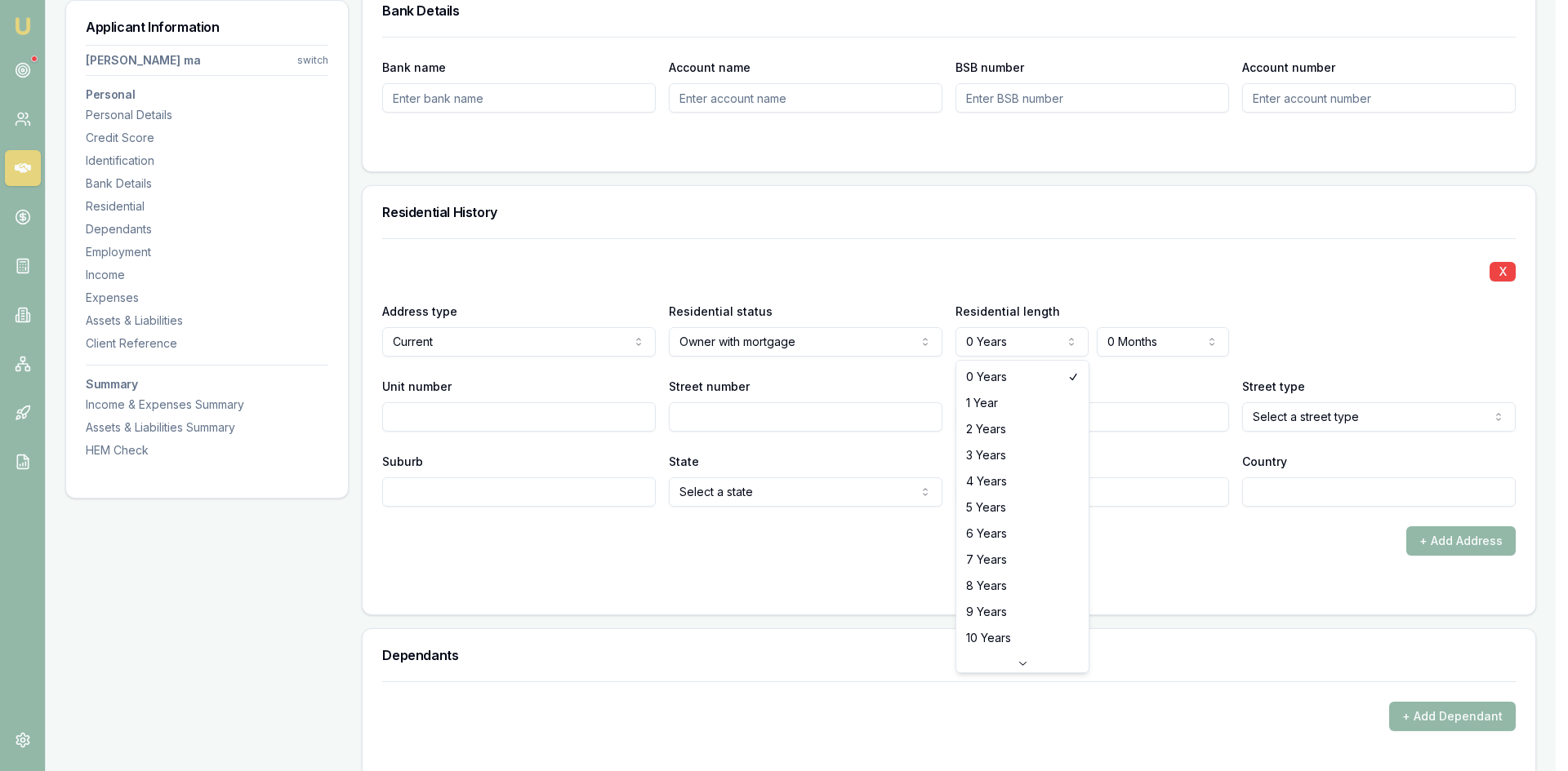
select select "4"
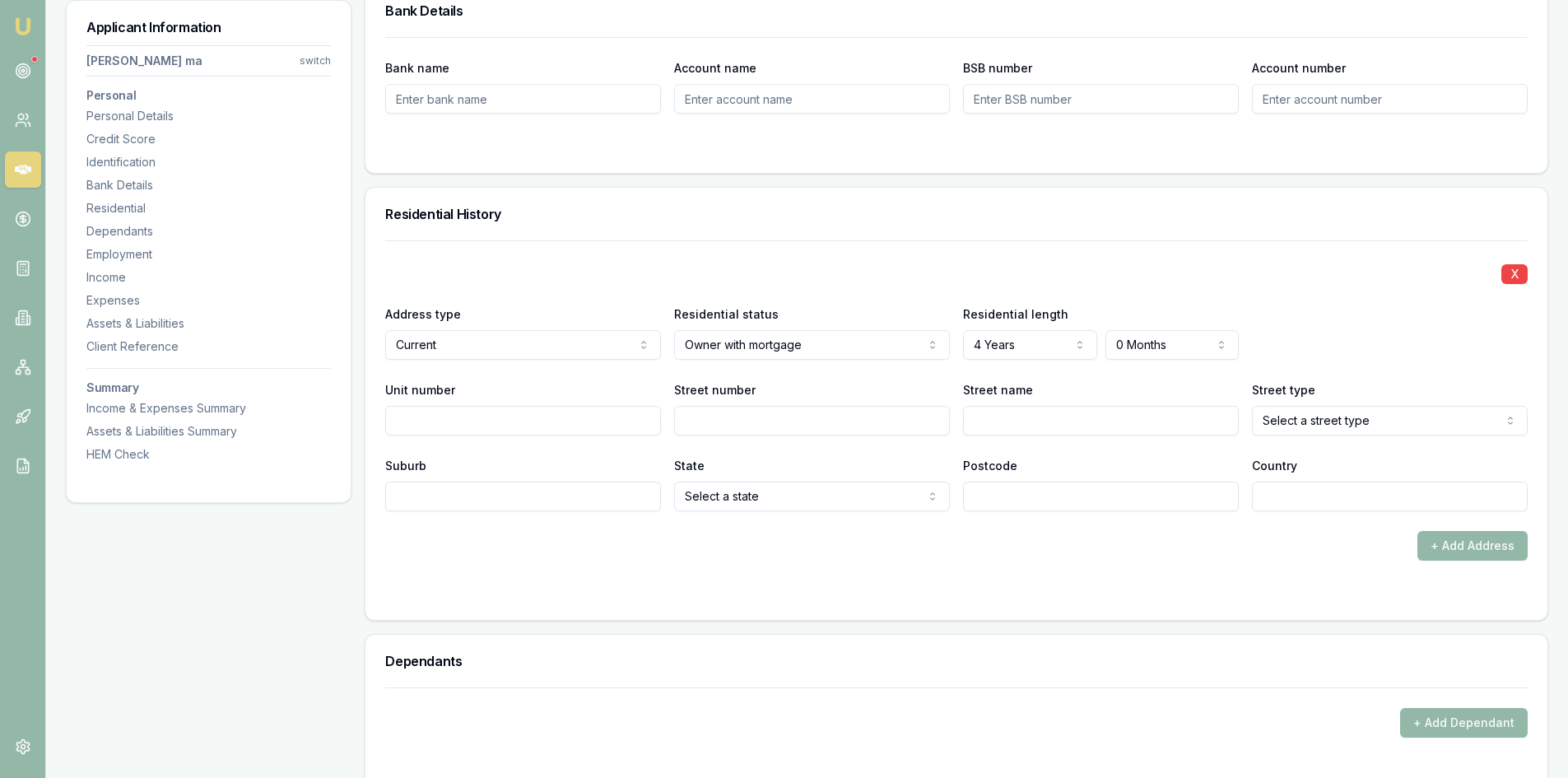
click at [767, 418] on input "Street number" at bounding box center [812, 421] width 276 height 30
type input "22"
type input "MOODANI"
select select "Avenue"
click at [514, 507] on input "Suburb" at bounding box center [524, 497] width 276 height 30
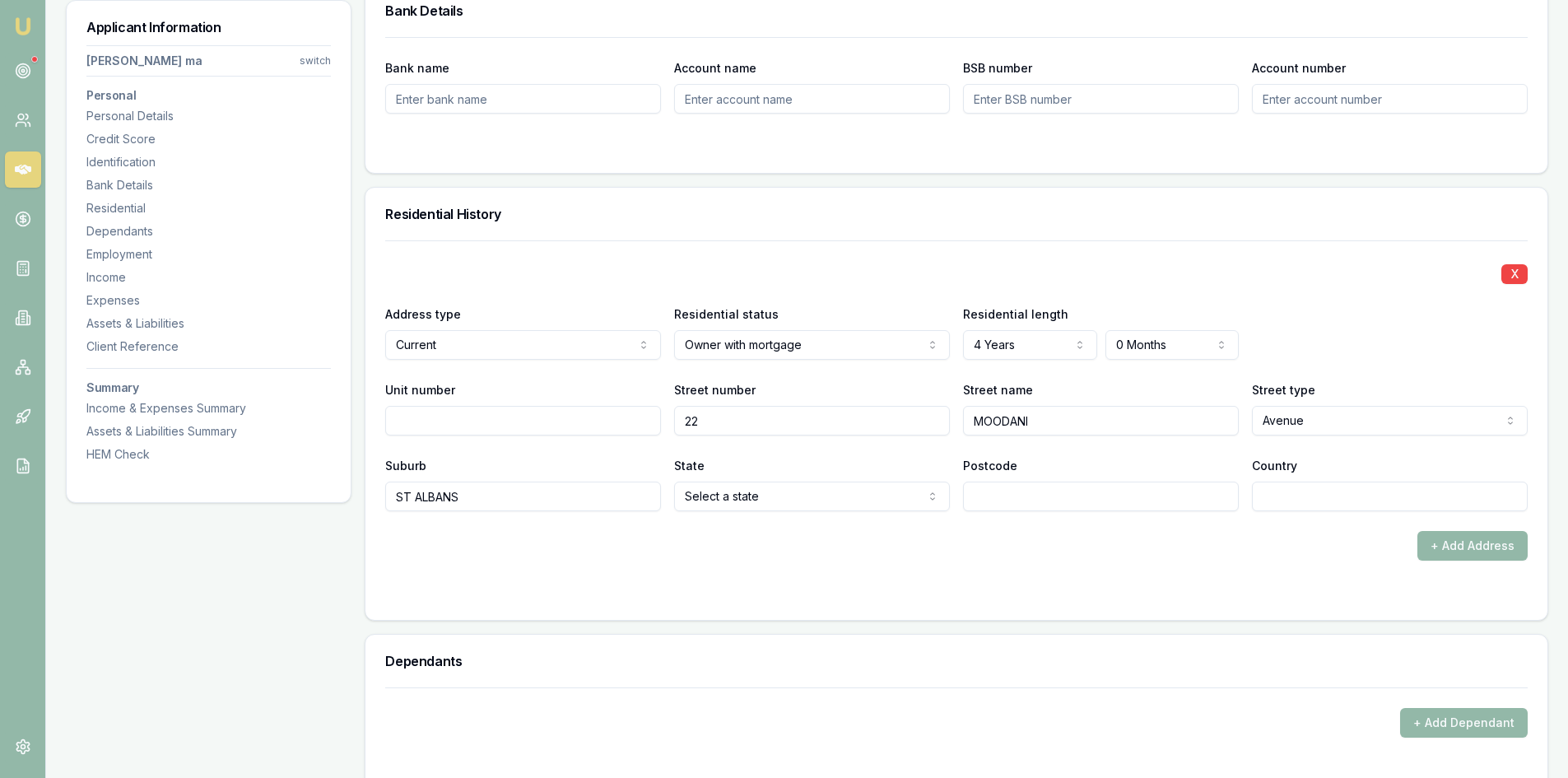
type input "ST ALBANS"
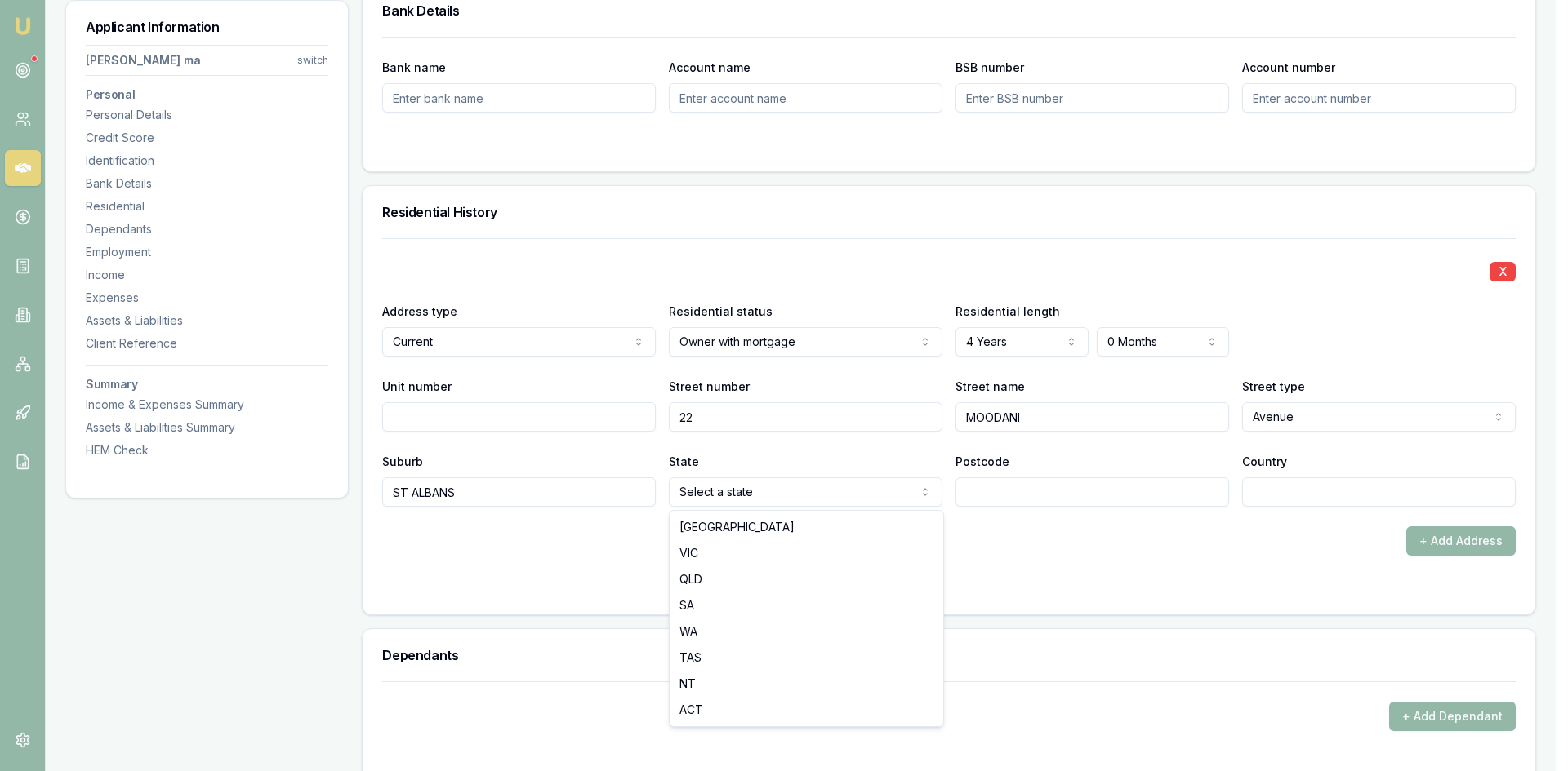
select select "VIC"
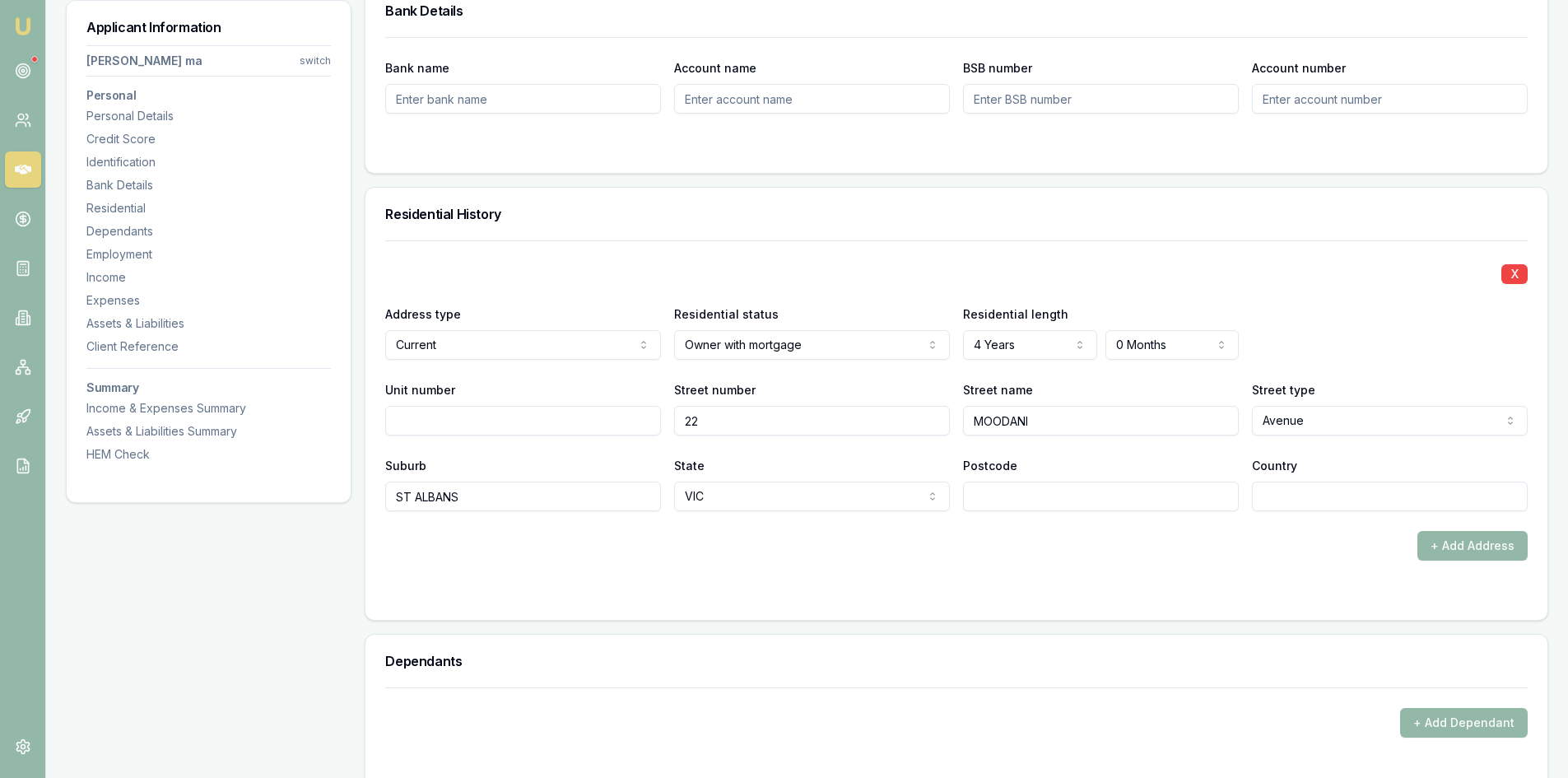
click at [1053, 491] on input "Postcode" at bounding box center [1101, 497] width 276 height 30
type input "3021"
click at [1273, 498] on input "Country" at bounding box center [1390, 497] width 276 height 30
type input "AU"
click at [1291, 554] on div "+ Add Address" at bounding box center [956, 546] width 1142 height 30
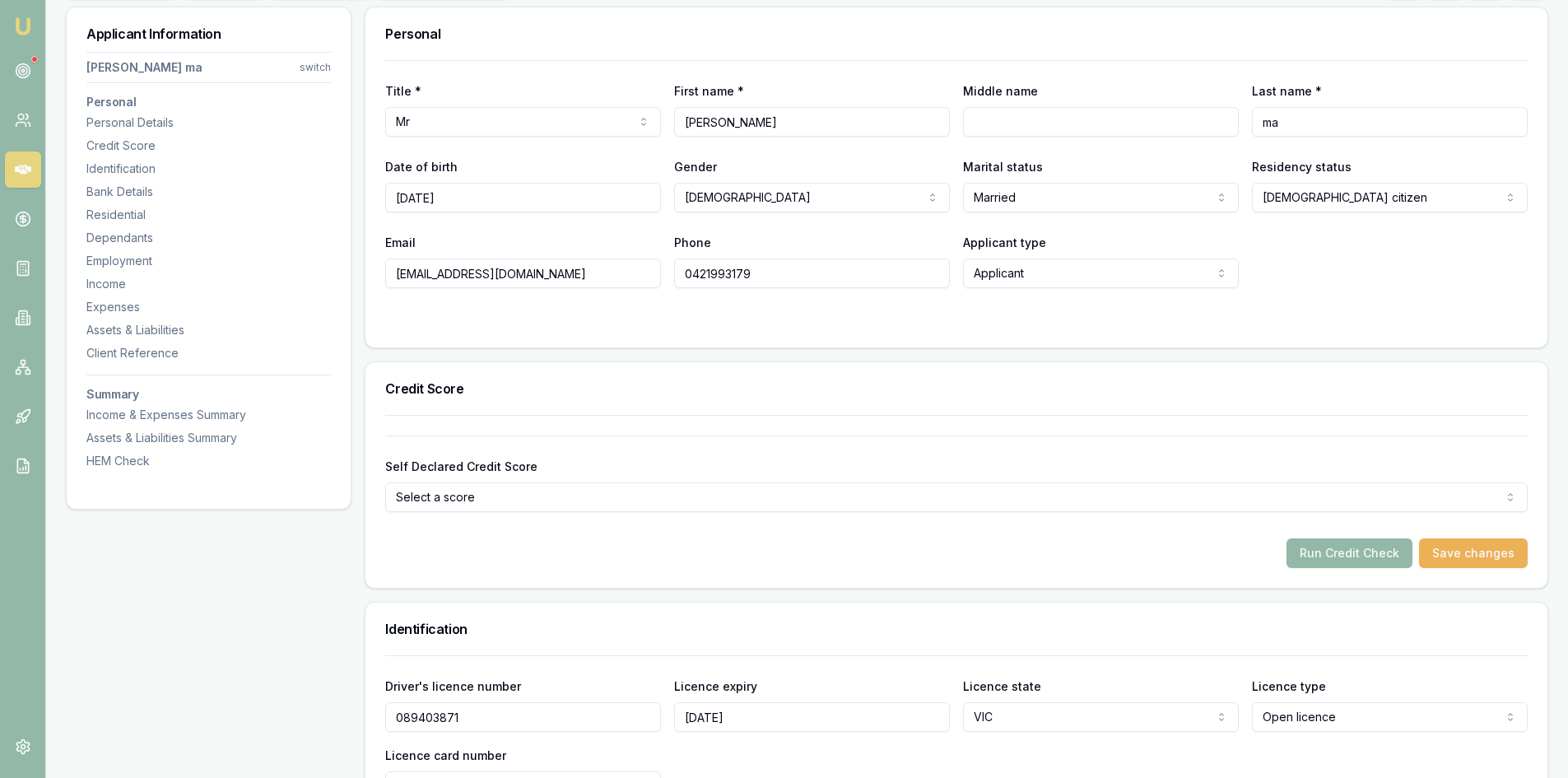
scroll to position [577, 0]
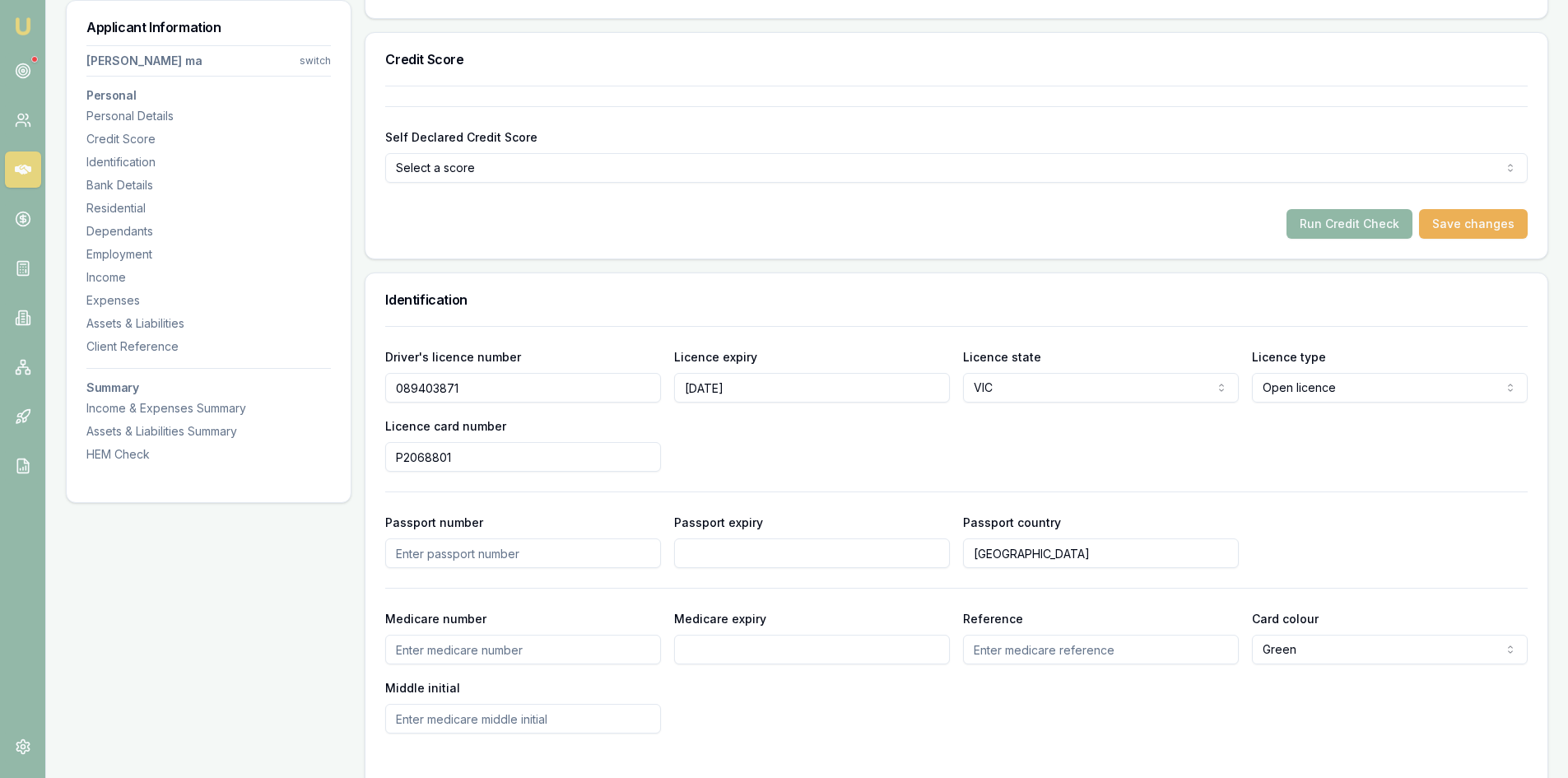
click at [1357, 221] on button "Run Credit Check" at bounding box center [1350, 224] width 126 height 30
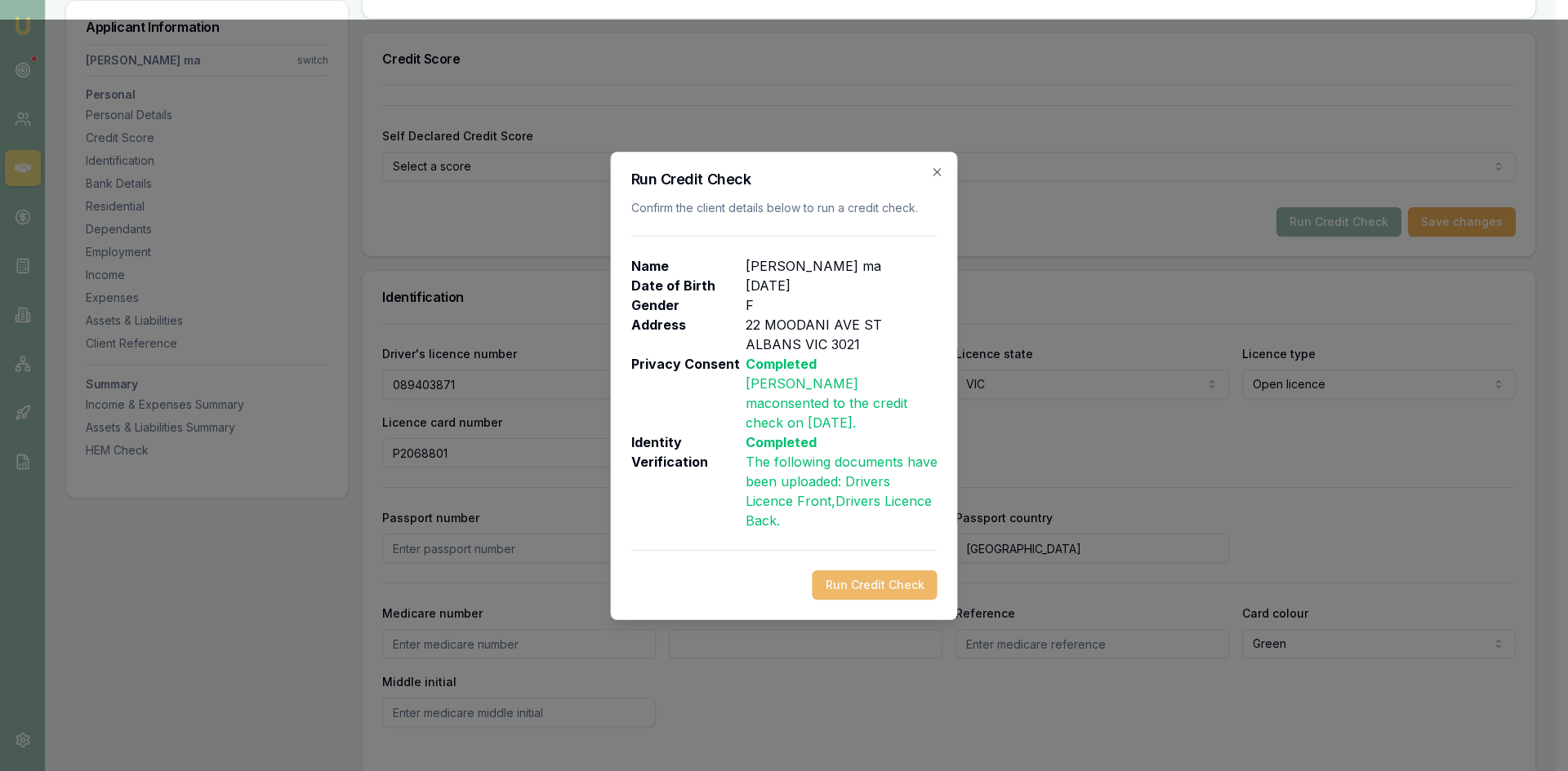
click at [883, 577] on button "Run Credit Check" at bounding box center [875, 586] width 125 height 30
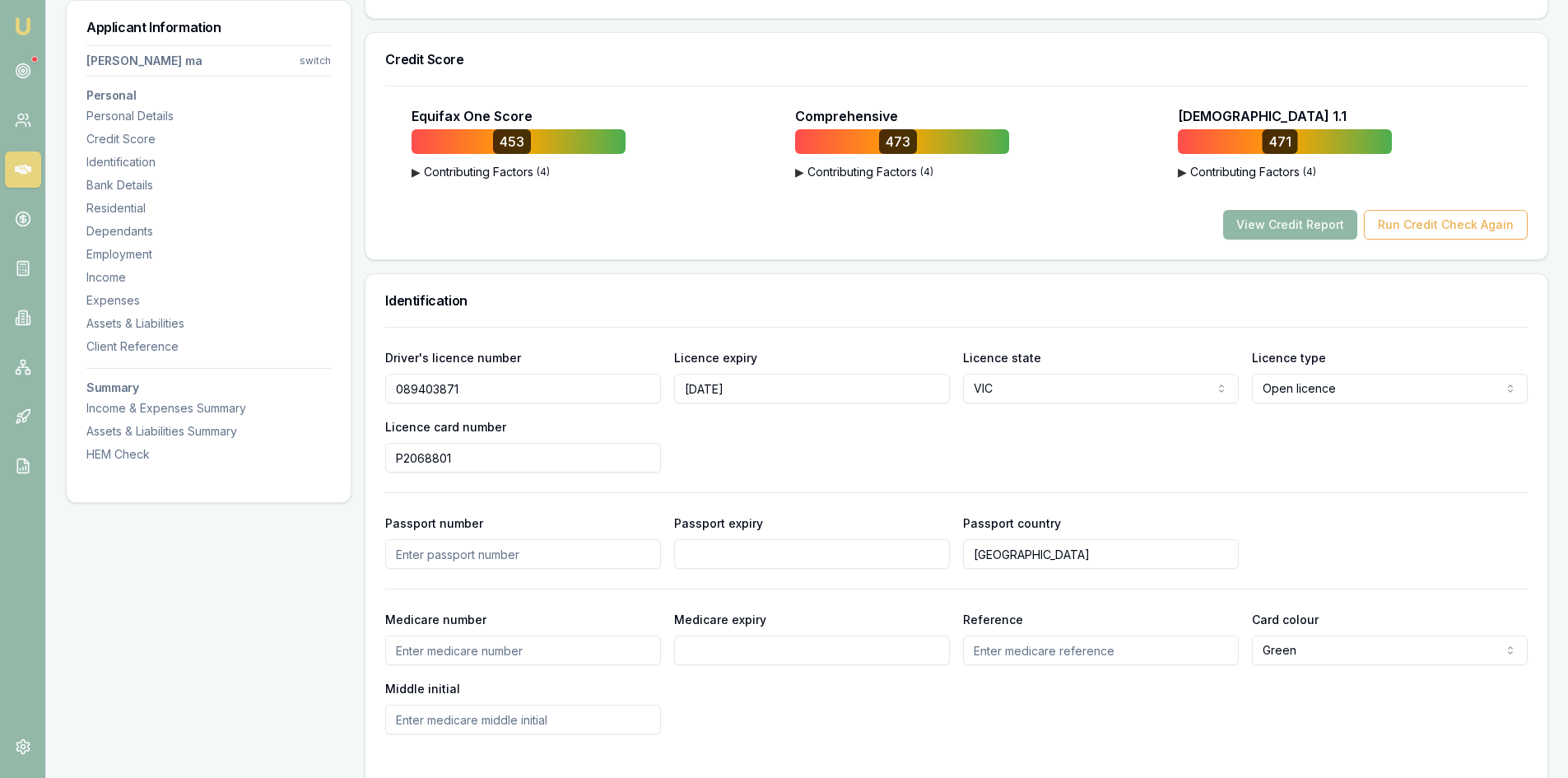
click at [1300, 231] on button "View Credit Report" at bounding box center [1290, 225] width 134 height 30
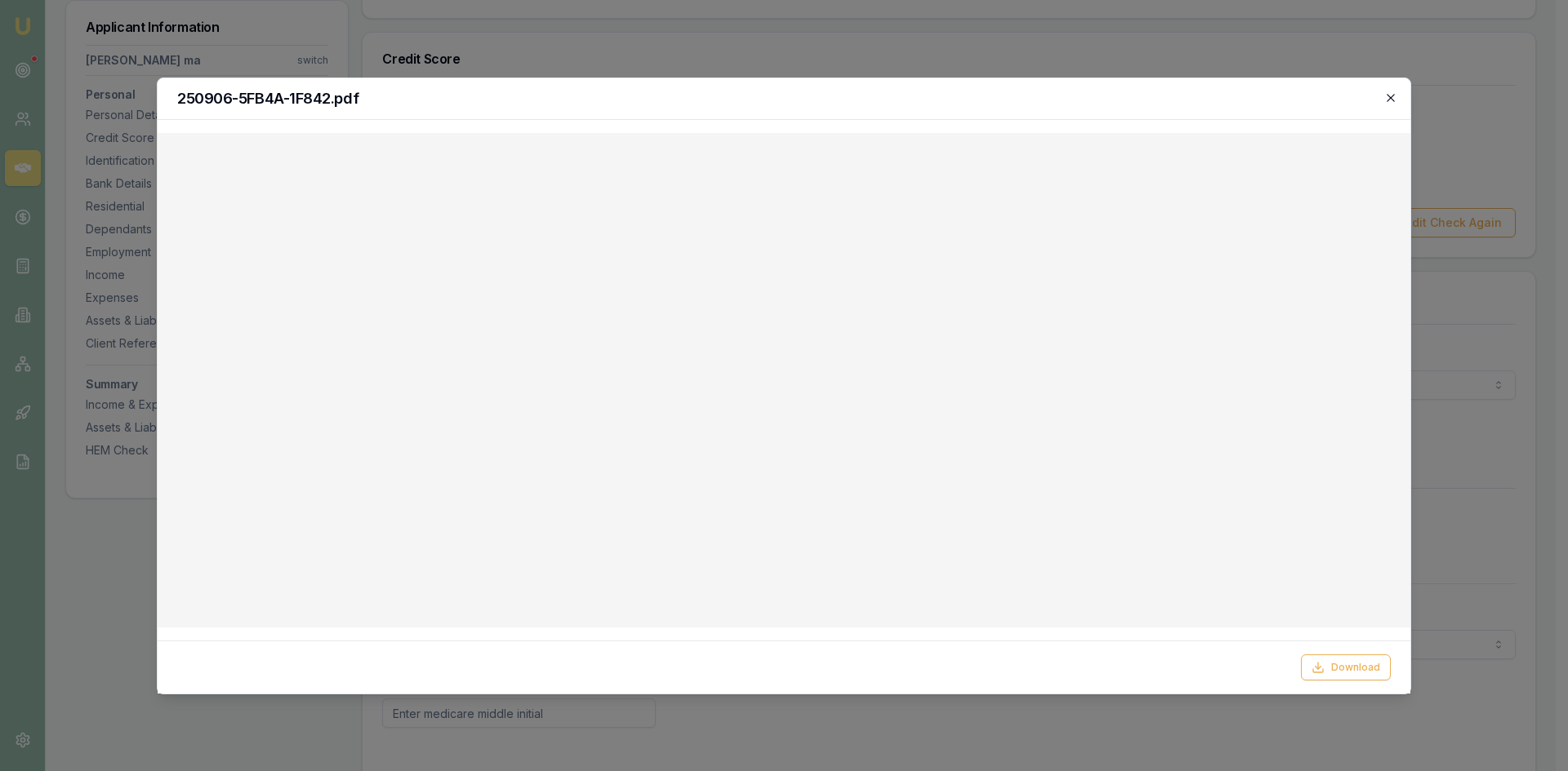
click at [1392, 101] on icon "button" at bounding box center [1390, 97] width 13 height 13
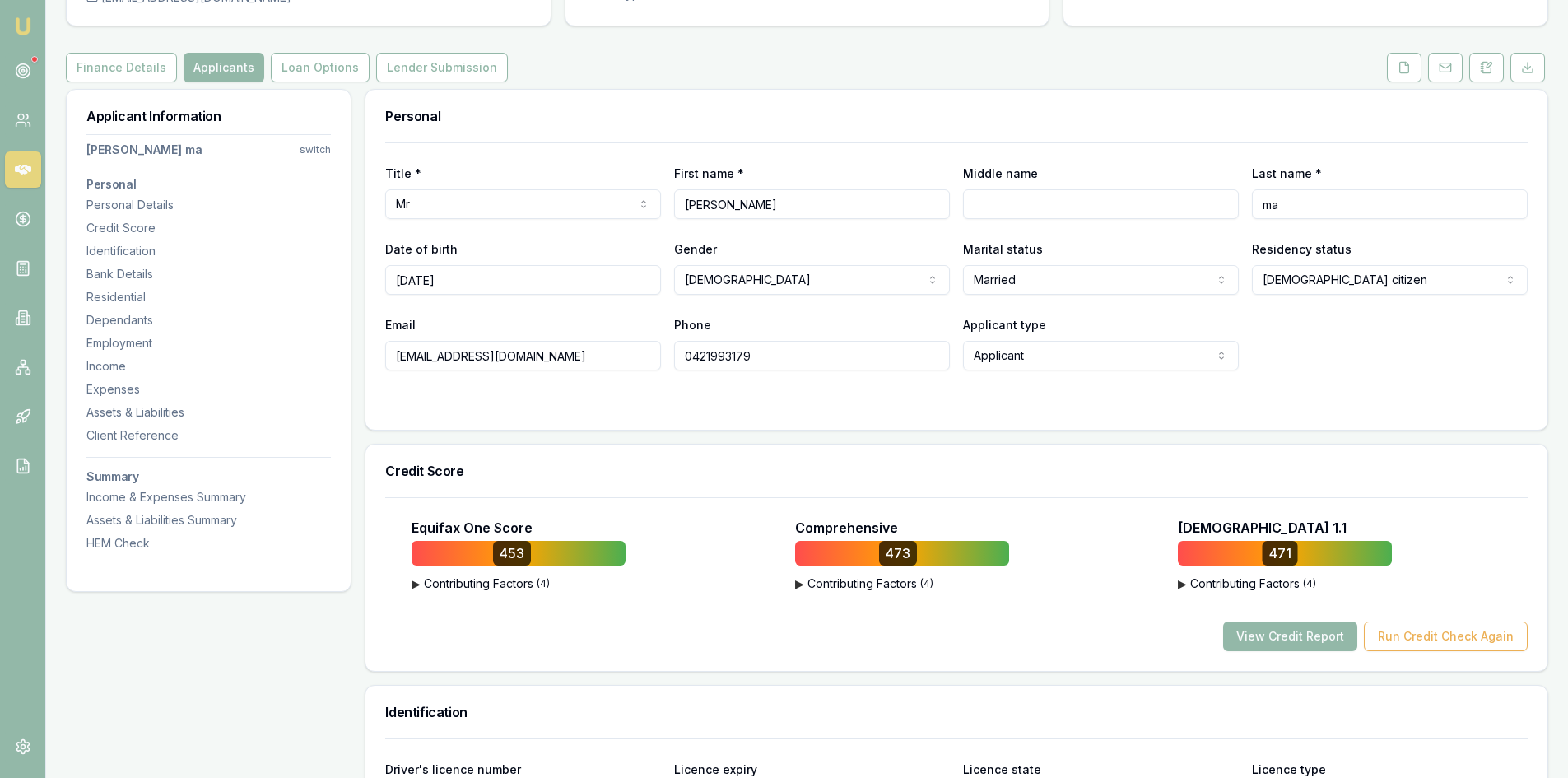
scroll to position [0, 0]
